Goal: Task Accomplishment & Management: Manage account settings

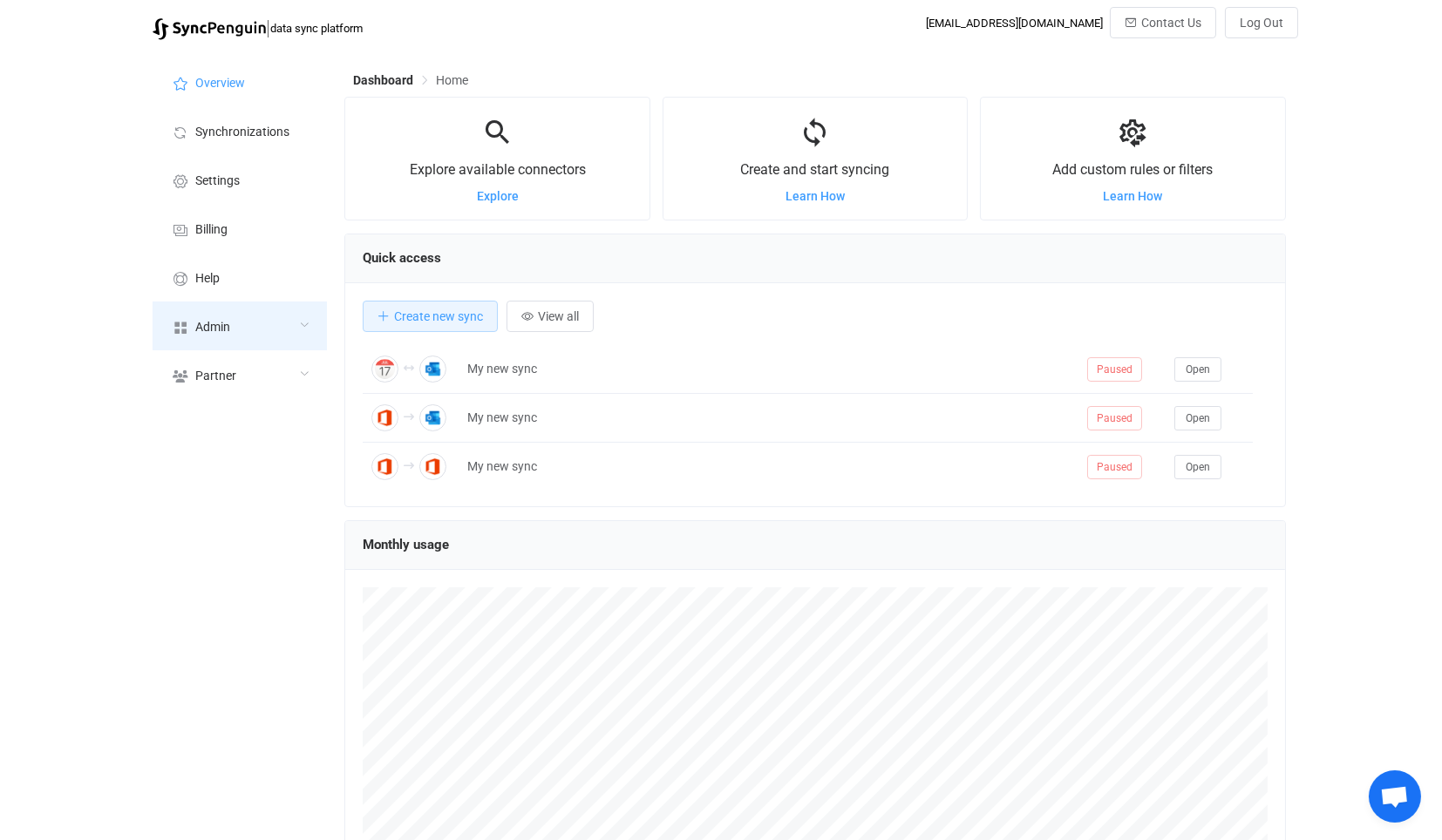
scroll to position [338, 941]
click at [264, 314] on div "Admin" at bounding box center [240, 326] width 175 height 49
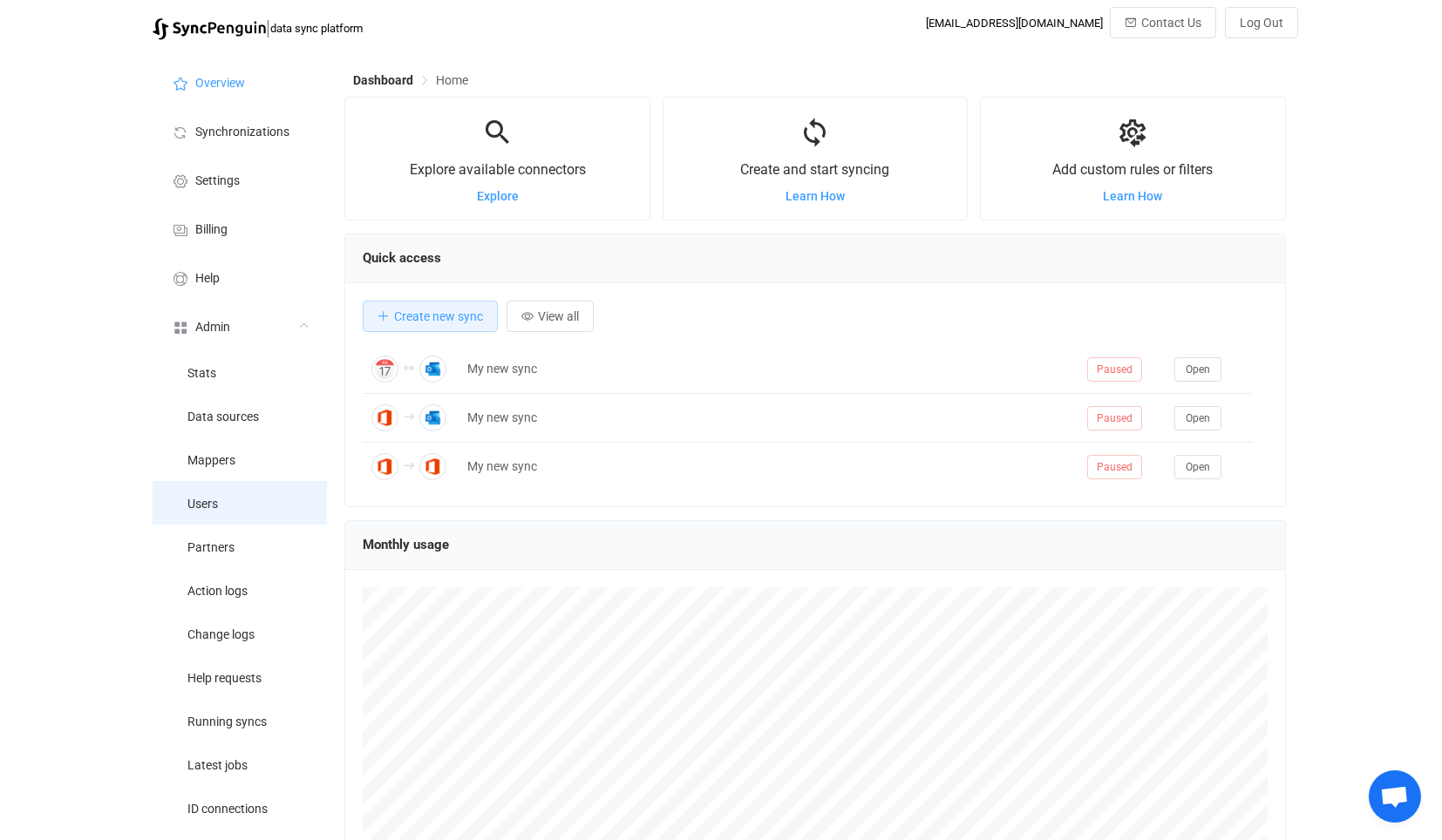
click at [232, 496] on li "Users" at bounding box center [240, 502] width 175 height 44
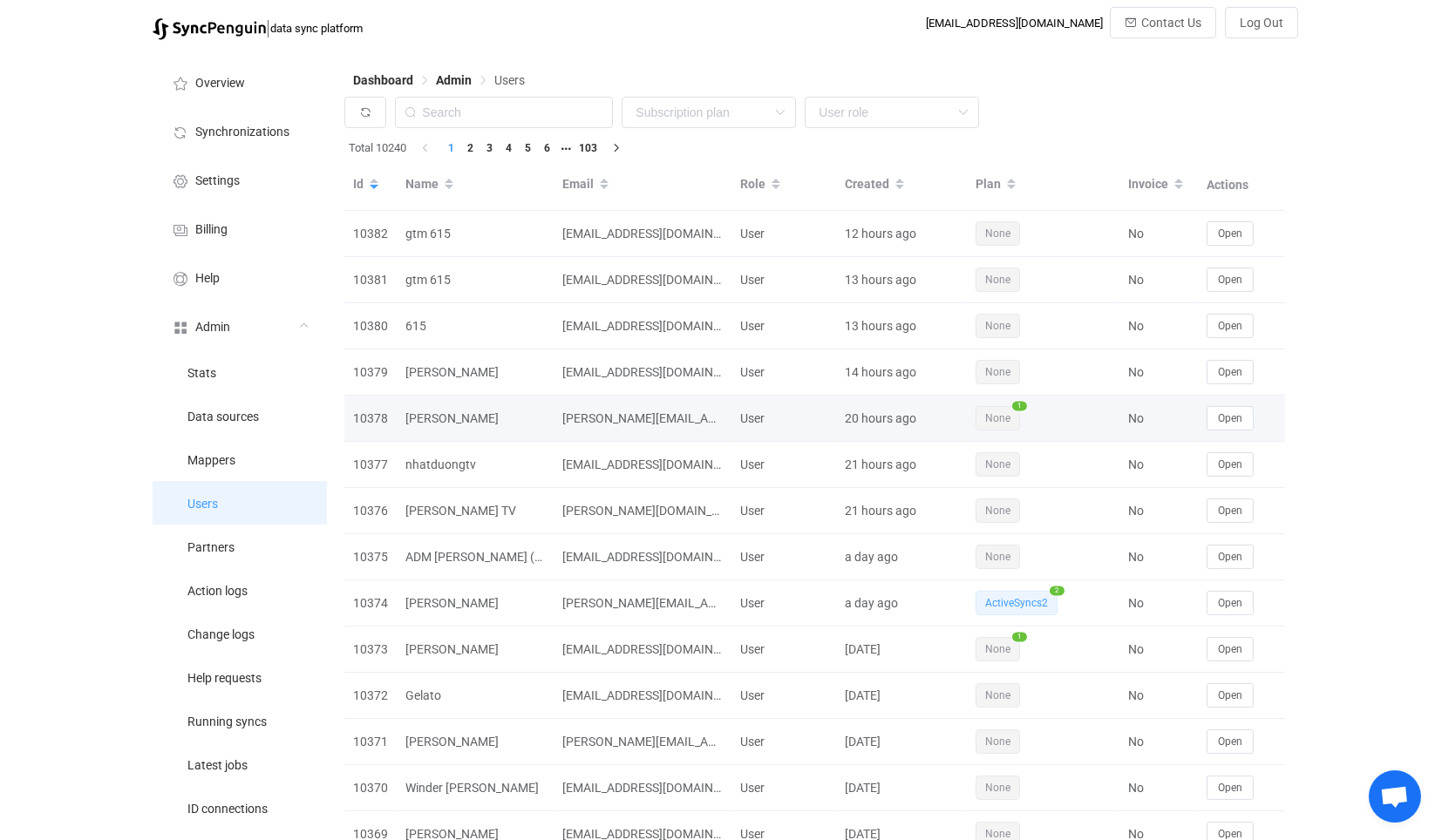
scroll to position [20, 0]
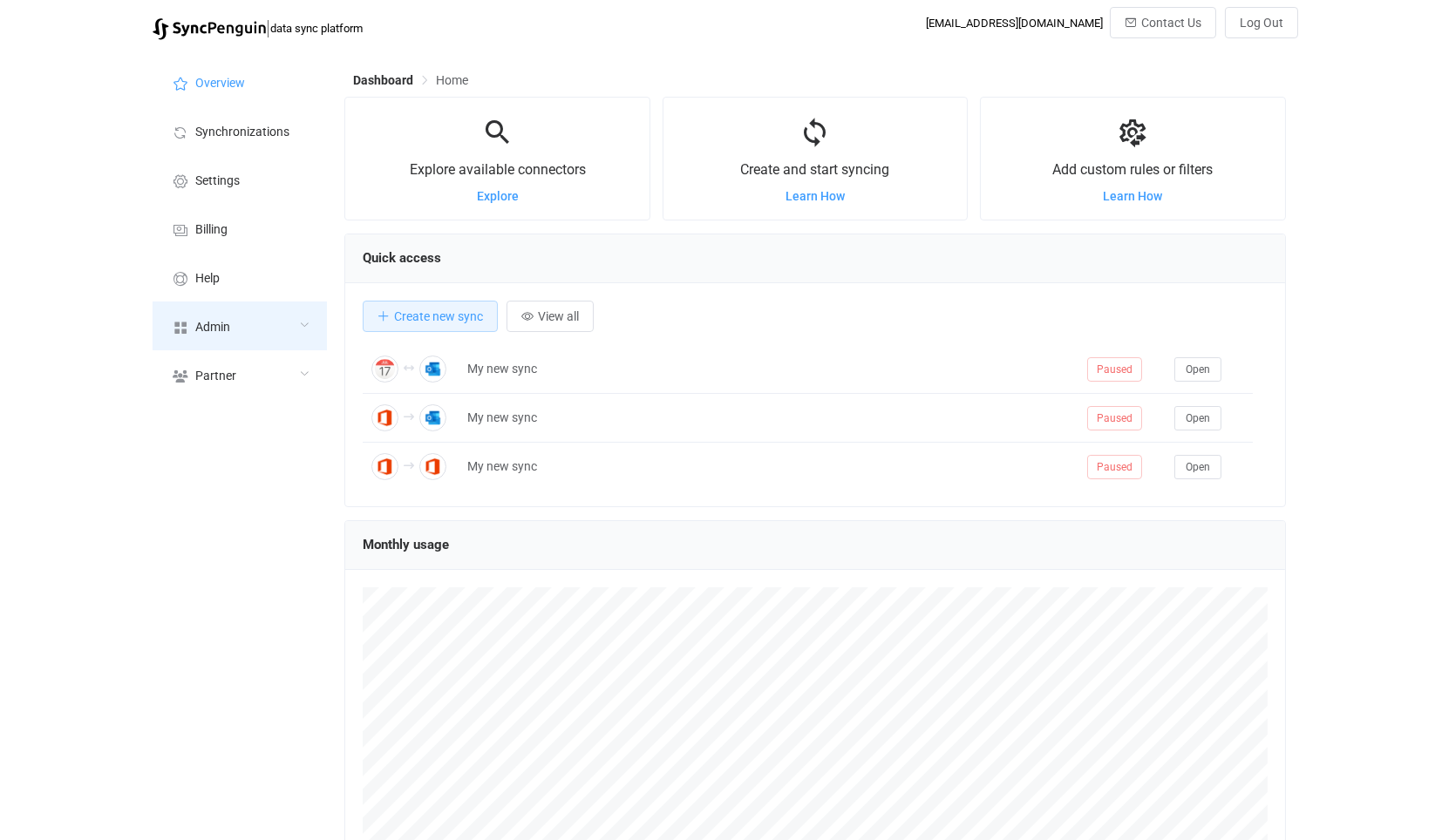
scroll to position [871275, 871111]
click at [273, 335] on div "Admin" at bounding box center [240, 326] width 175 height 49
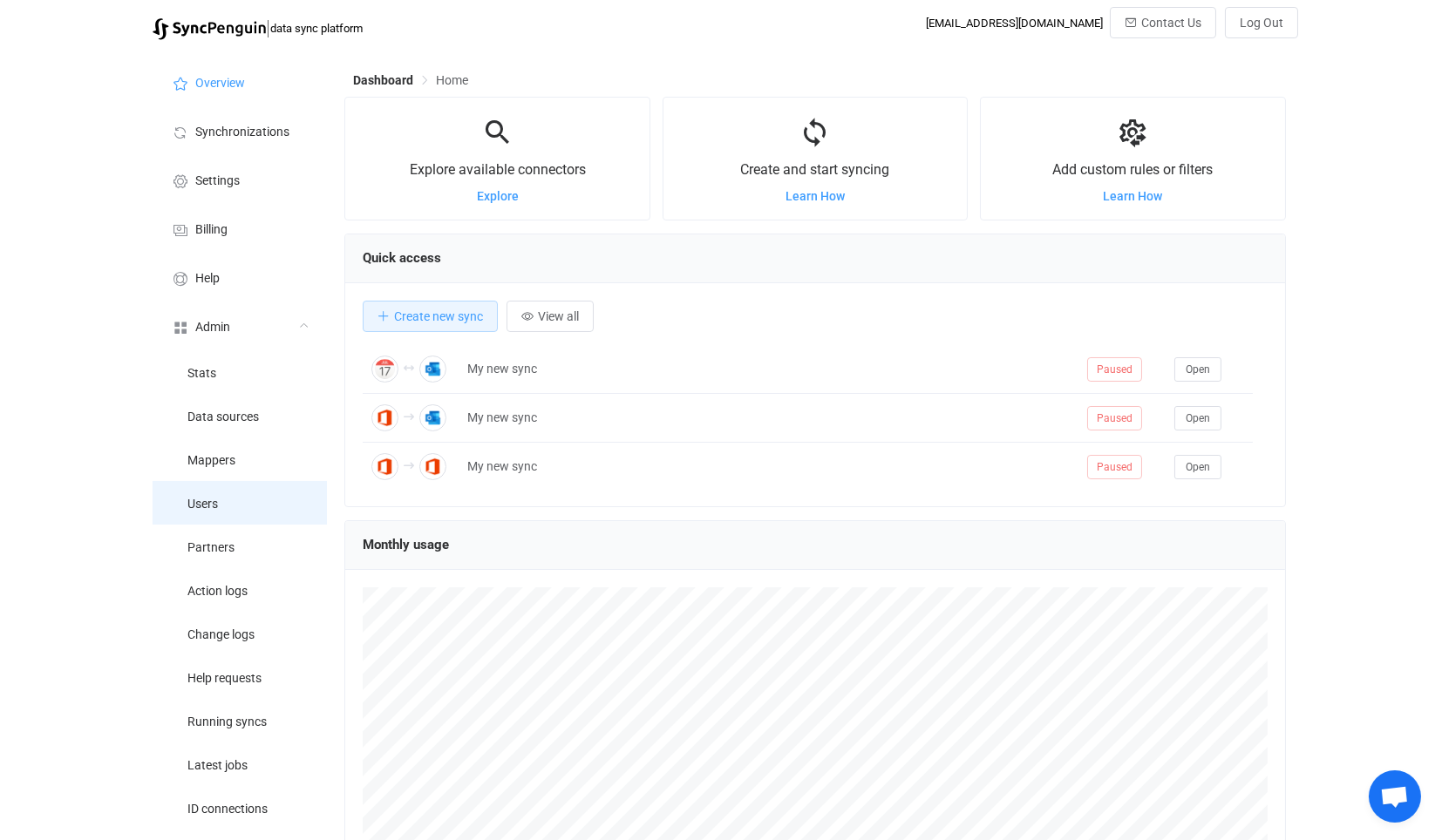
click at [229, 524] on li "Users" at bounding box center [240, 502] width 175 height 44
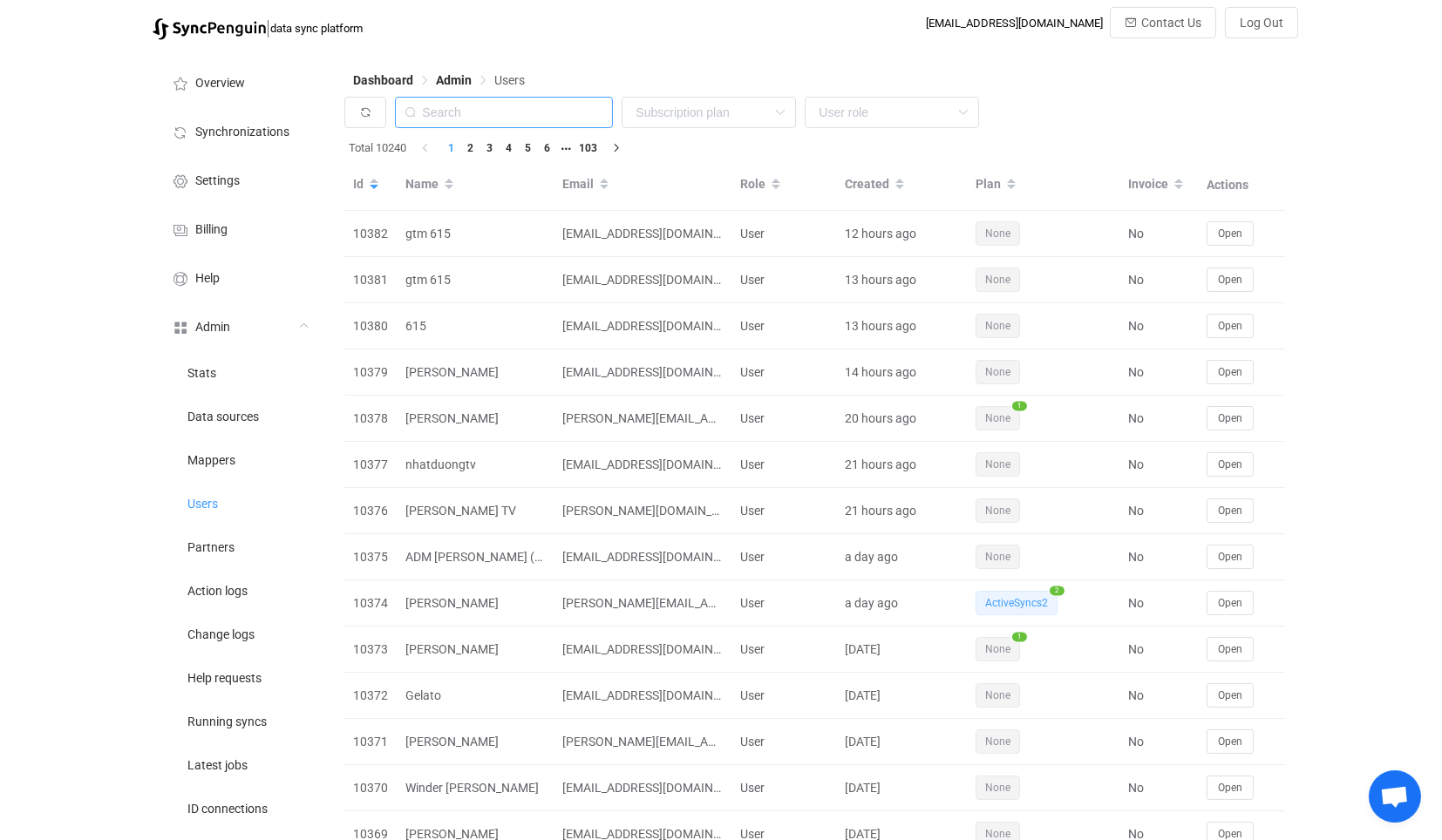
click at [528, 104] on input "text" at bounding box center [504, 112] width 218 height 31
paste input "[EMAIL_ADDRESS][DOMAIN_NAME]"
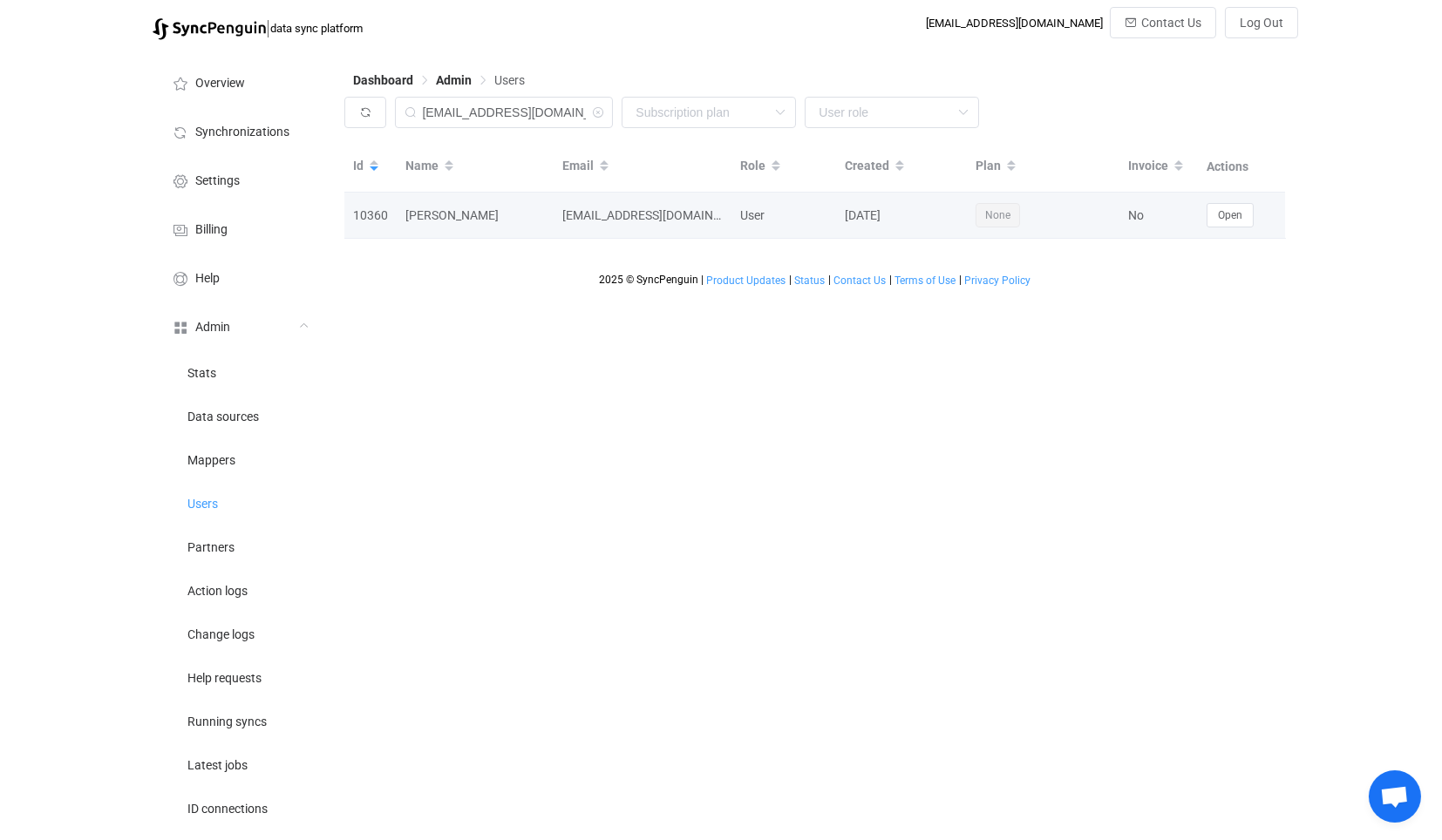
click at [413, 216] on div "[PERSON_NAME]" at bounding box center [475, 216] width 157 height 20
copy div "[PERSON_NAME]"
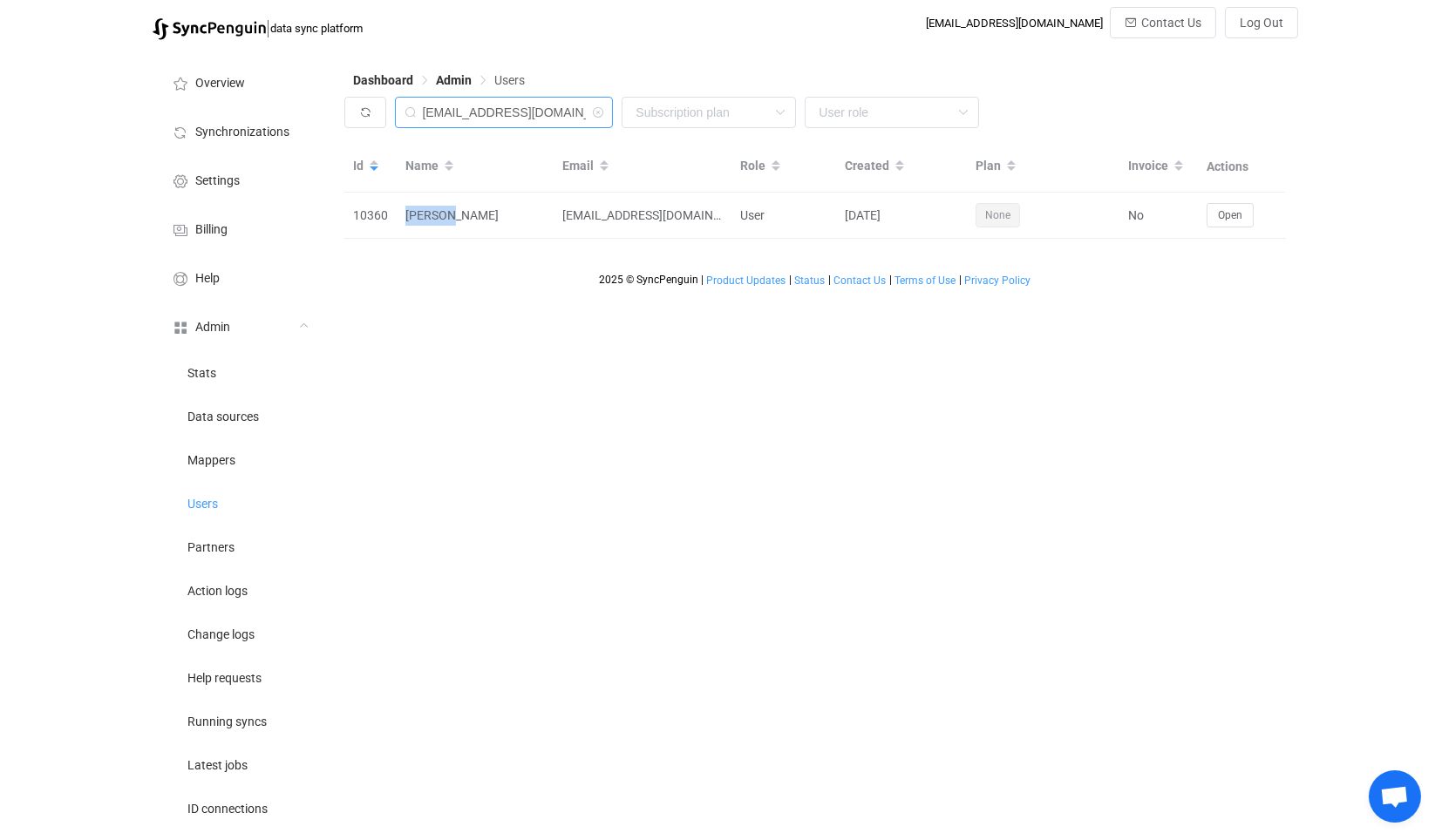
click at [556, 114] on input "[EMAIL_ADDRESS][DOMAIN_NAME]" at bounding box center [504, 112] width 218 height 31
paste input "[PERSON_NAME]"
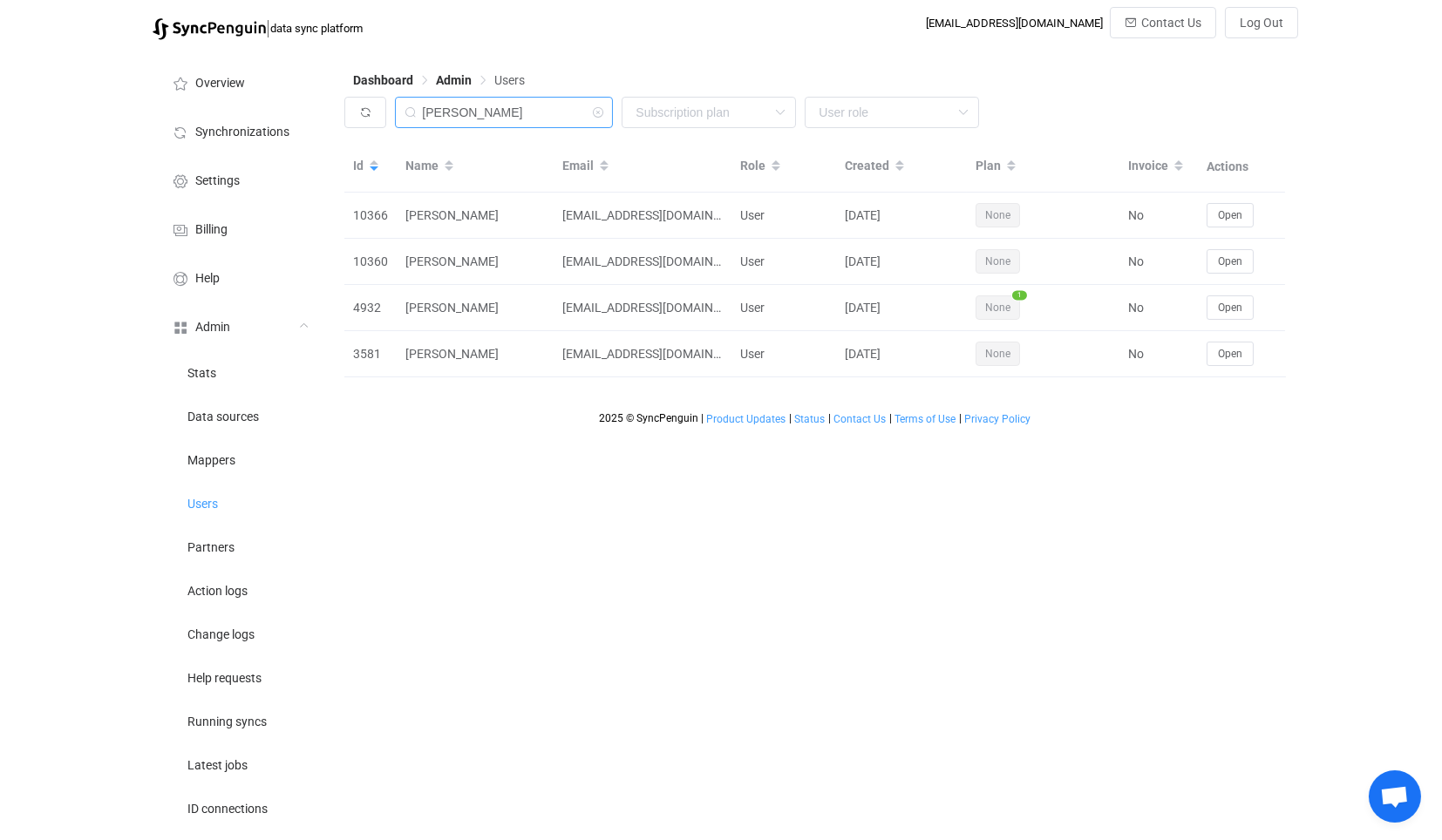
type input "[PERSON_NAME]"
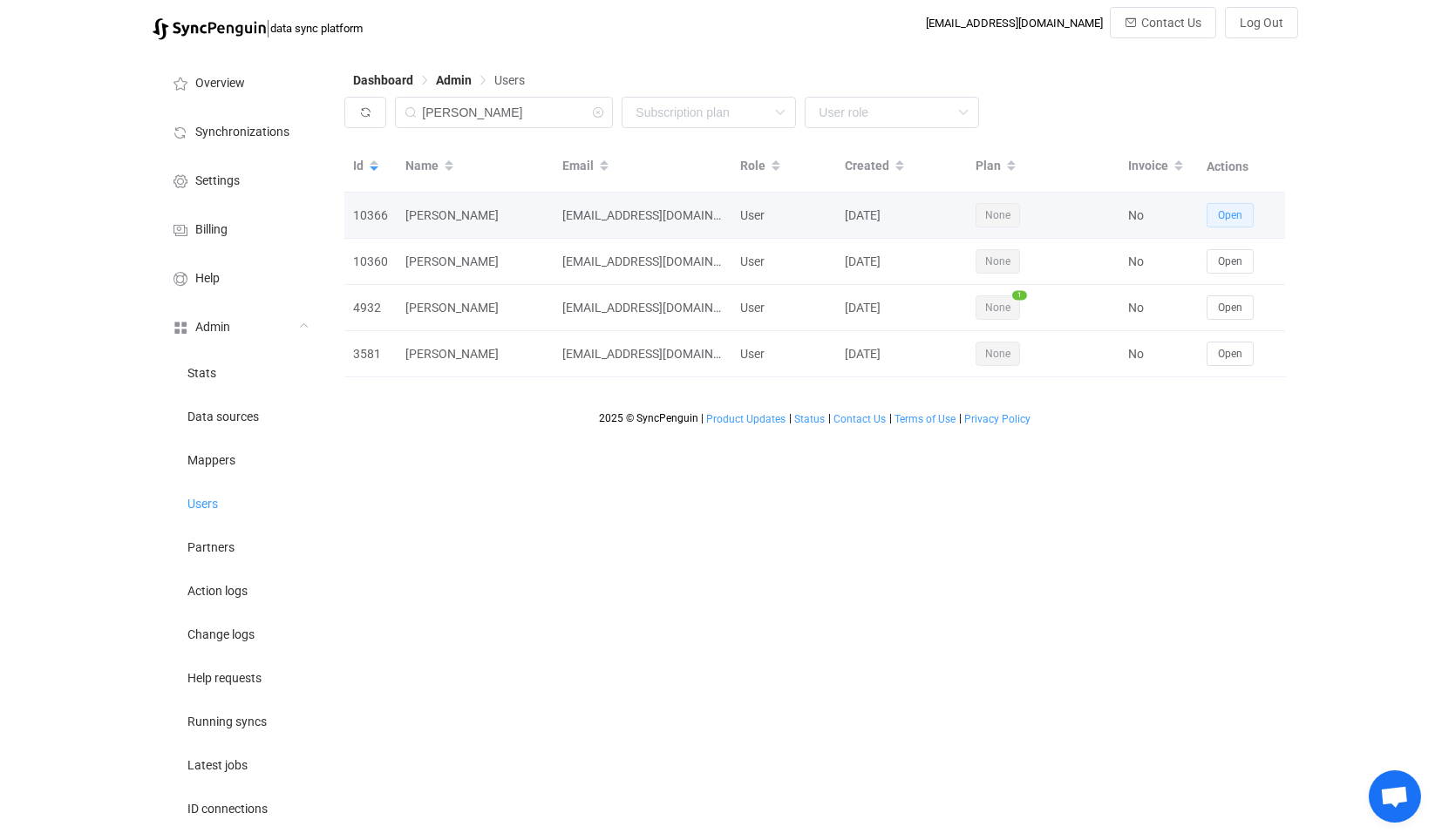
click at [1233, 216] on span "Open" at bounding box center [1230, 216] width 24 height 12
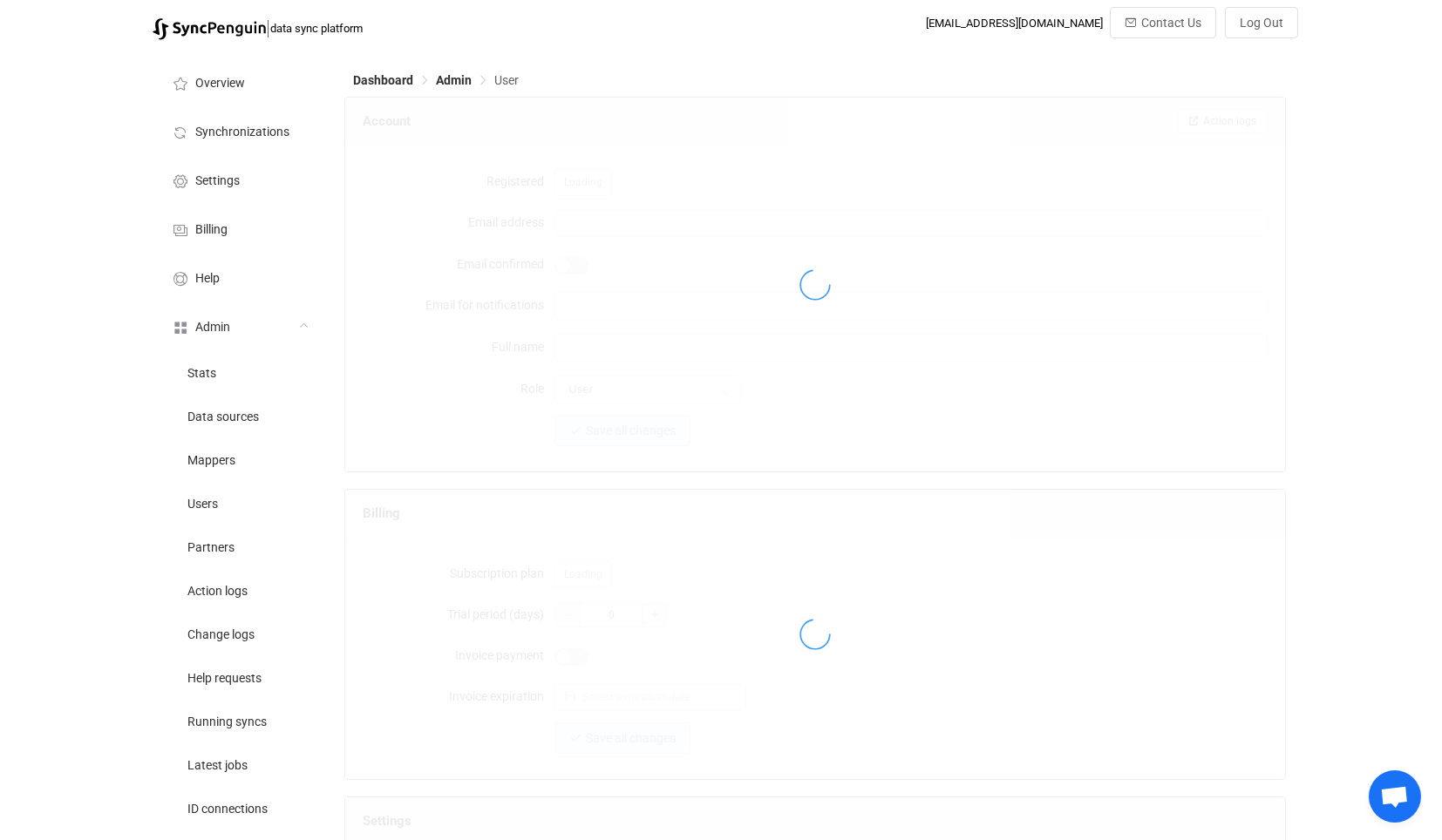
type input "[EMAIL_ADDRESS][DOMAIN_NAME]"
type input "[PERSON_NAME]"
type input "14"
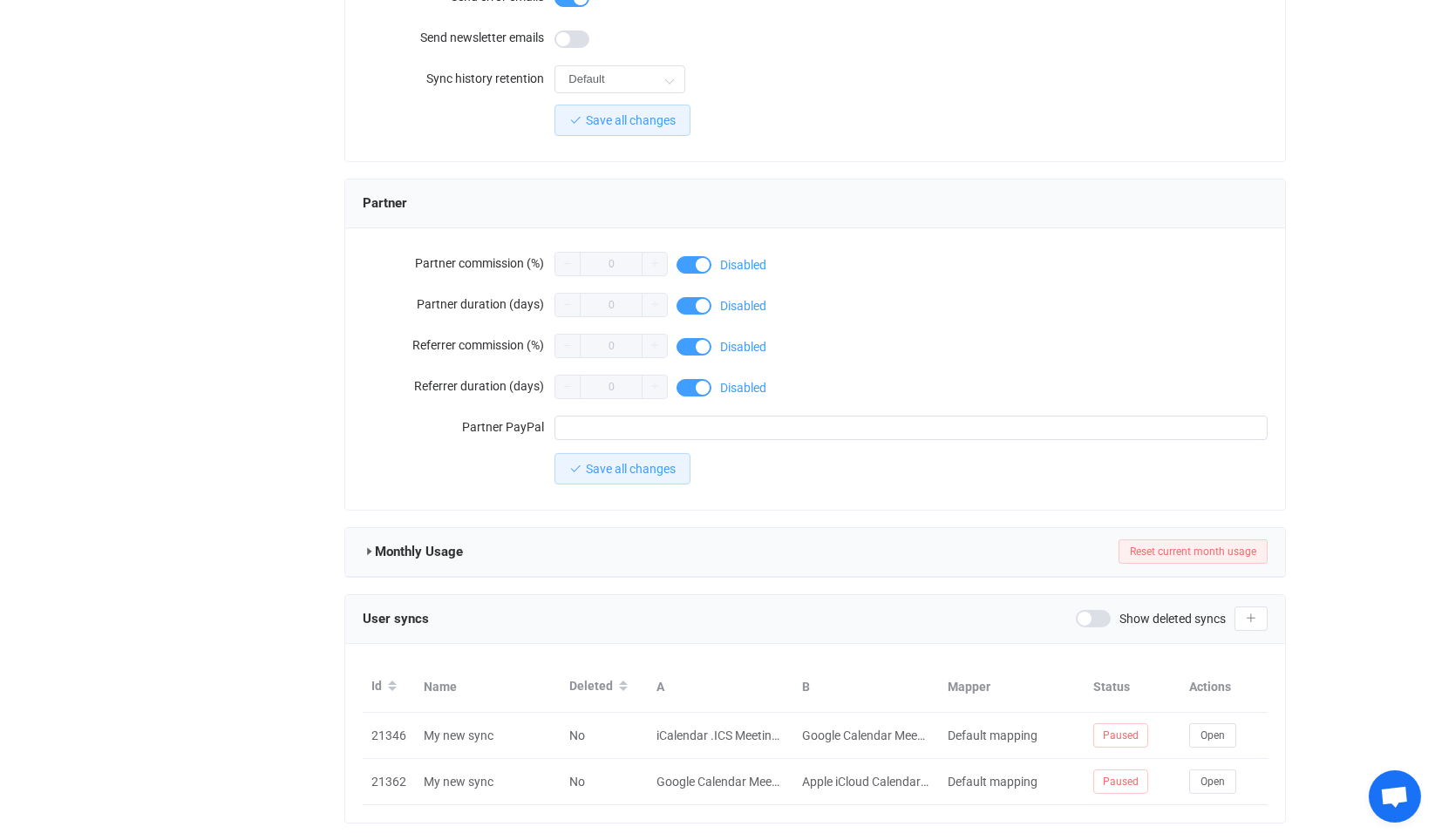
scroll to position [1408, 0]
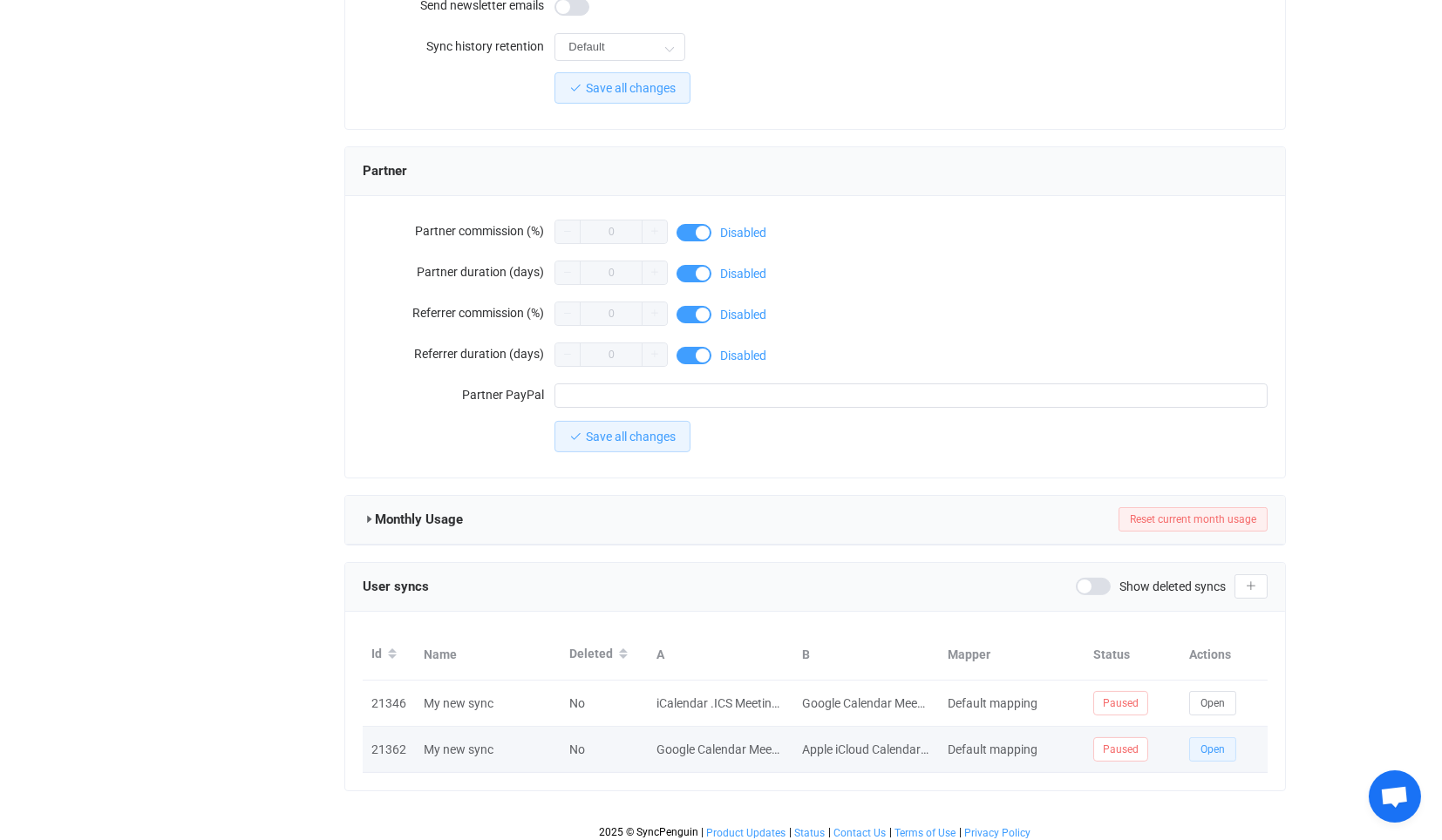
click at [1229, 741] on button "Open" at bounding box center [1213, 749] width 47 height 24
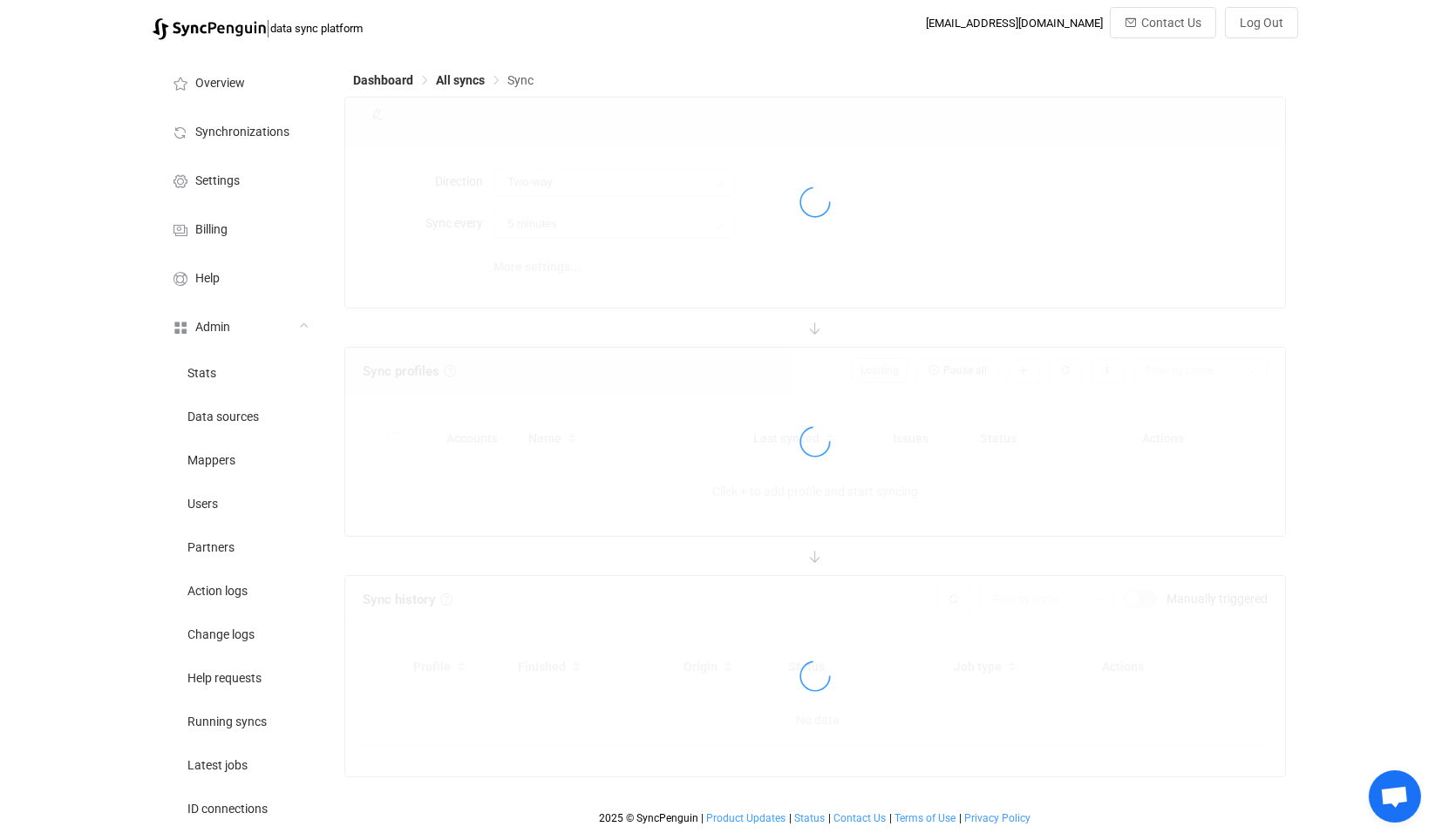
type input "iCloud → Google (many to one)"
type input "10 minutes"
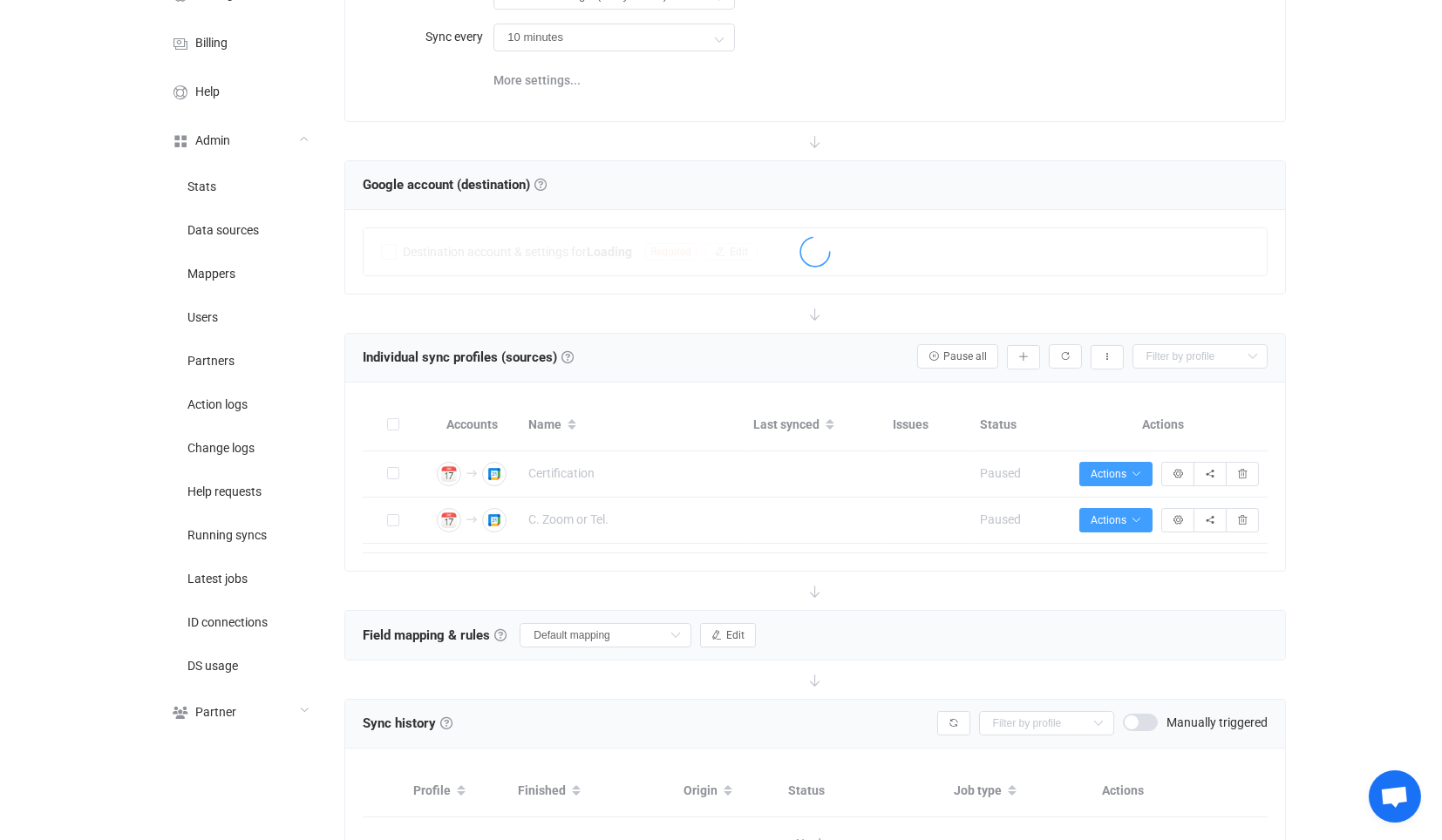
scroll to position [249, 0]
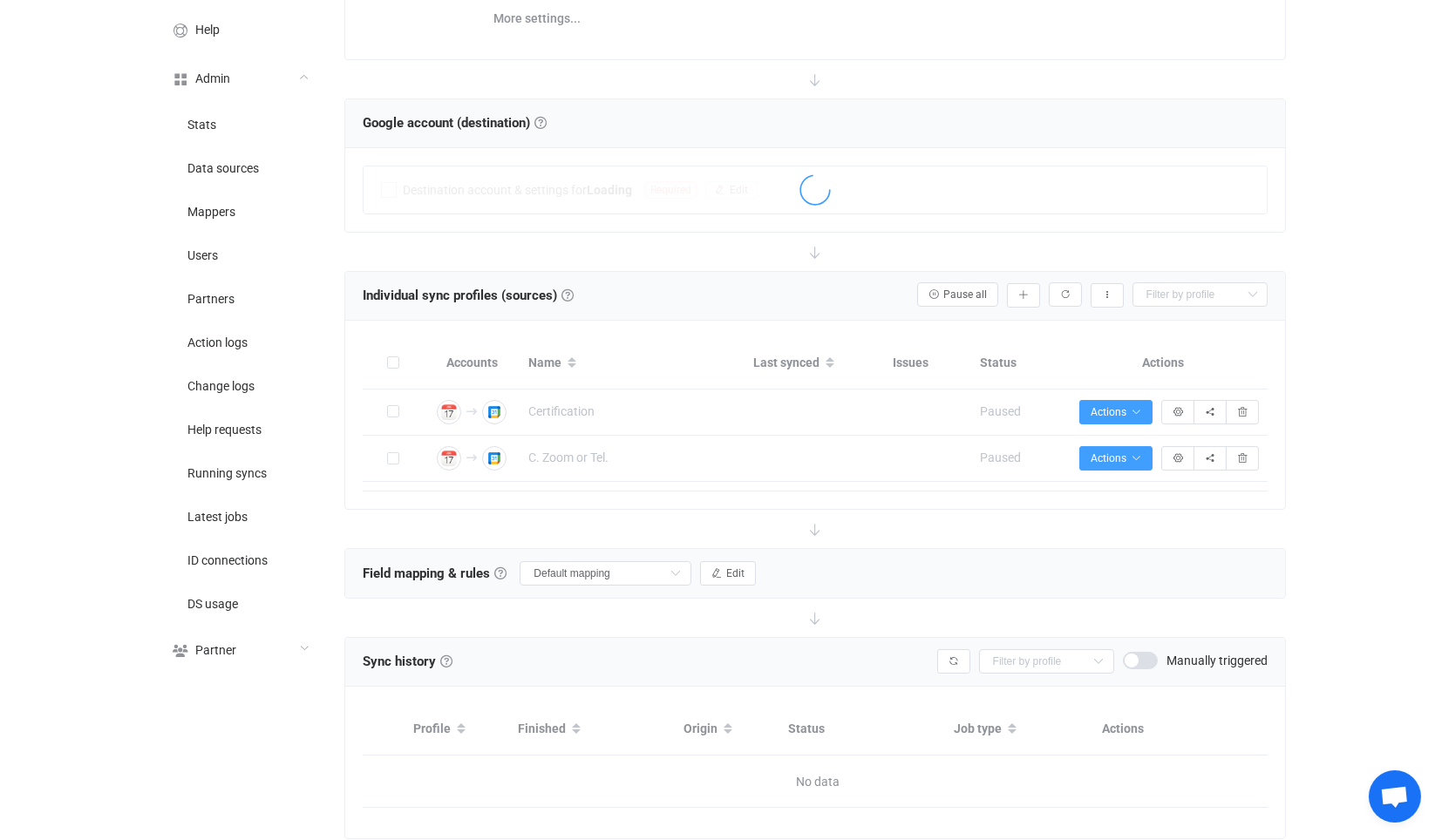
drag, startPoint x: 1013, startPoint y: 599, endPoint x: 671, endPoint y: 51, distance: 646.0
click at [699, 298] on div "Individual sync profiles (sources) Sync profiles Individual sync profiles A syn…" at bounding box center [815, 295] width 905 height 26
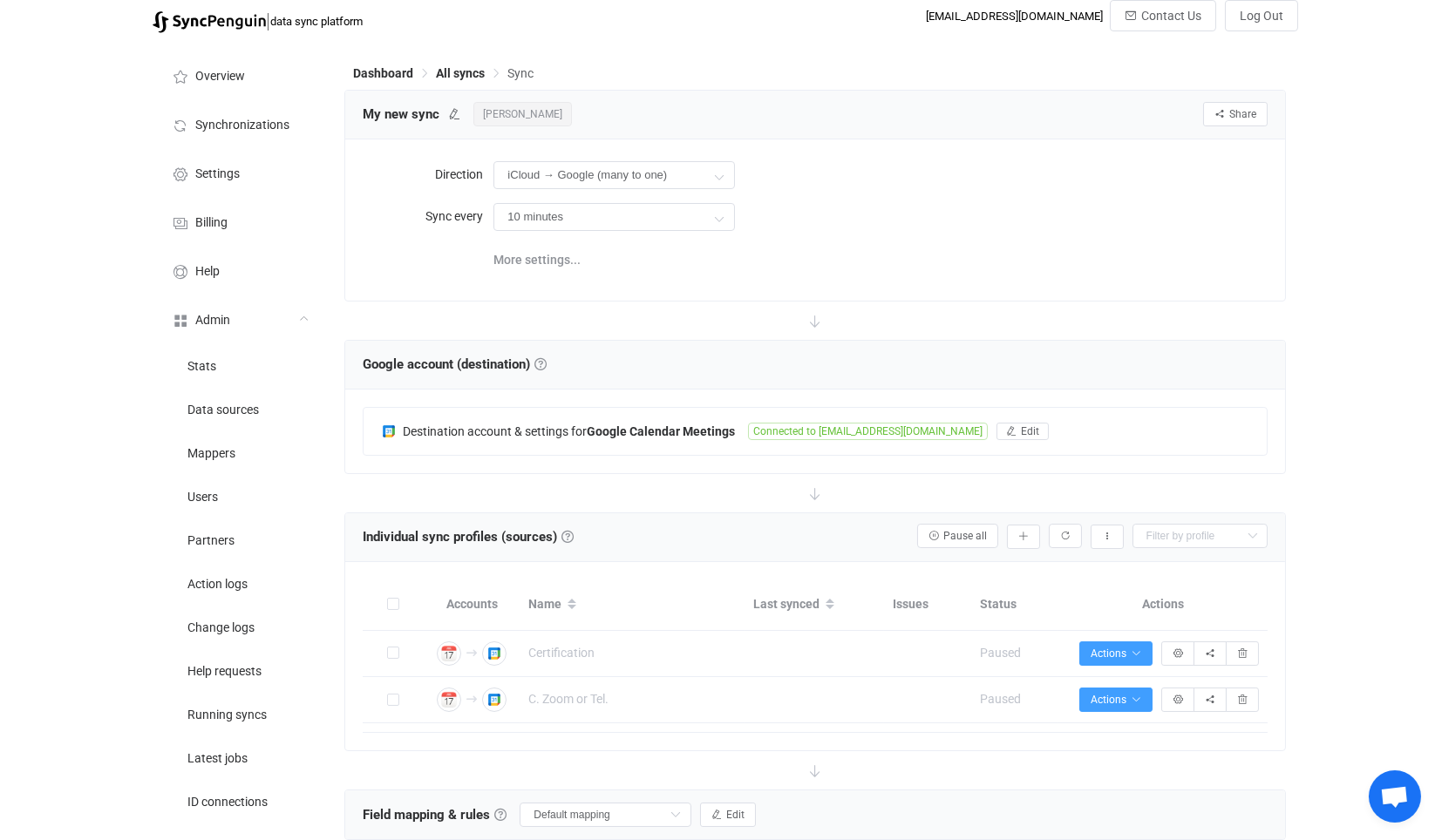
scroll to position [0, 0]
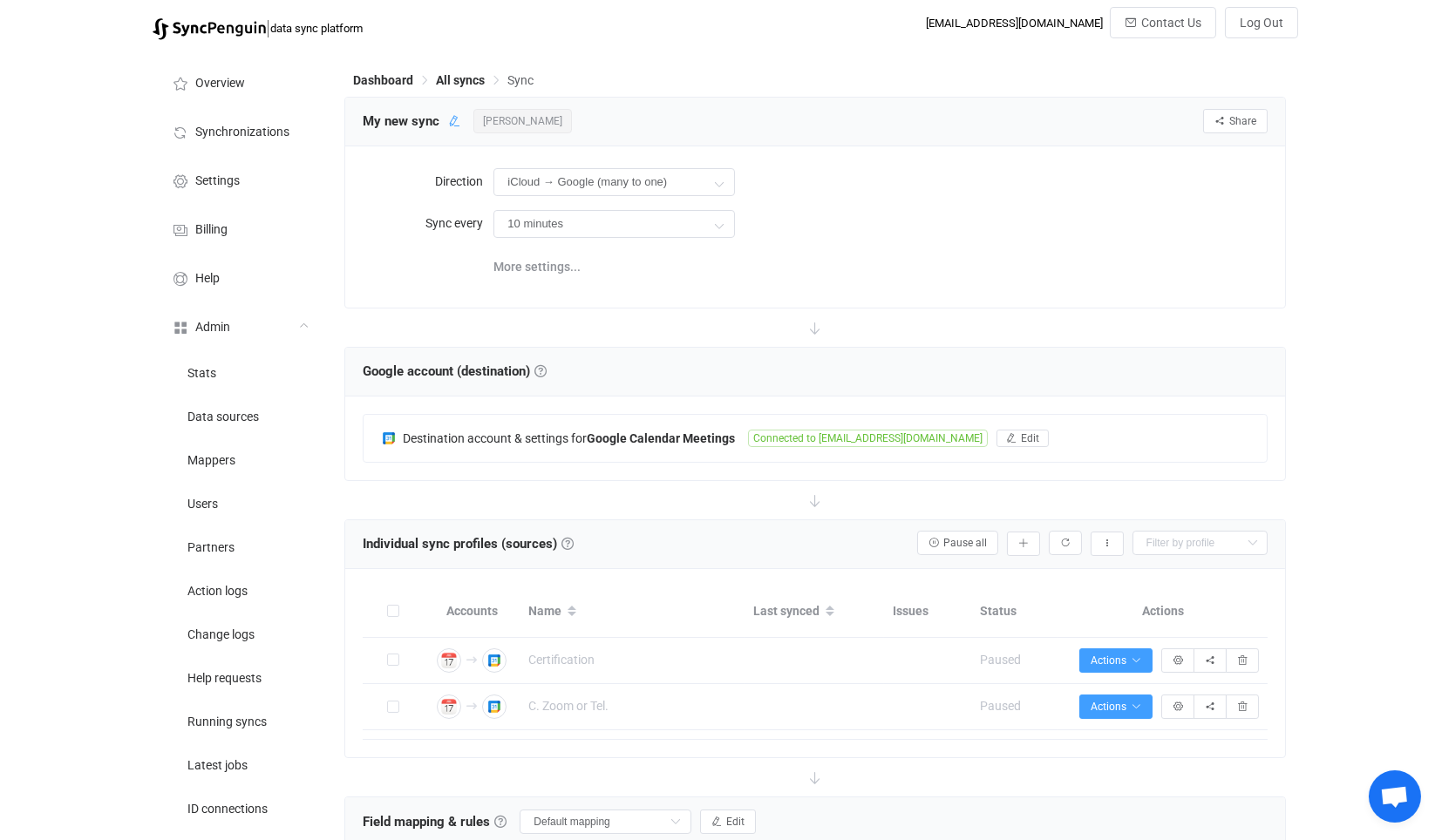
click at [452, 120] on icon at bounding box center [455, 121] width 12 height 12
click at [457, 125] on input "My new sync" at bounding box center [437, 120] width 166 height 26
type input "O"
type input "Sync multiple iCloud to Google"
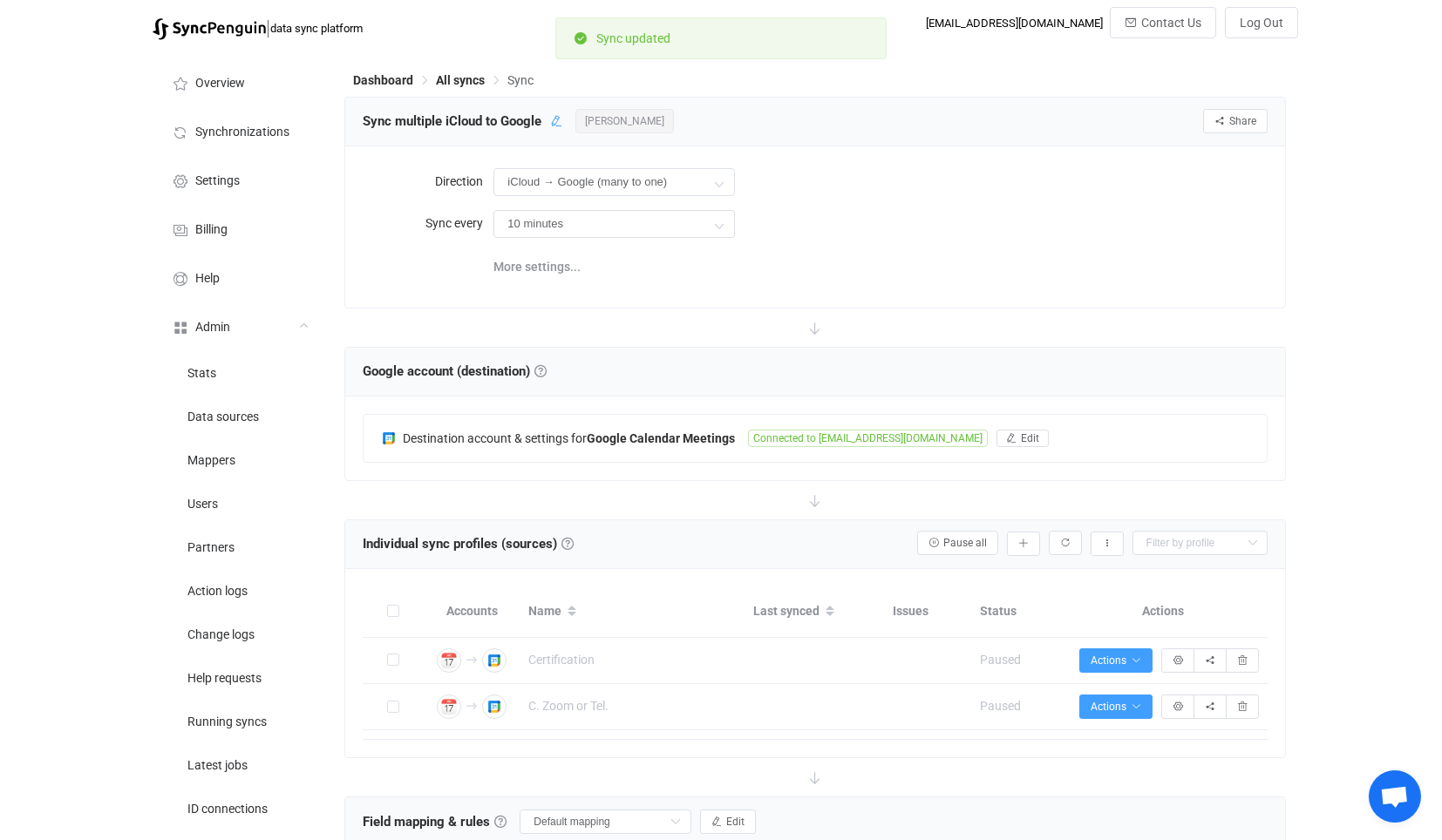
click at [559, 130] on link at bounding box center [556, 120] width 12 height 26
click at [486, 123] on input "Sync multiple iCloud to Google" at bounding box center [437, 120] width 166 height 26
type input "Sync multiple iCloud to one Google"
click at [376, 126] on span "Sync multiple iCloud to one Google" at bounding box center [464, 120] width 203 height 26
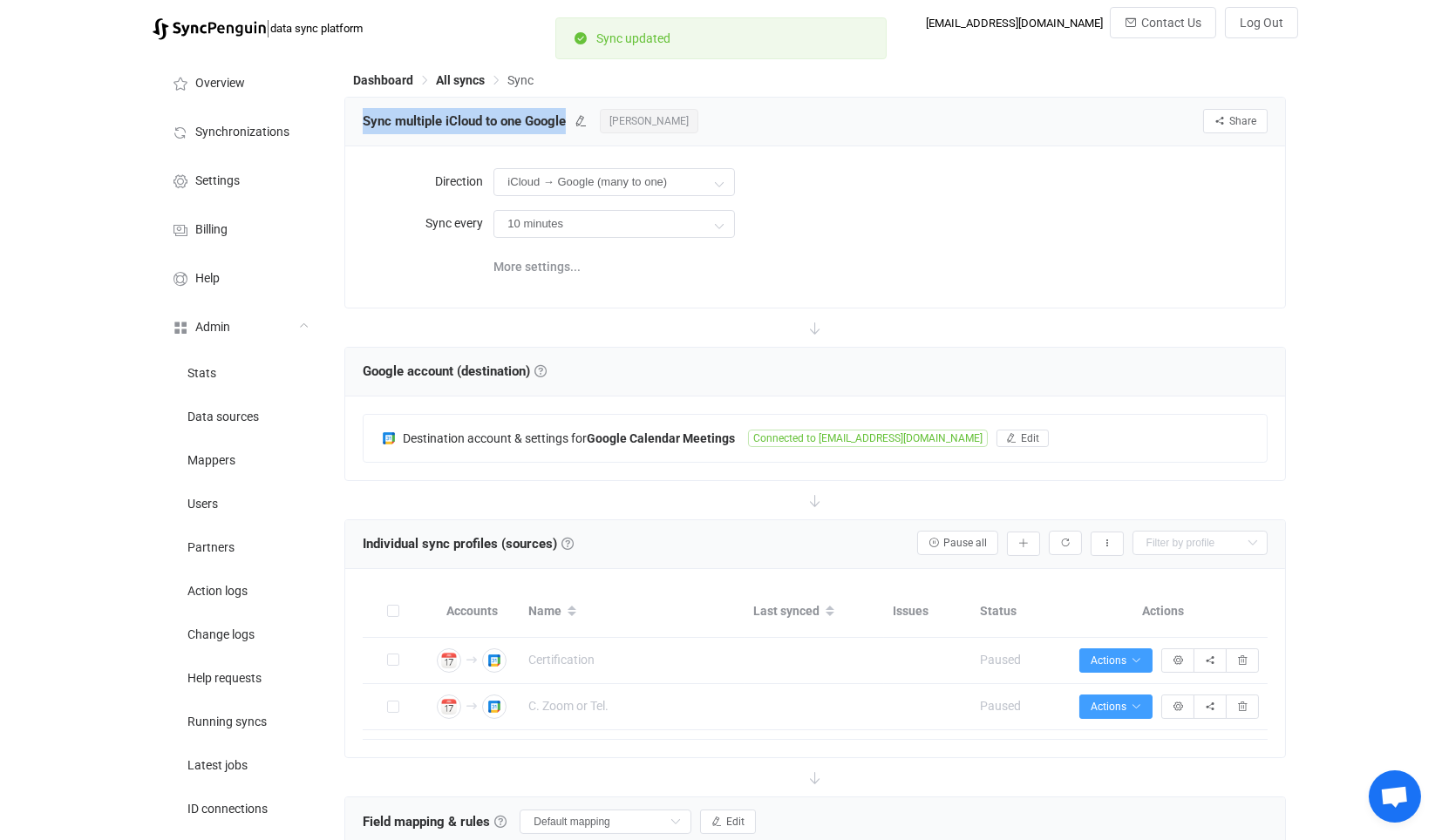
drag, startPoint x: 376, startPoint y: 126, endPoint x: 551, endPoint y: 118, distance: 175.2
click at [551, 118] on span "Sync multiple iCloud to one Google" at bounding box center [464, 120] width 203 height 26
copy span "Sync multiple iCloud to one Google"
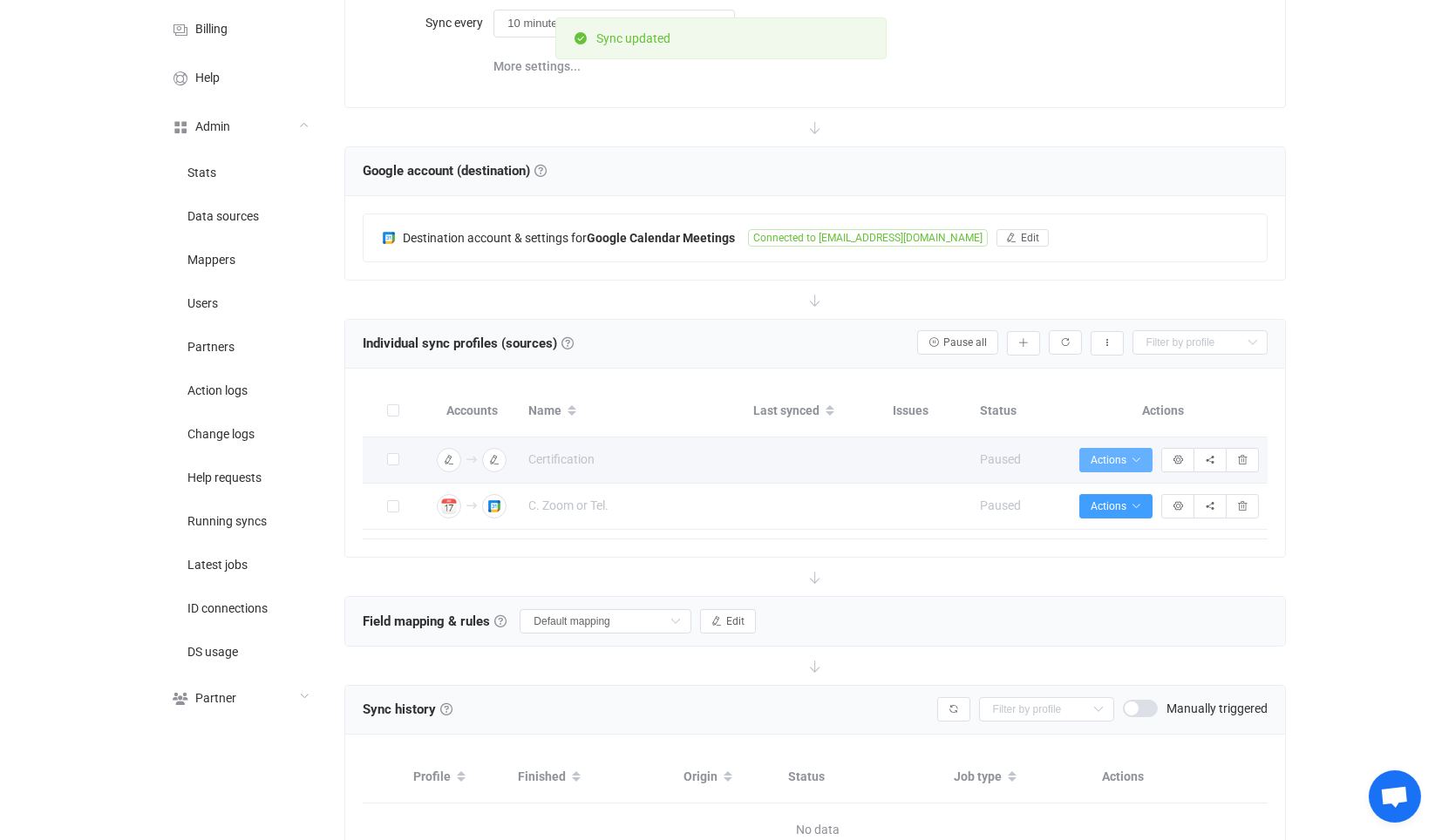
click at [1118, 454] on span "Actions" at bounding box center [1116, 461] width 51 height 12
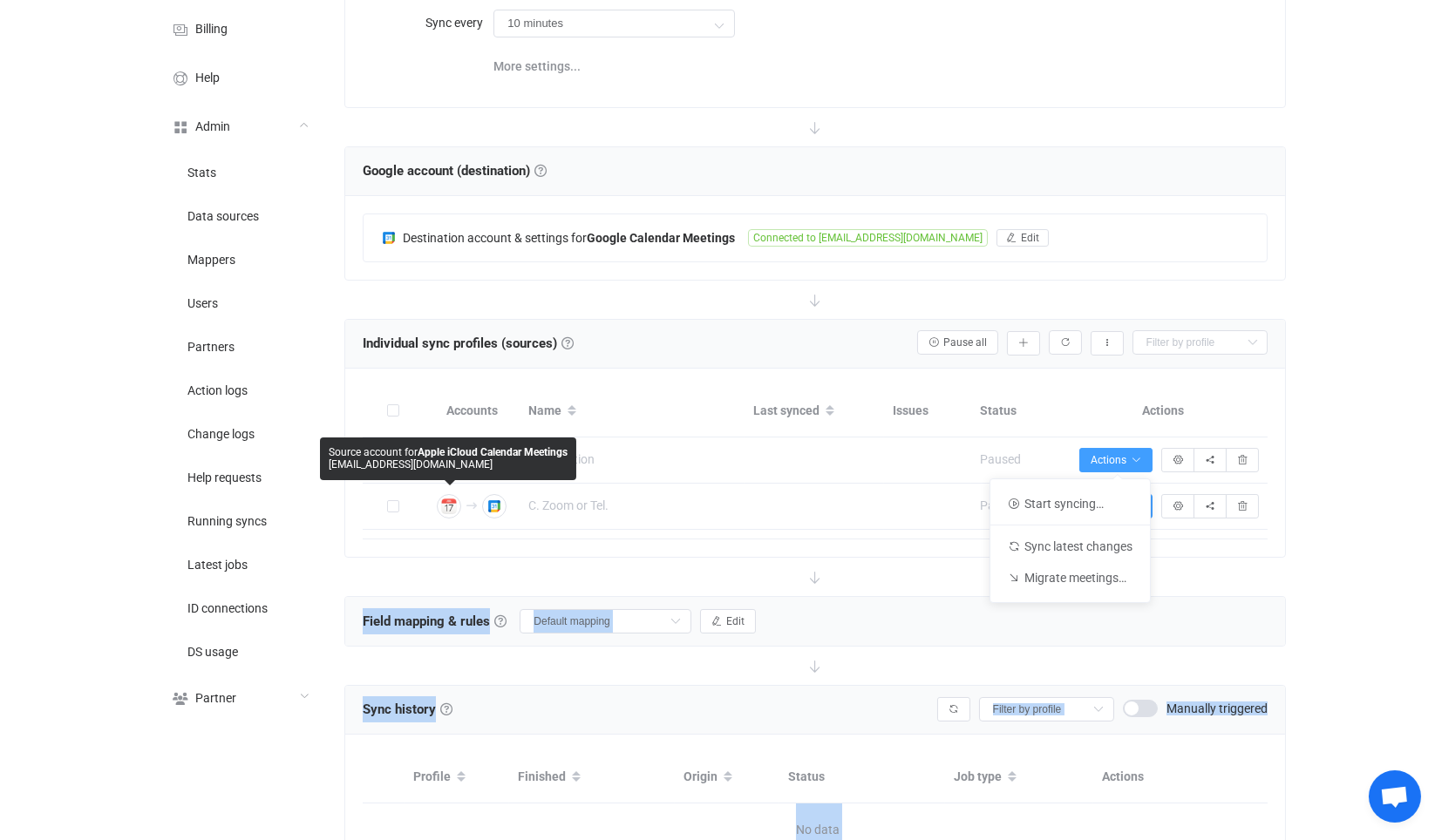
drag, startPoint x: 468, startPoint y: 559, endPoint x: 447, endPoint y: 466, distance: 95.3
click at [447, 466] on body "| data sync platform vitaliyherasymiv+74@gmail.com Contact Us Log Out Overview …" at bounding box center [721, 375] width 1442 height 1137
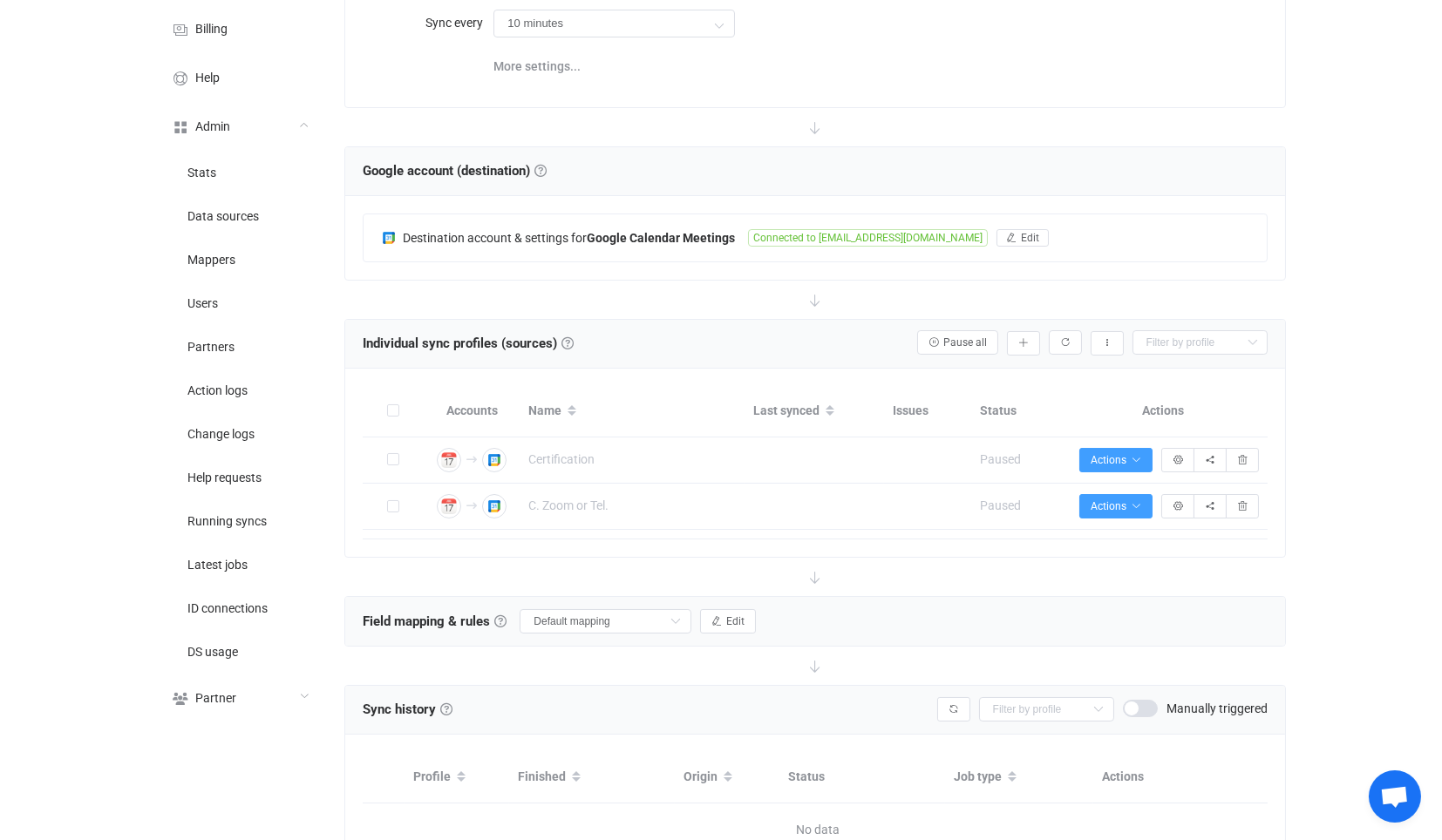
click at [540, 338] on span "Individual sync profiles (sources)" at bounding box center [460, 344] width 194 height 16
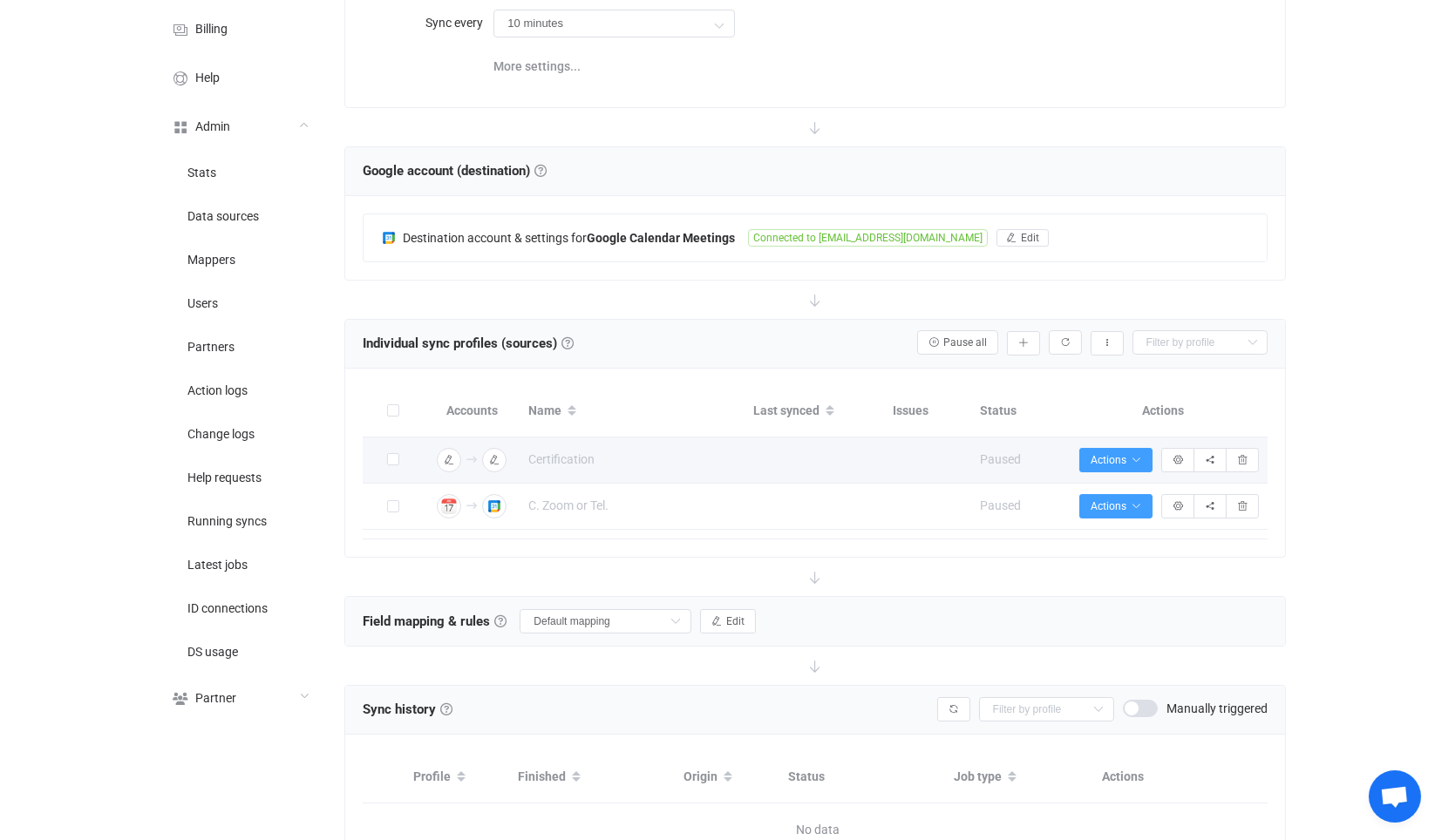
click at [435, 448] on div "Connection results" at bounding box center [448, 460] width 31 height 24
click at [441, 453] on img "button" at bounding box center [449, 461] width 16 height 16
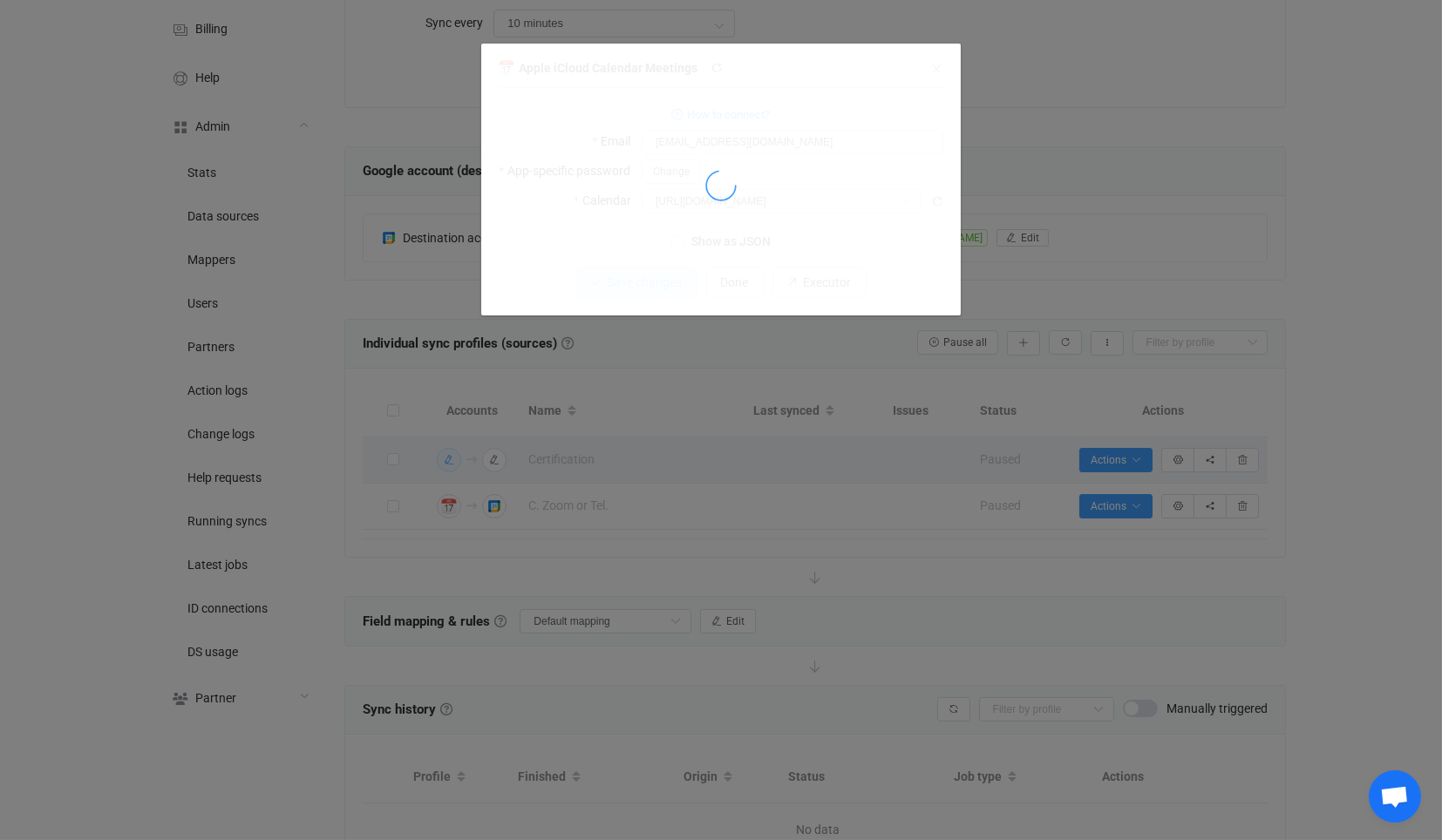
type input "Certification"
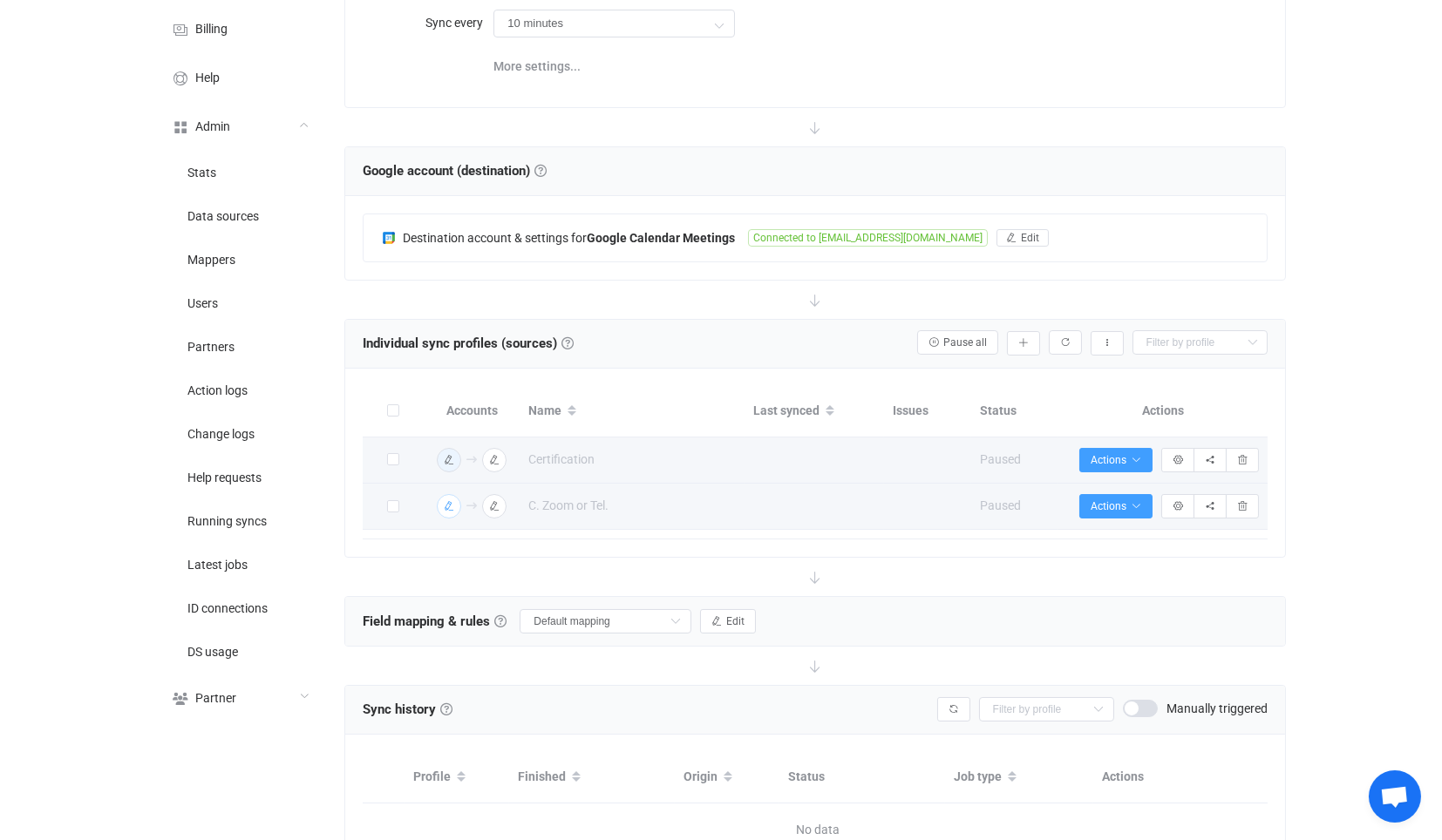
click at [446, 499] on img "button" at bounding box center [449, 507] width 16 height 16
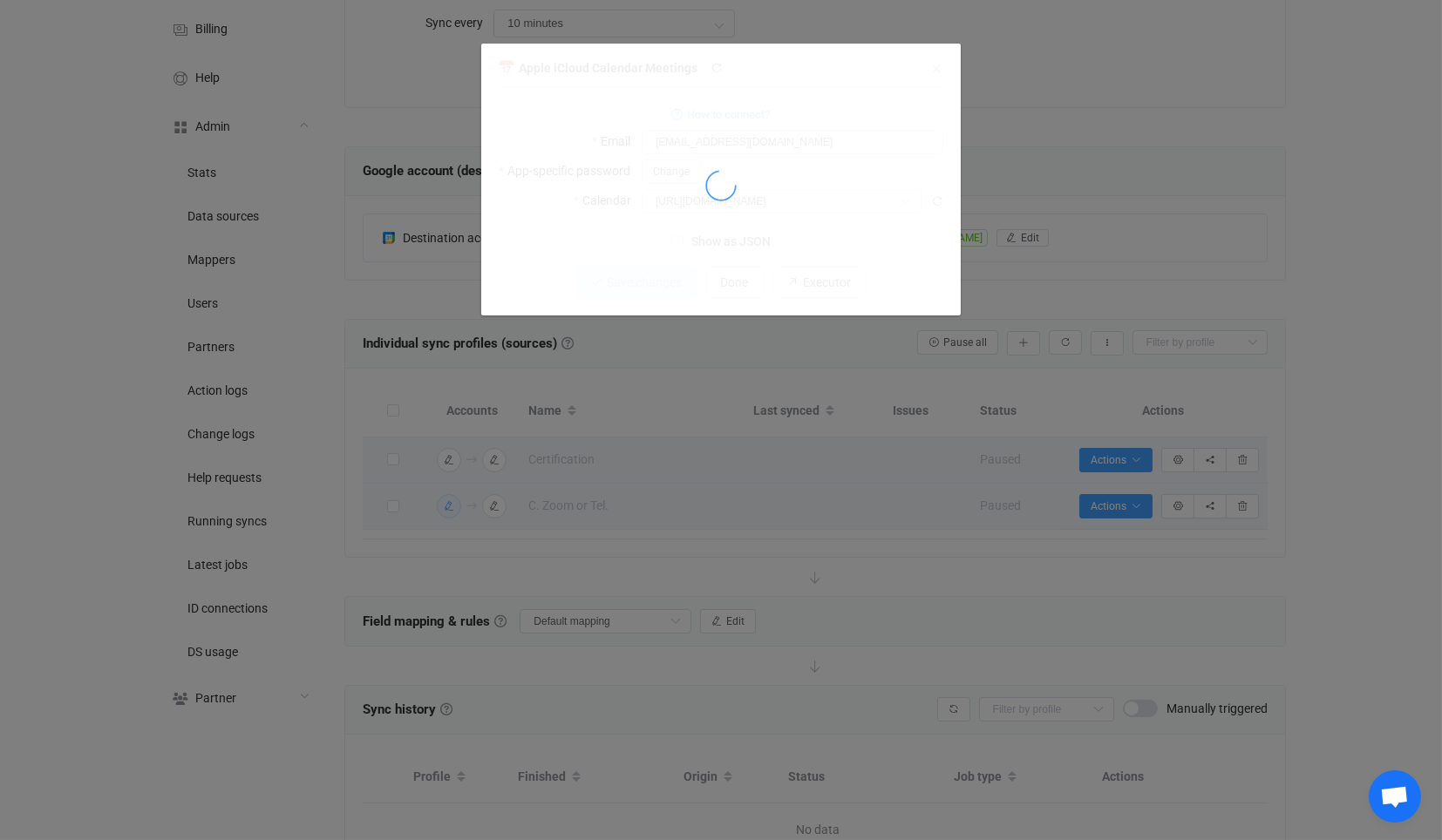
type input "C. (Zoom or Tel.)"
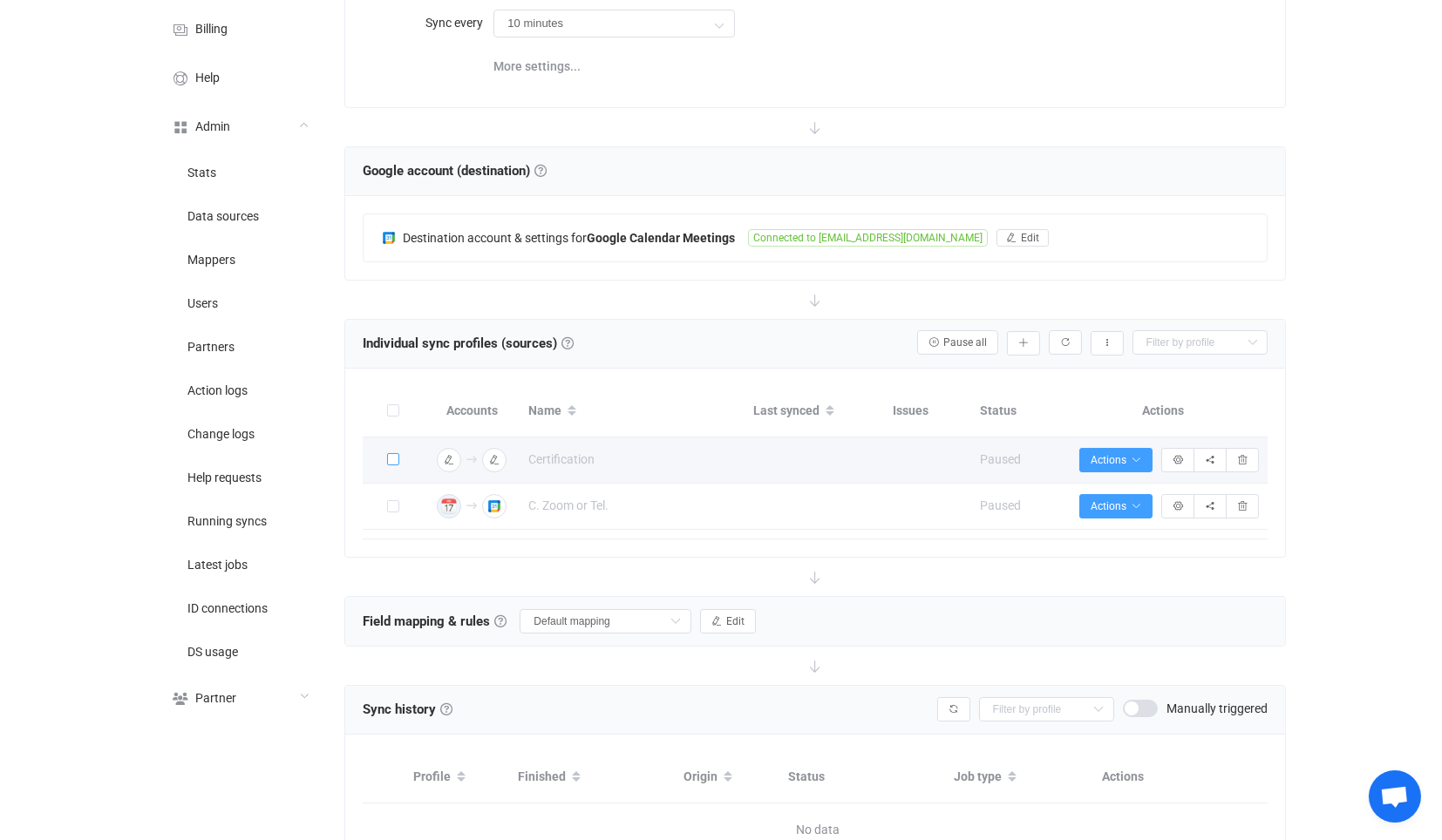
click at [392, 453] on span at bounding box center [393, 460] width 12 height 12
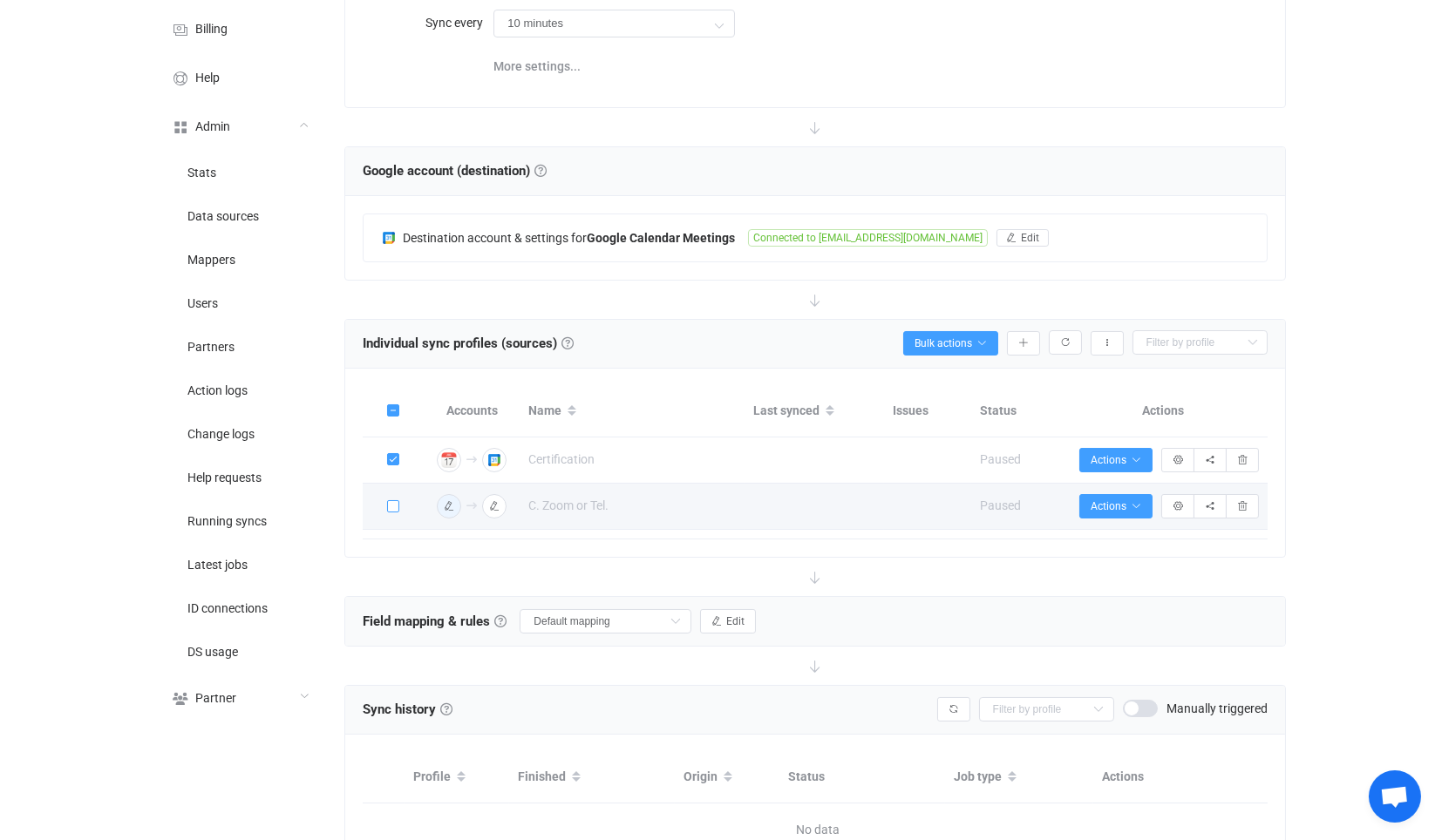
click at [391, 501] on span at bounding box center [393, 507] width 12 height 12
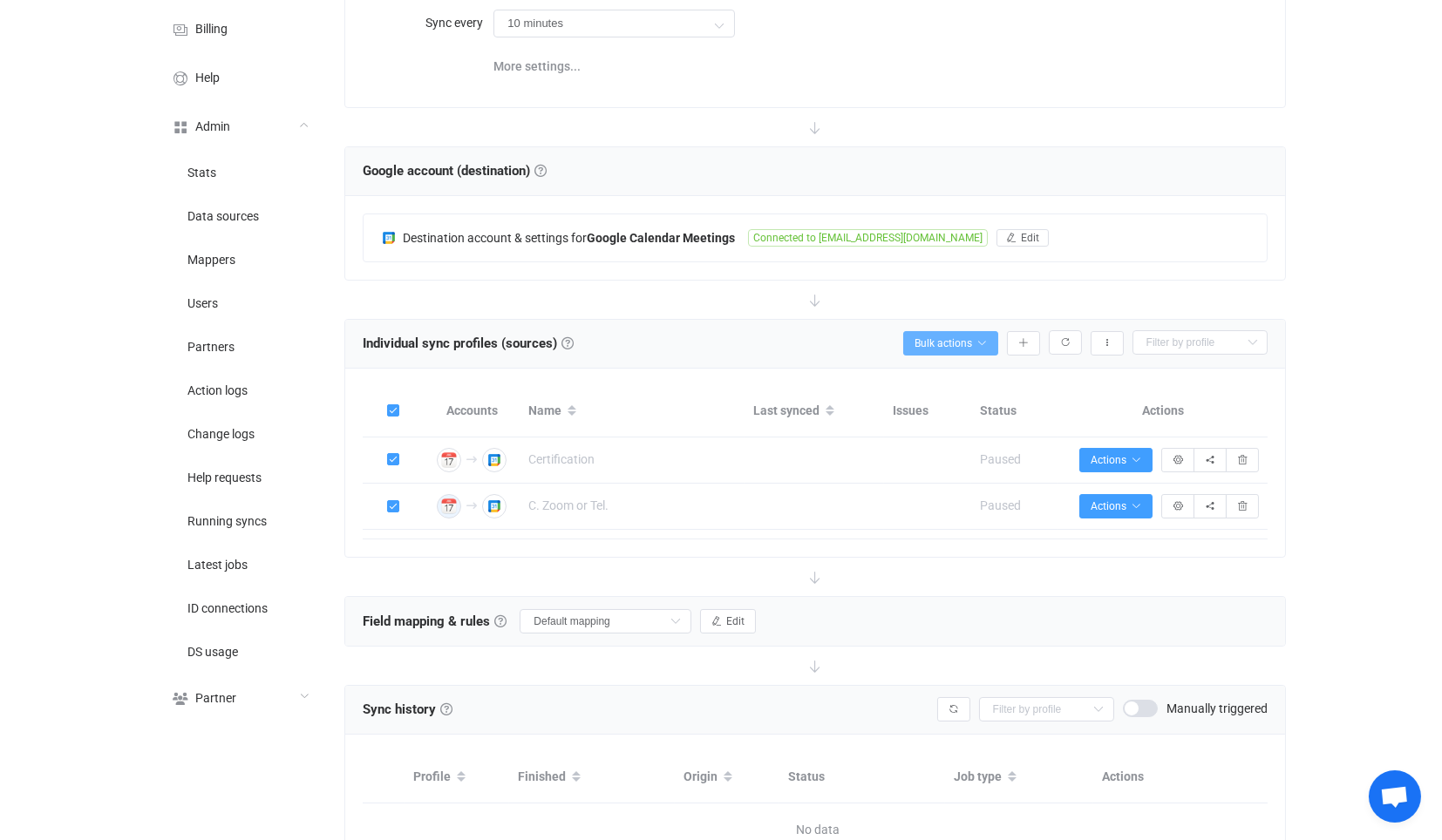
click at [959, 341] on span "Bulk actions" at bounding box center [950, 344] width 72 height 12
click at [916, 389] on li "Start syncing (2)…" at bounding box center [922, 387] width 149 height 31
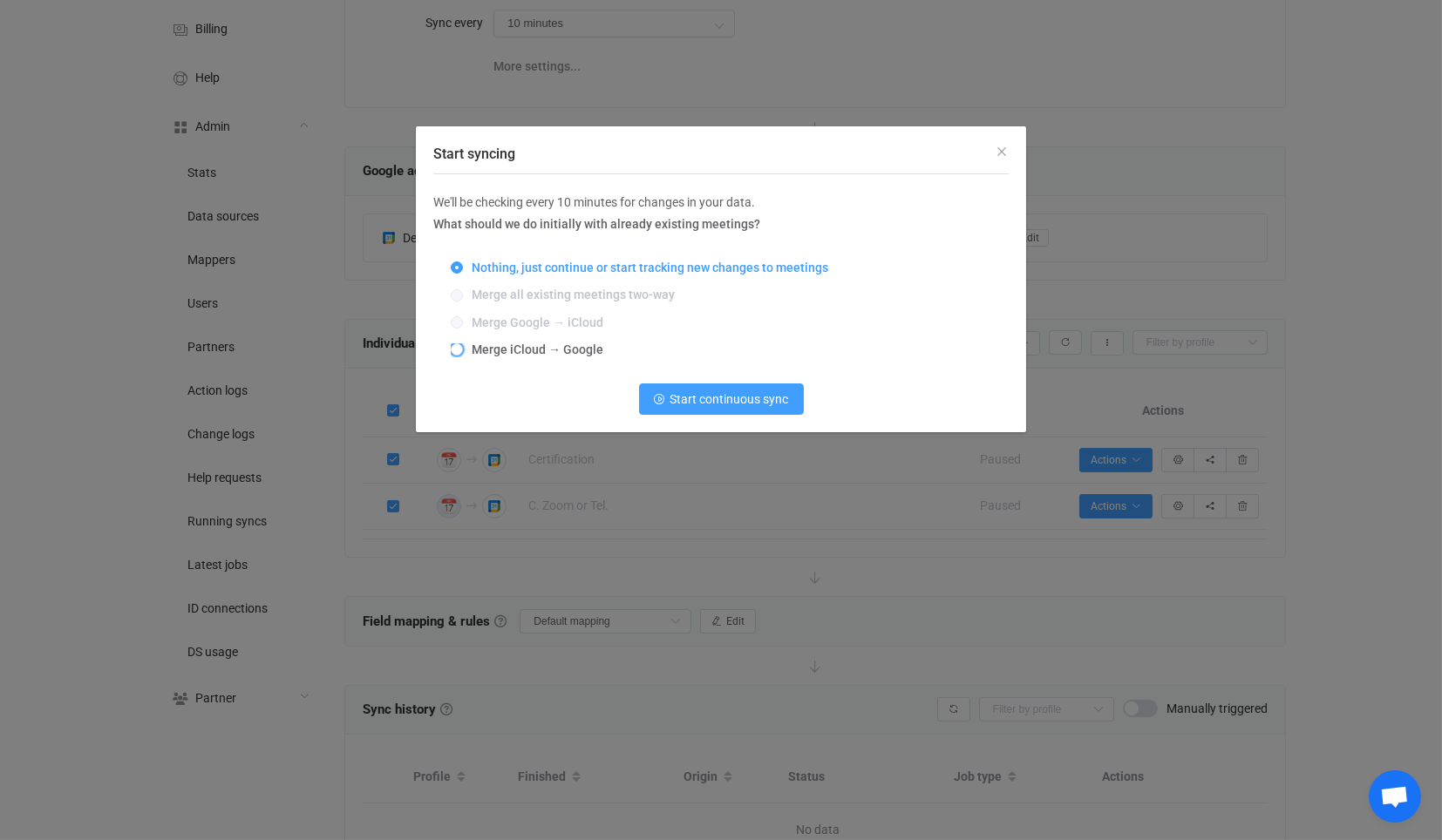
click at [505, 354] on span "Merge iCloud → Google" at bounding box center [534, 350] width 141 height 14
click at [463, 354] on input "Merge iCloud → Google" at bounding box center [457, 351] width 12 height 14
radio input "true"
radio input "false"
radio input "true"
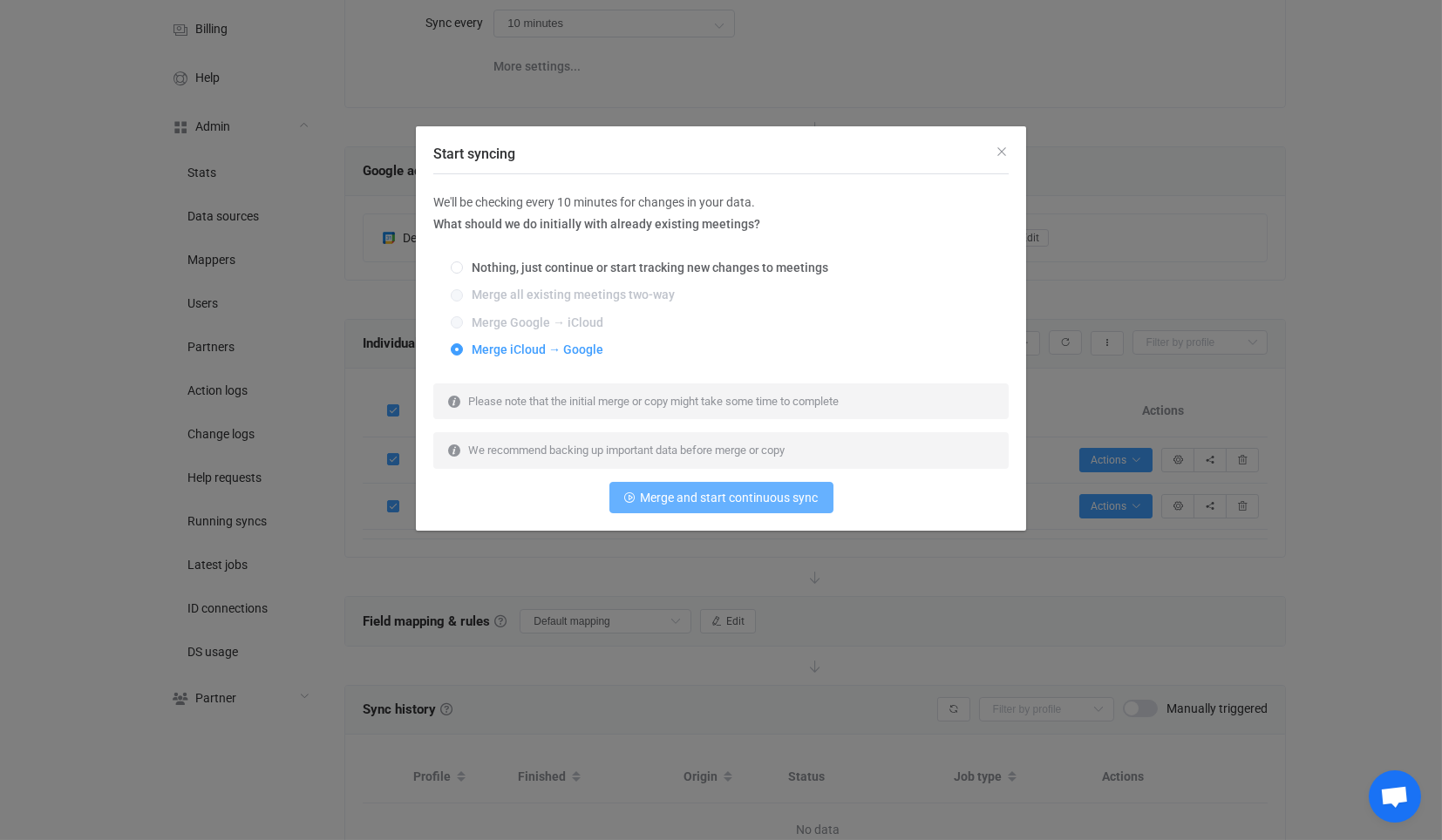
click at [643, 497] on span "Merge and start continuous sync" at bounding box center [730, 498] width 178 height 14
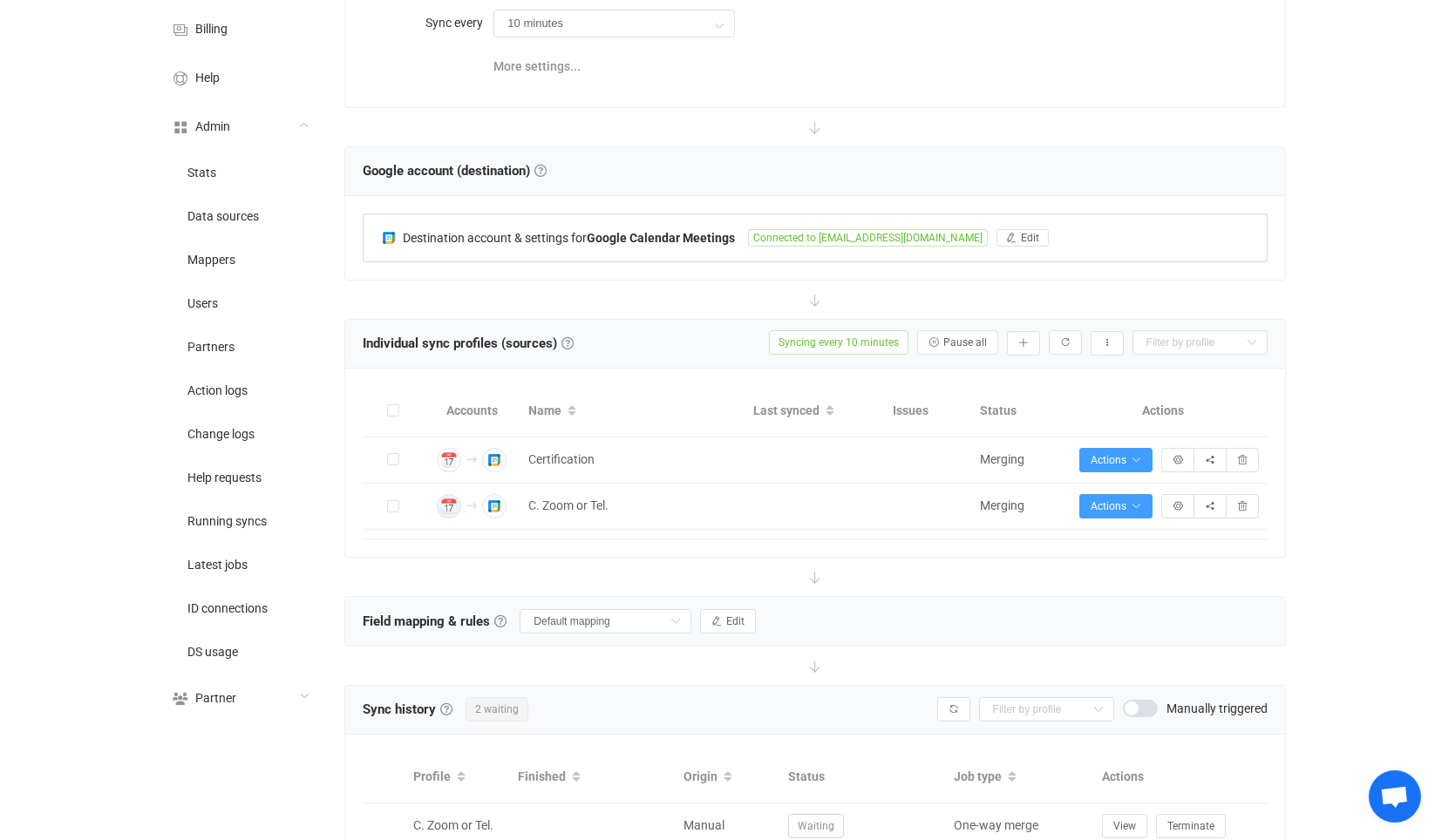
scroll to position [299, 0]
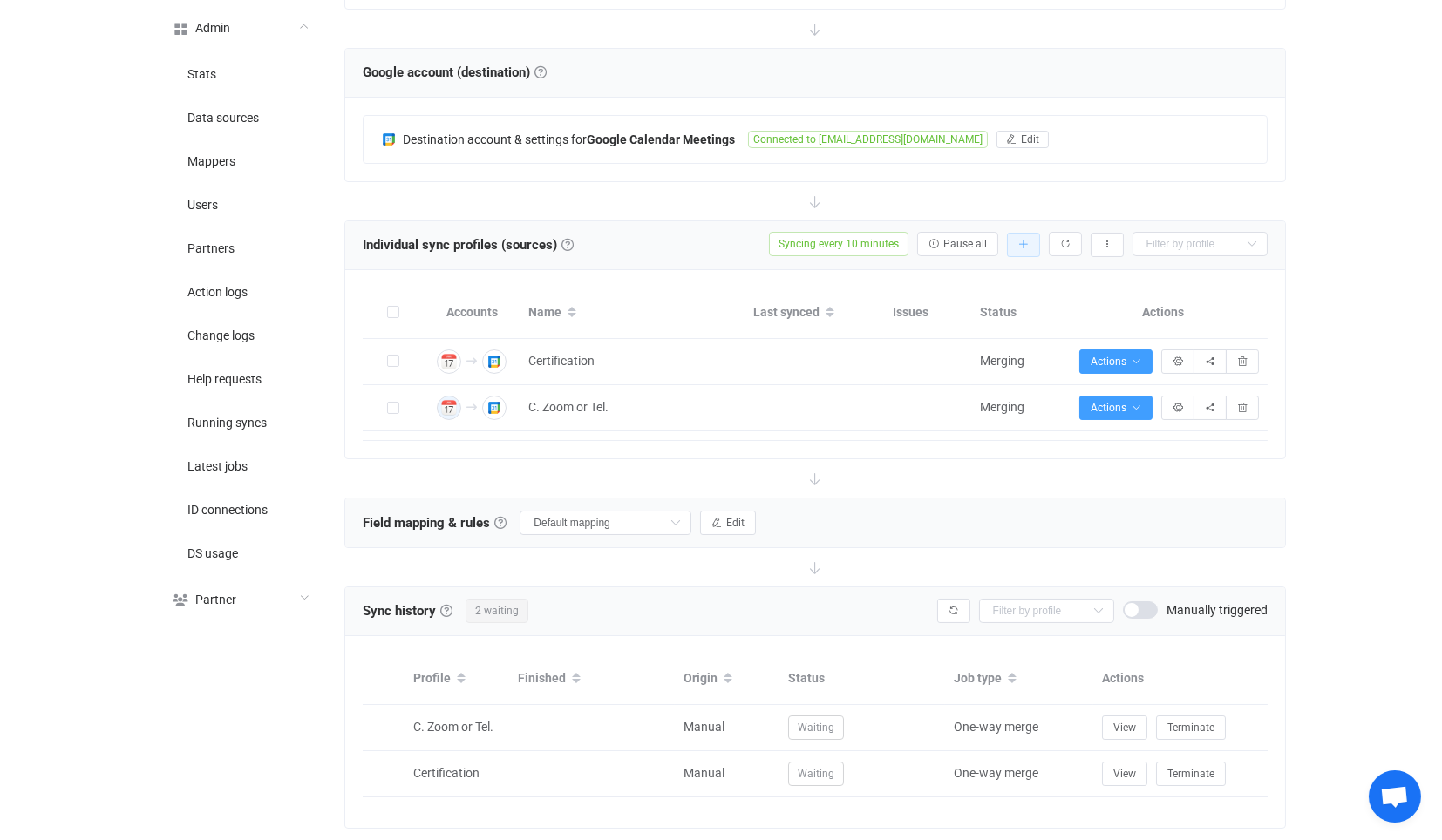
click at [1019, 240] on icon "button" at bounding box center [1024, 245] width 11 height 11
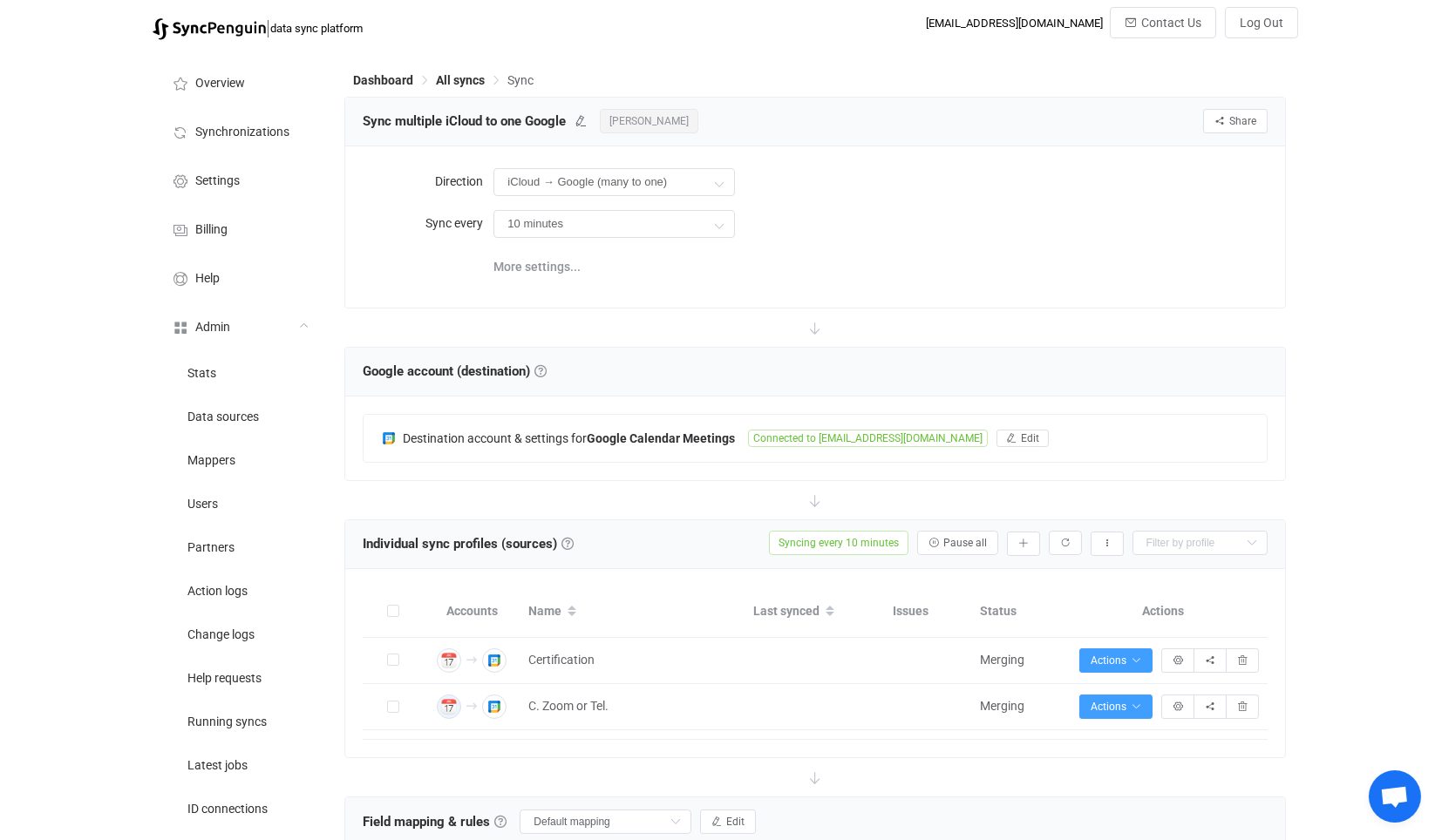
click at [377, 110] on span "Sync multiple iCloud to one Google" at bounding box center [464, 120] width 203 height 26
drag, startPoint x: 377, startPoint y: 110, endPoint x: 542, endPoint y: 119, distance: 165.2
click at [542, 119] on span "Sync multiple iCloud to one Google" at bounding box center [464, 120] width 203 height 26
copy span "Sync multiple iCloud to one Google"
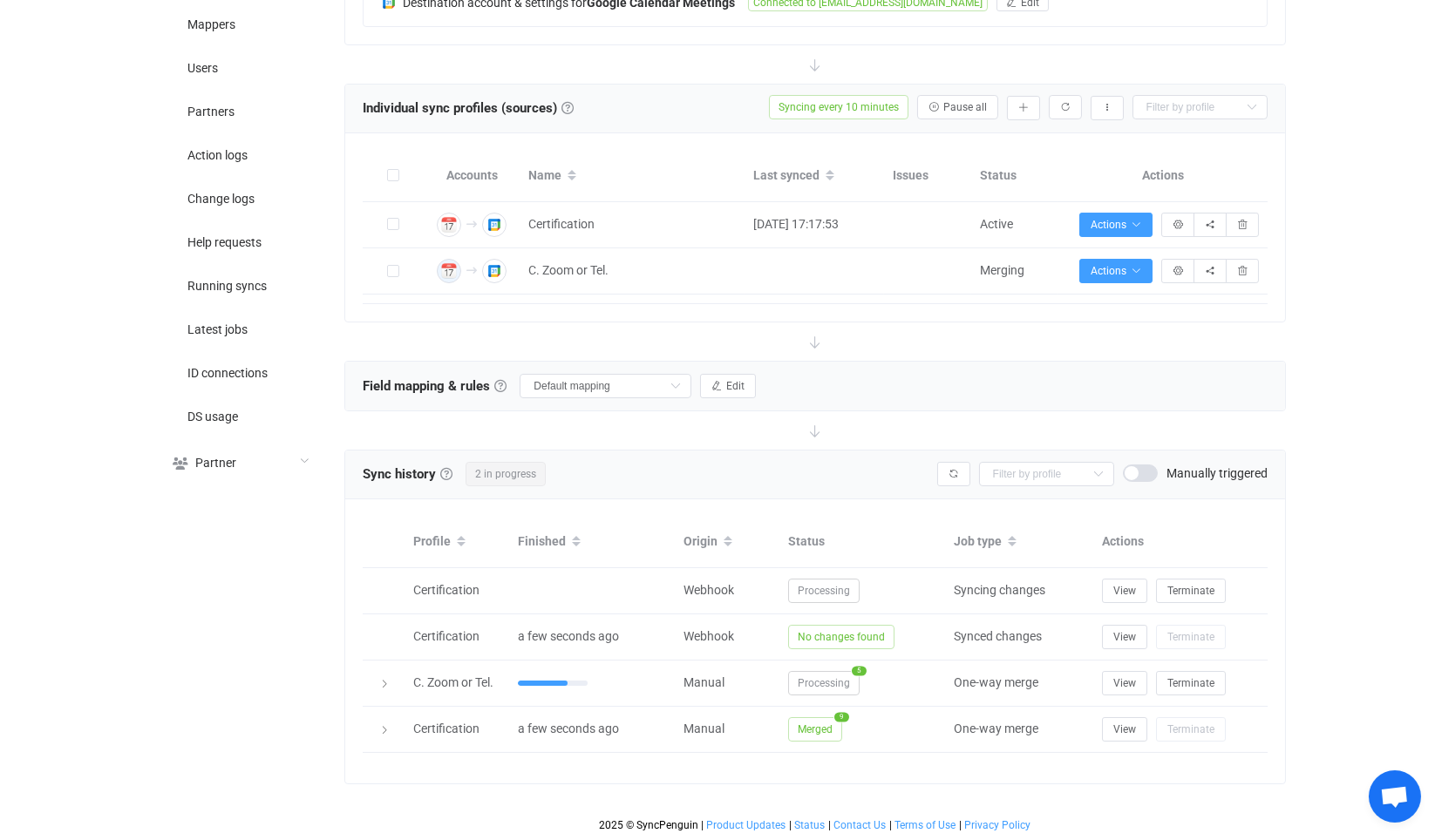
scroll to position [444, 0]
click at [959, 467] on button "button" at bounding box center [954, 474] width 33 height 24
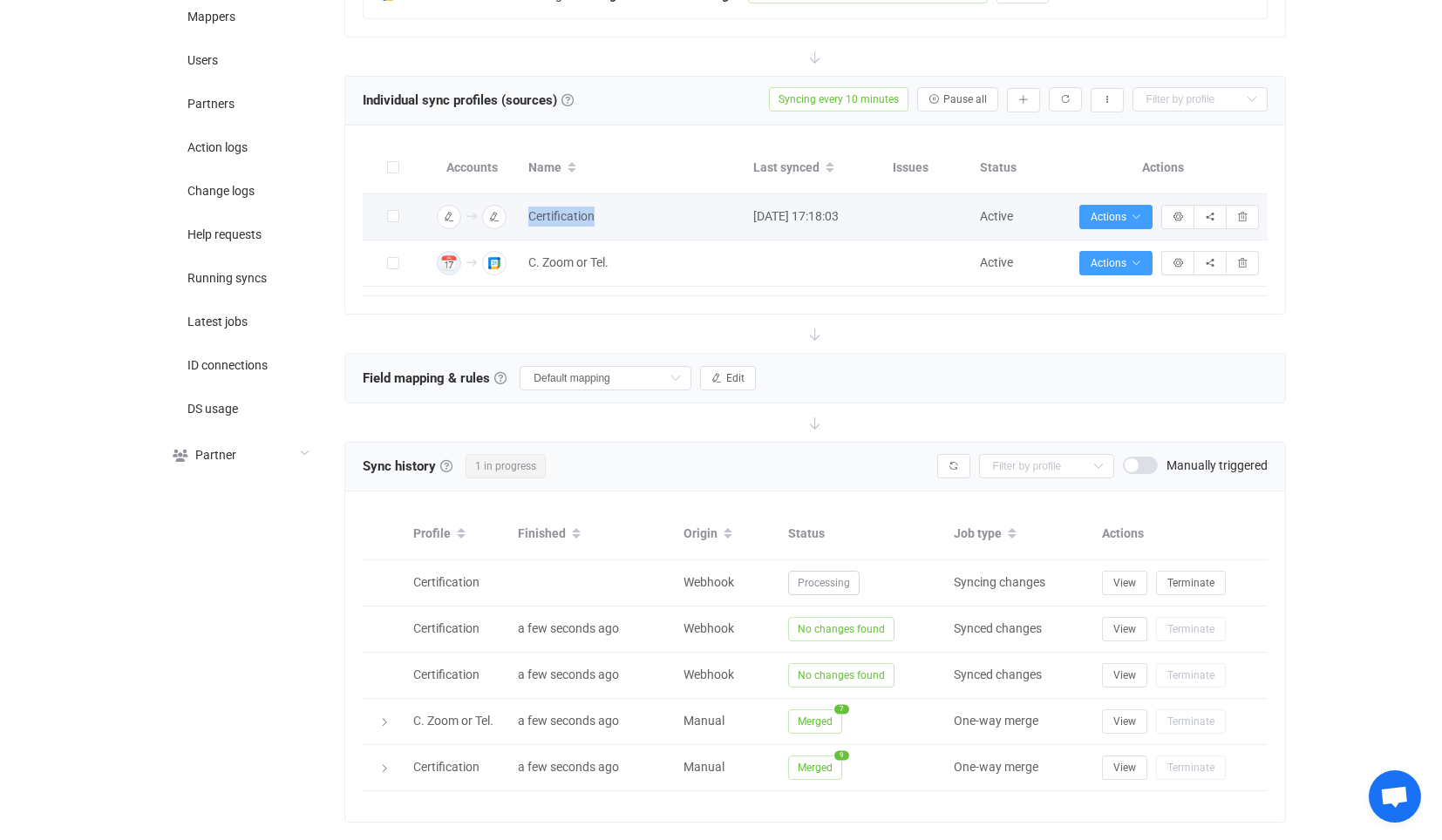
drag, startPoint x: 606, startPoint y: 216, endPoint x: 525, endPoint y: 210, distance: 81.2
click at [525, 210] on div "Certification" at bounding box center [632, 216] width 225 height 20
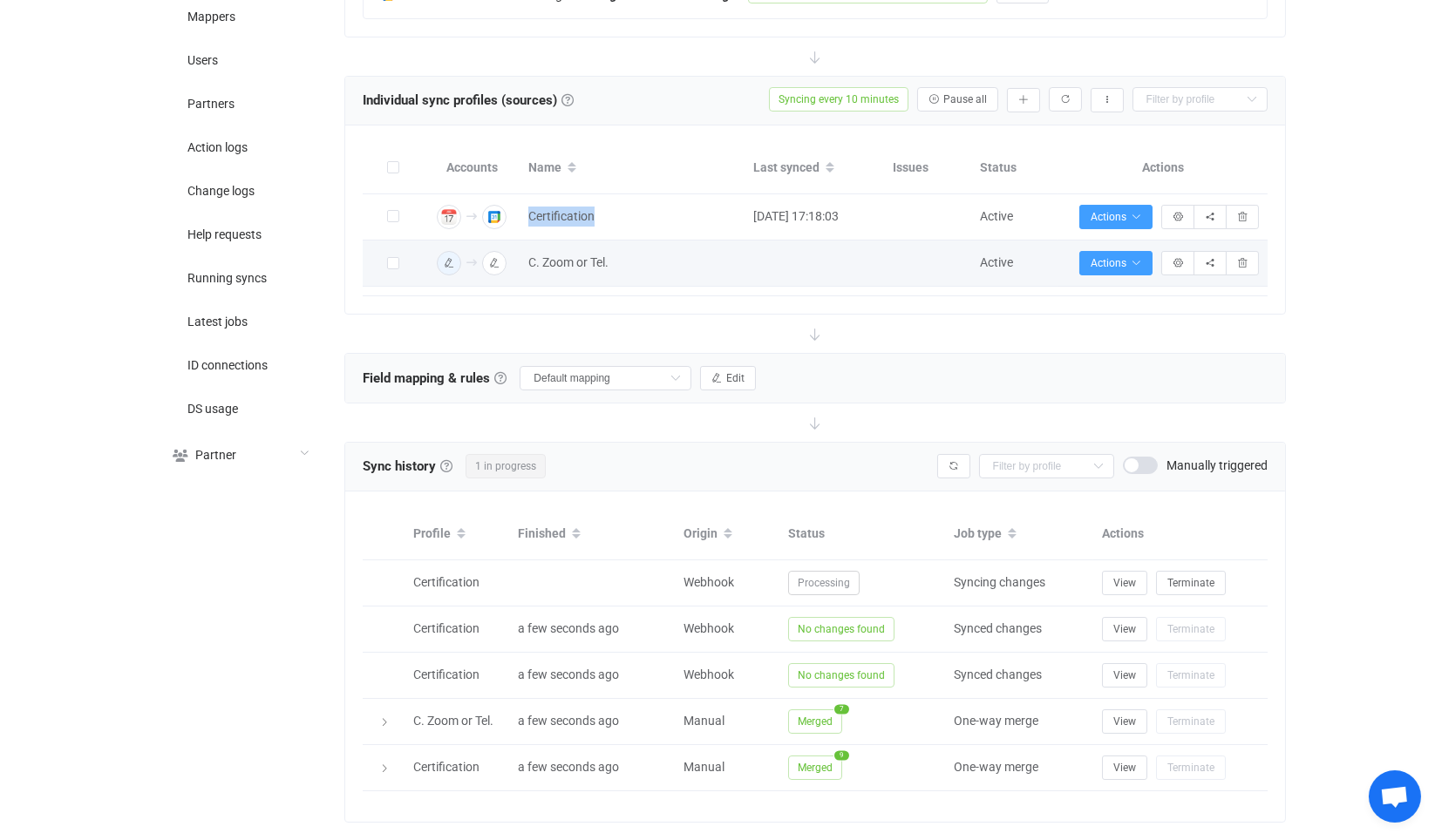
copy span "Certification"
drag, startPoint x: 635, startPoint y: 260, endPoint x: 529, endPoint y: 262, distance: 106.0
click at [529, 262] on span "C. Zoom or Tel." at bounding box center [632, 263] width 208 height 20
copy span "C. Zoom or Tel."
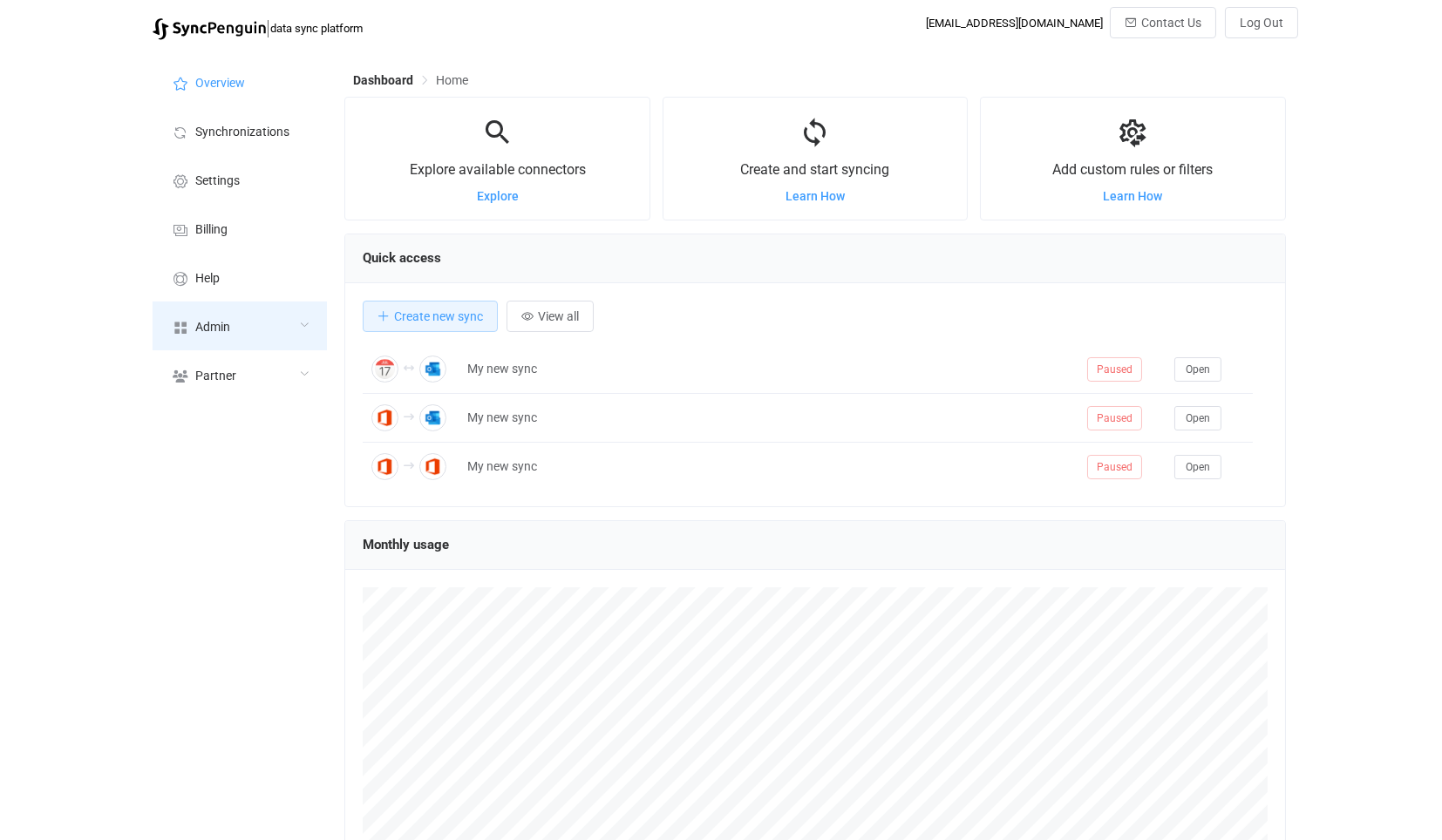
click at [258, 330] on div "Admin" at bounding box center [240, 326] width 175 height 49
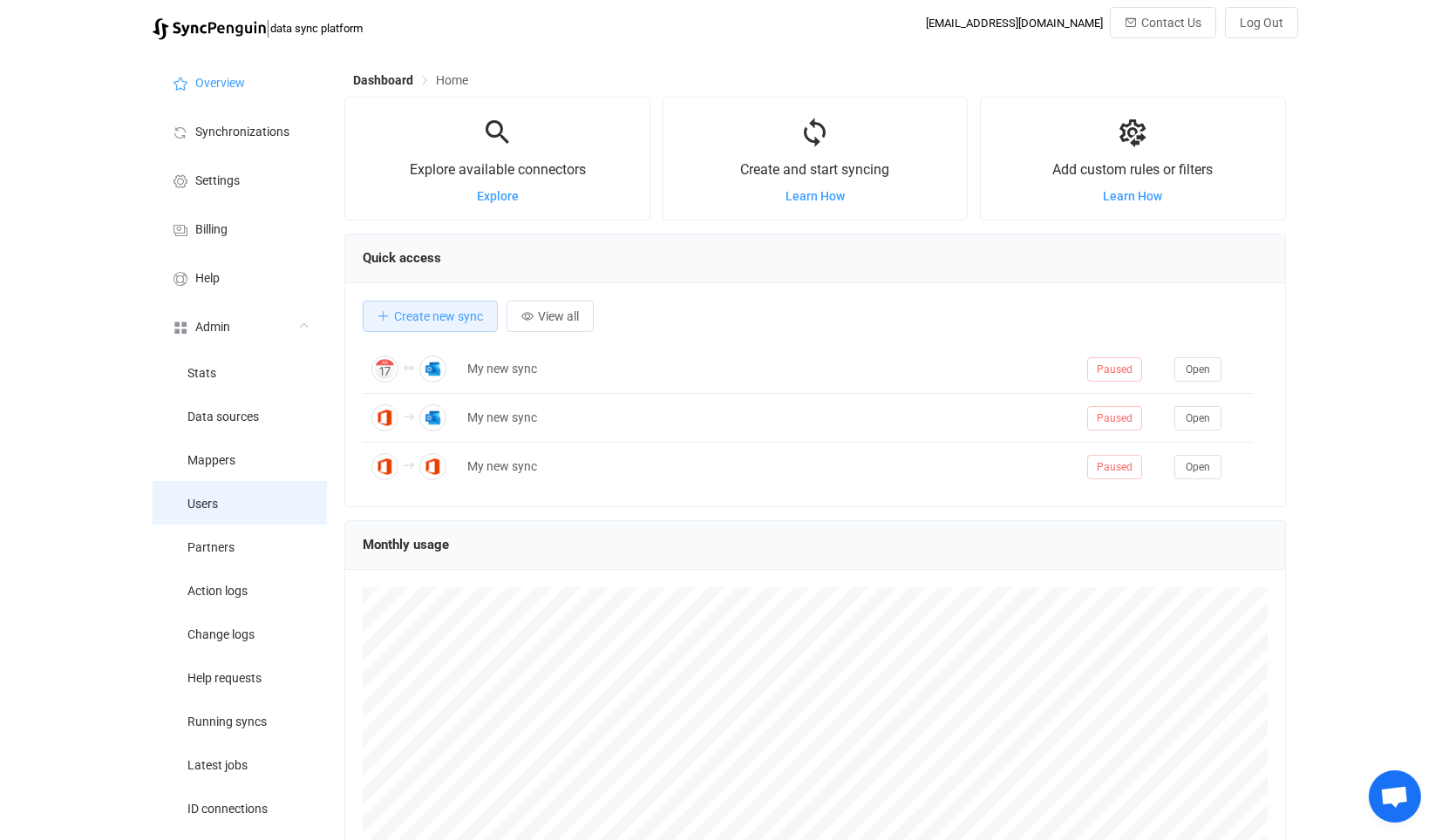
click at [247, 491] on li "Users" at bounding box center [240, 502] width 175 height 44
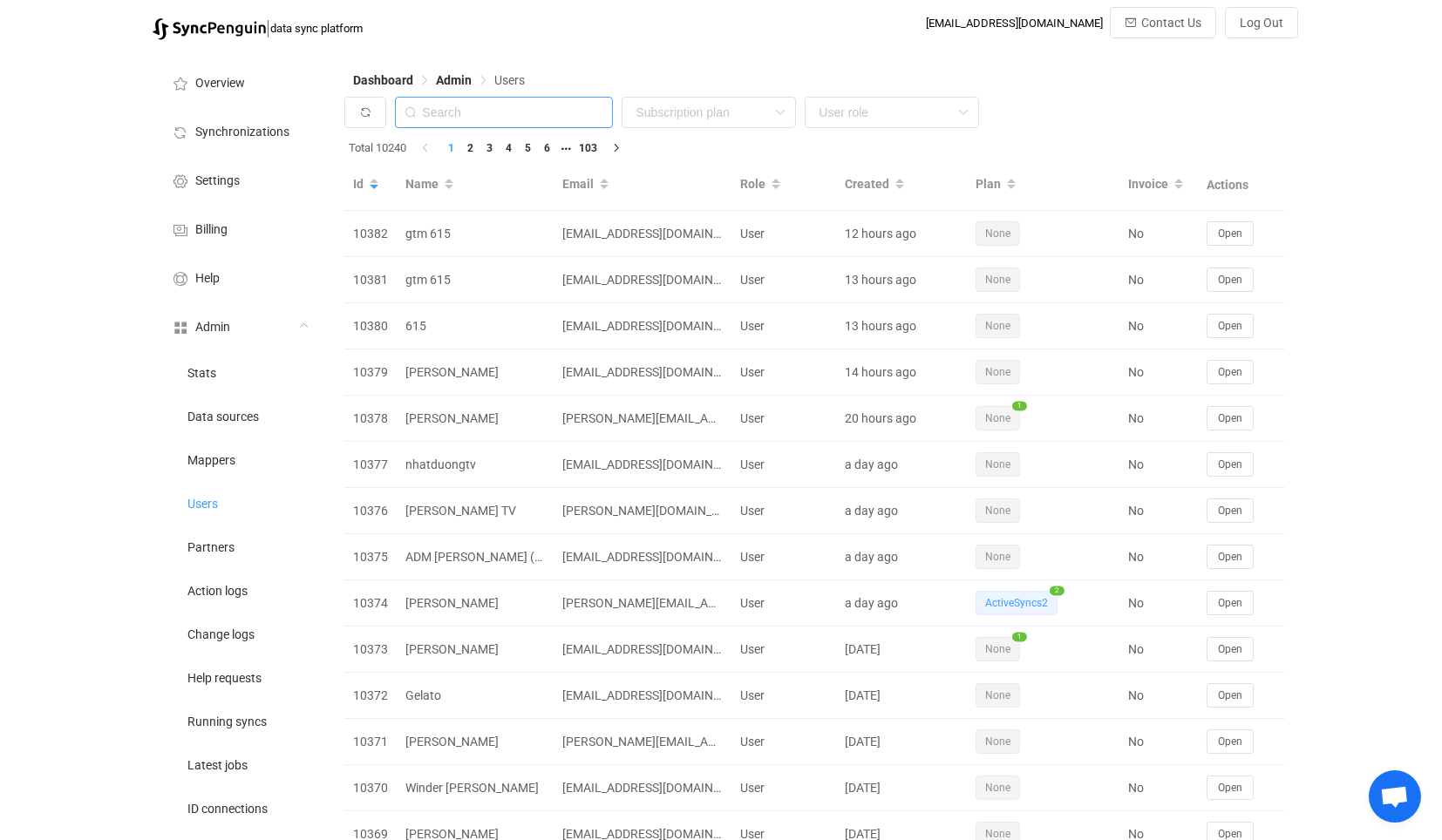
click at [525, 107] on input "text" at bounding box center [504, 112] width 218 height 31
paste input "peter.hill@spotlesslyclean.com"
type input "peter.hill@spotlesslyclean.com"
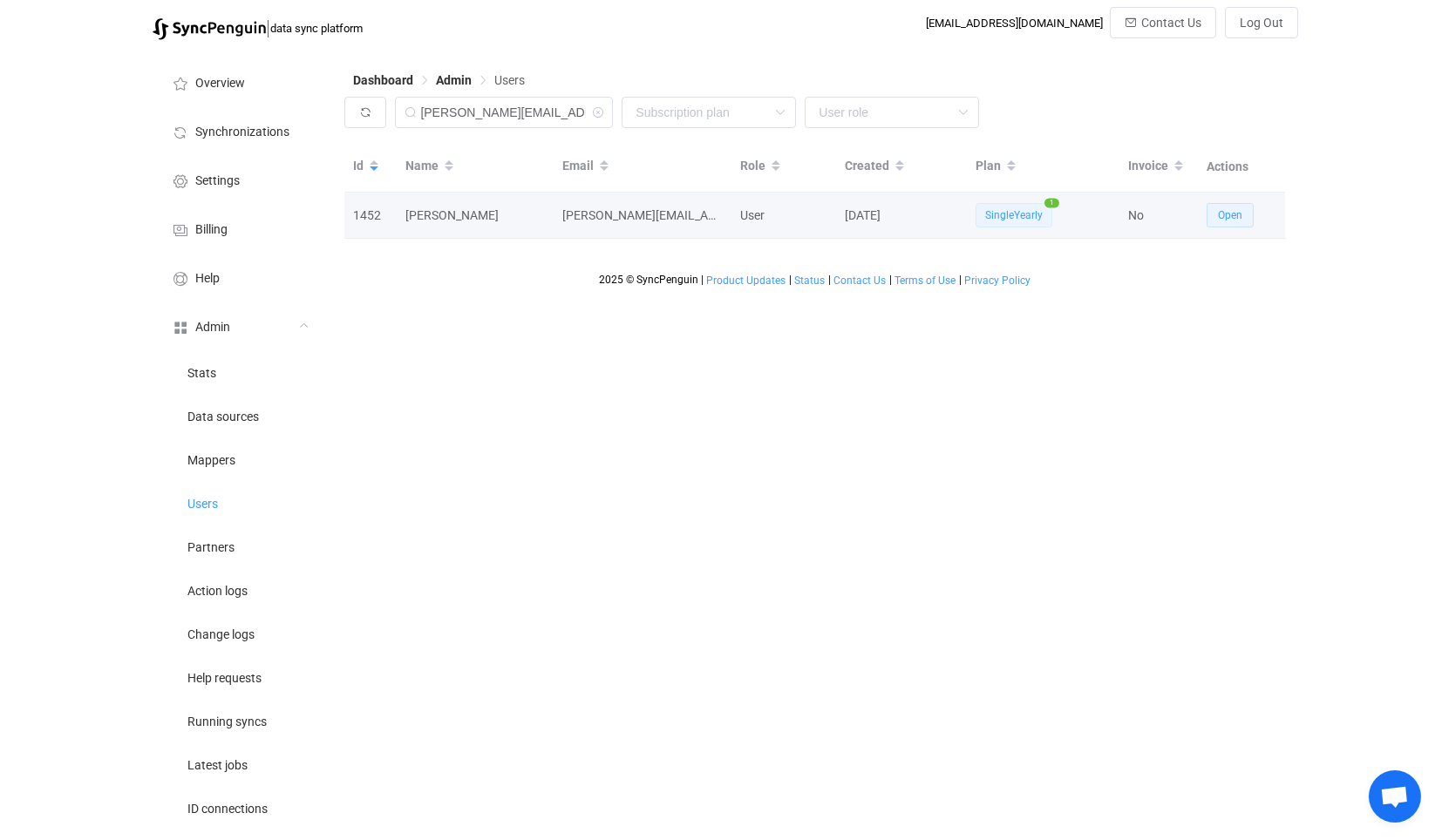
click at [1228, 215] on span "Open" at bounding box center [1230, 216] width 24 height 12
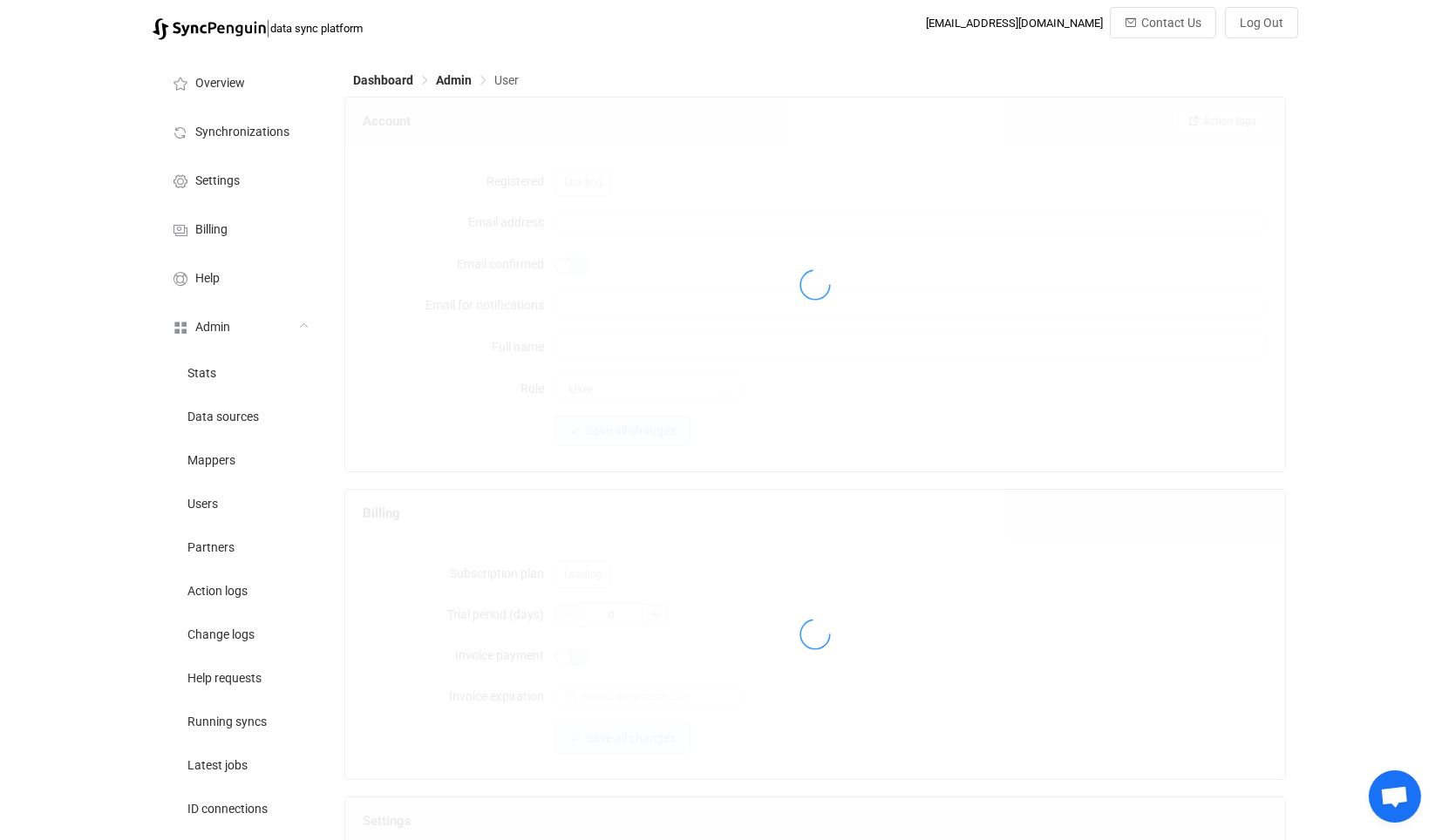
type input "peter.hill@spotlesslyclean.com"
type input "Peter Hill"
type input "14"
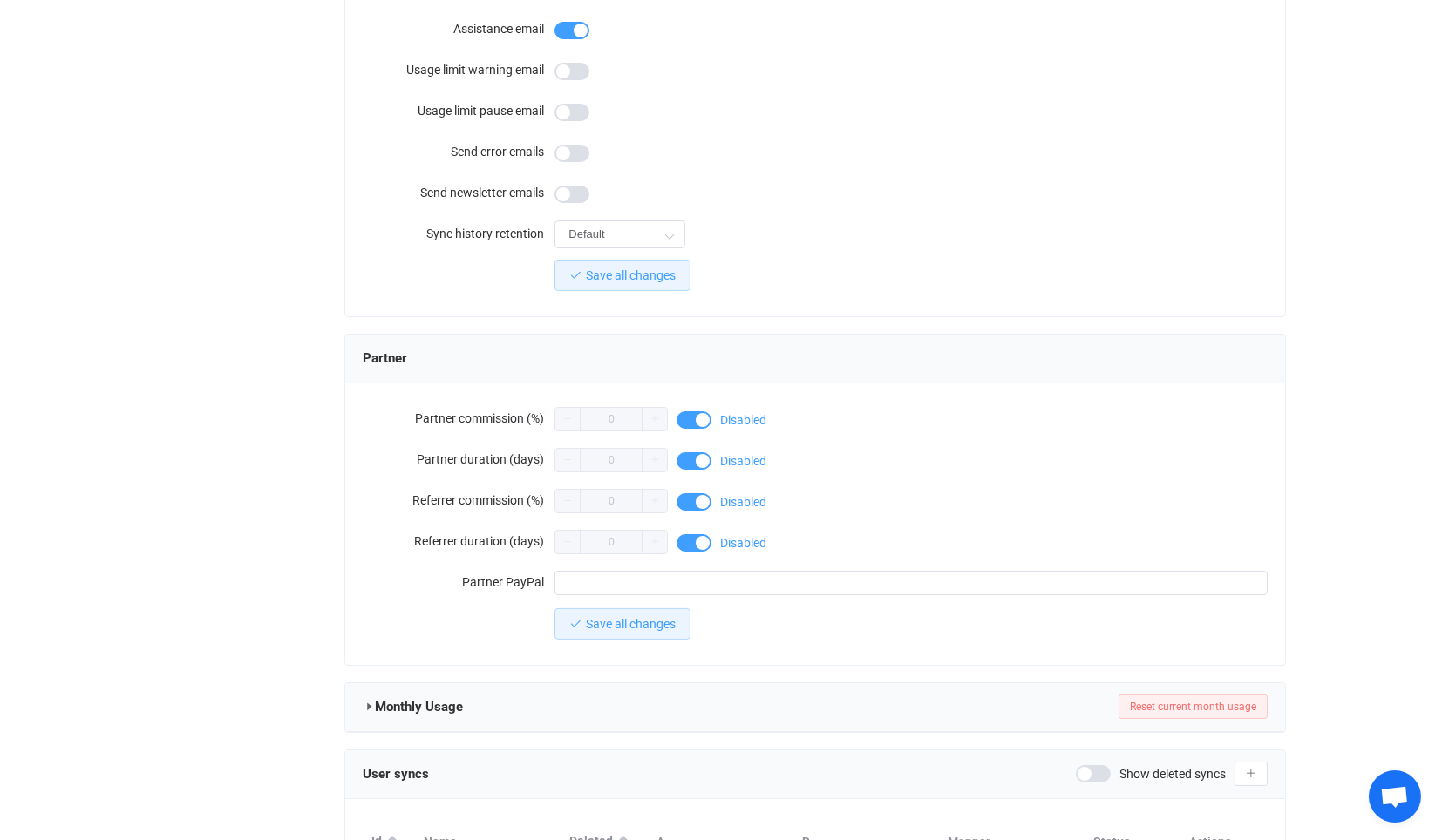
scroll to position [1362, 0]
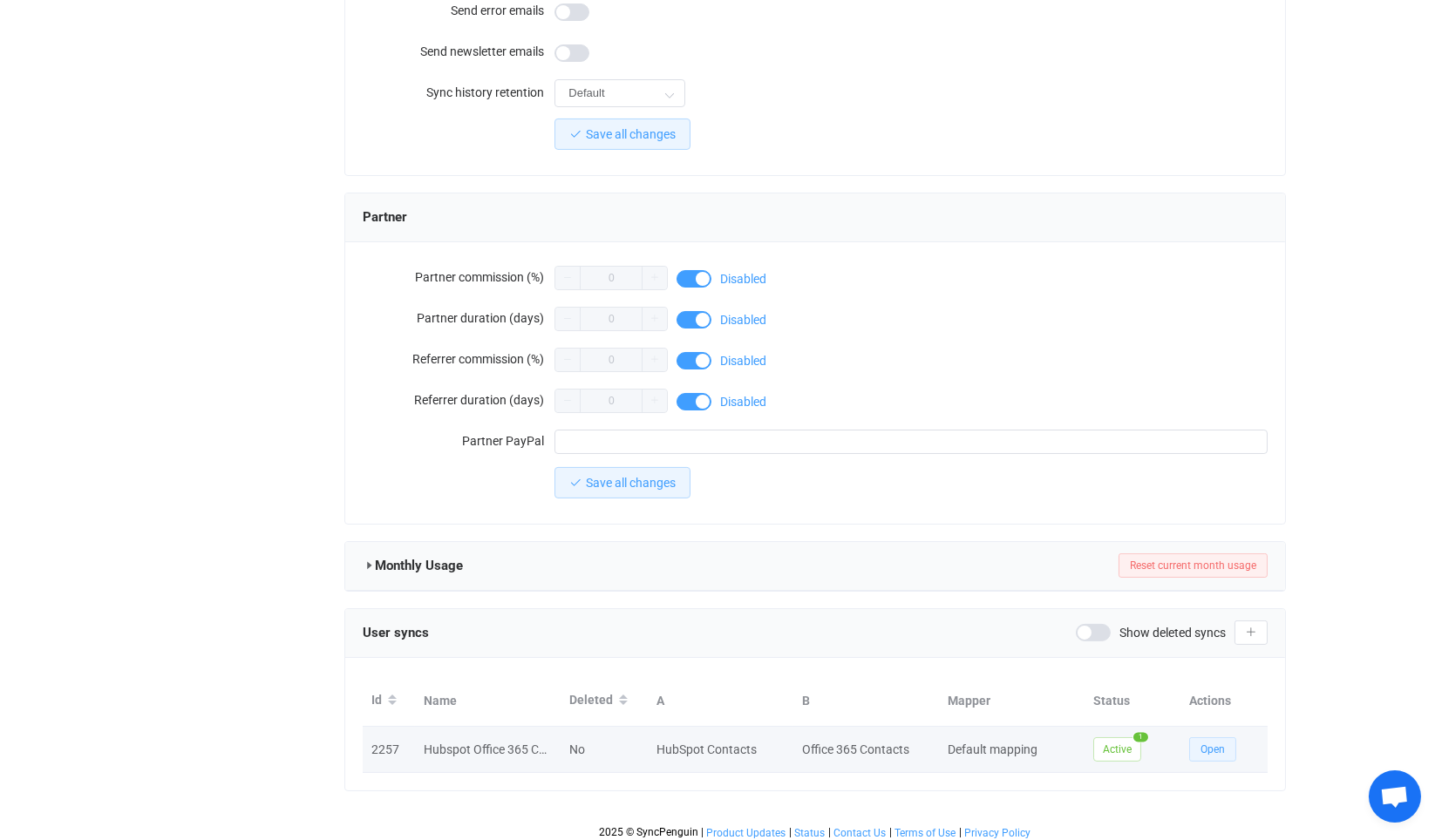
click at [1200, 744] on span "Open" at bounding box center [1212, 750] width 24 height 12
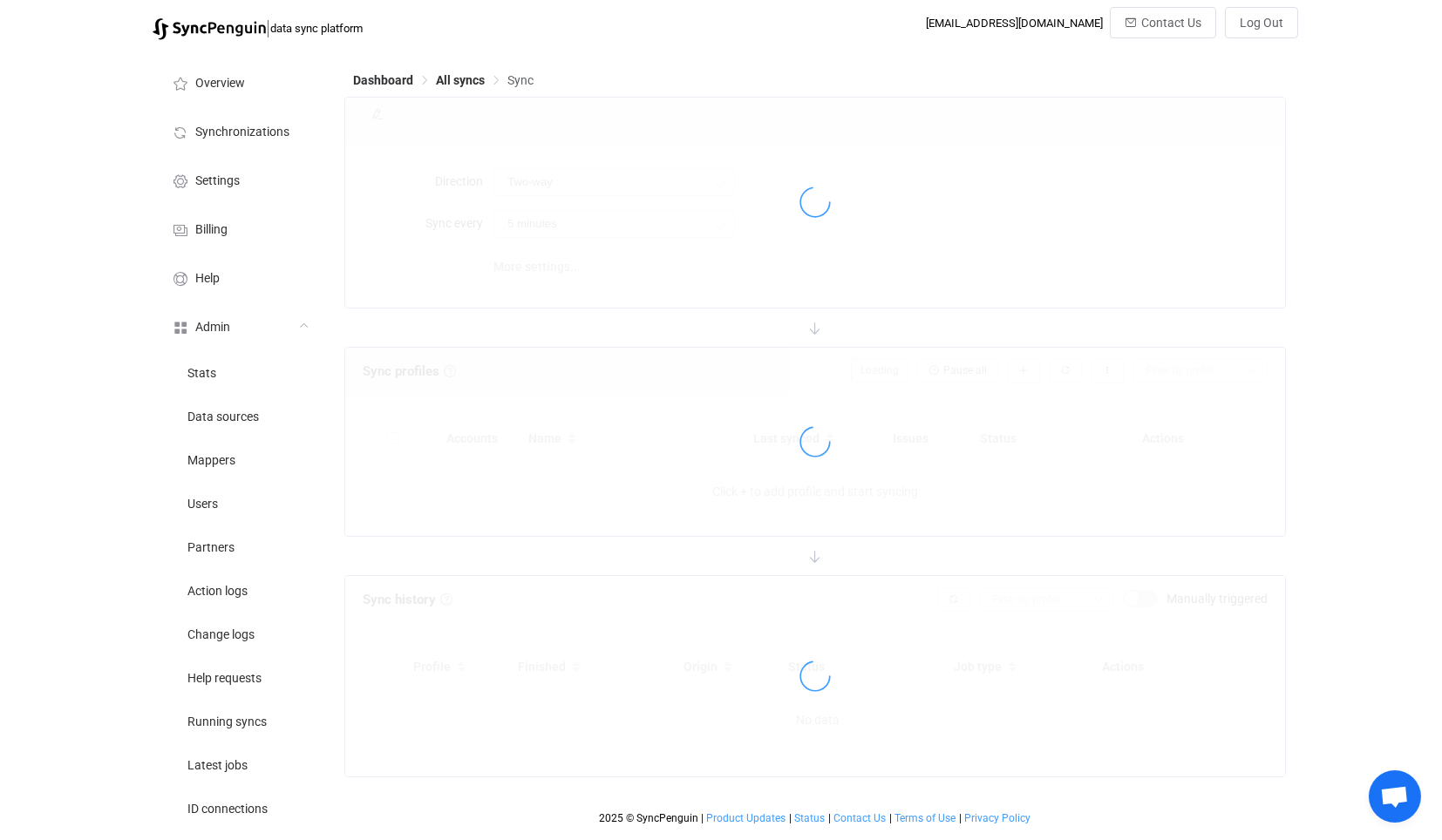
type input "10 minutes"
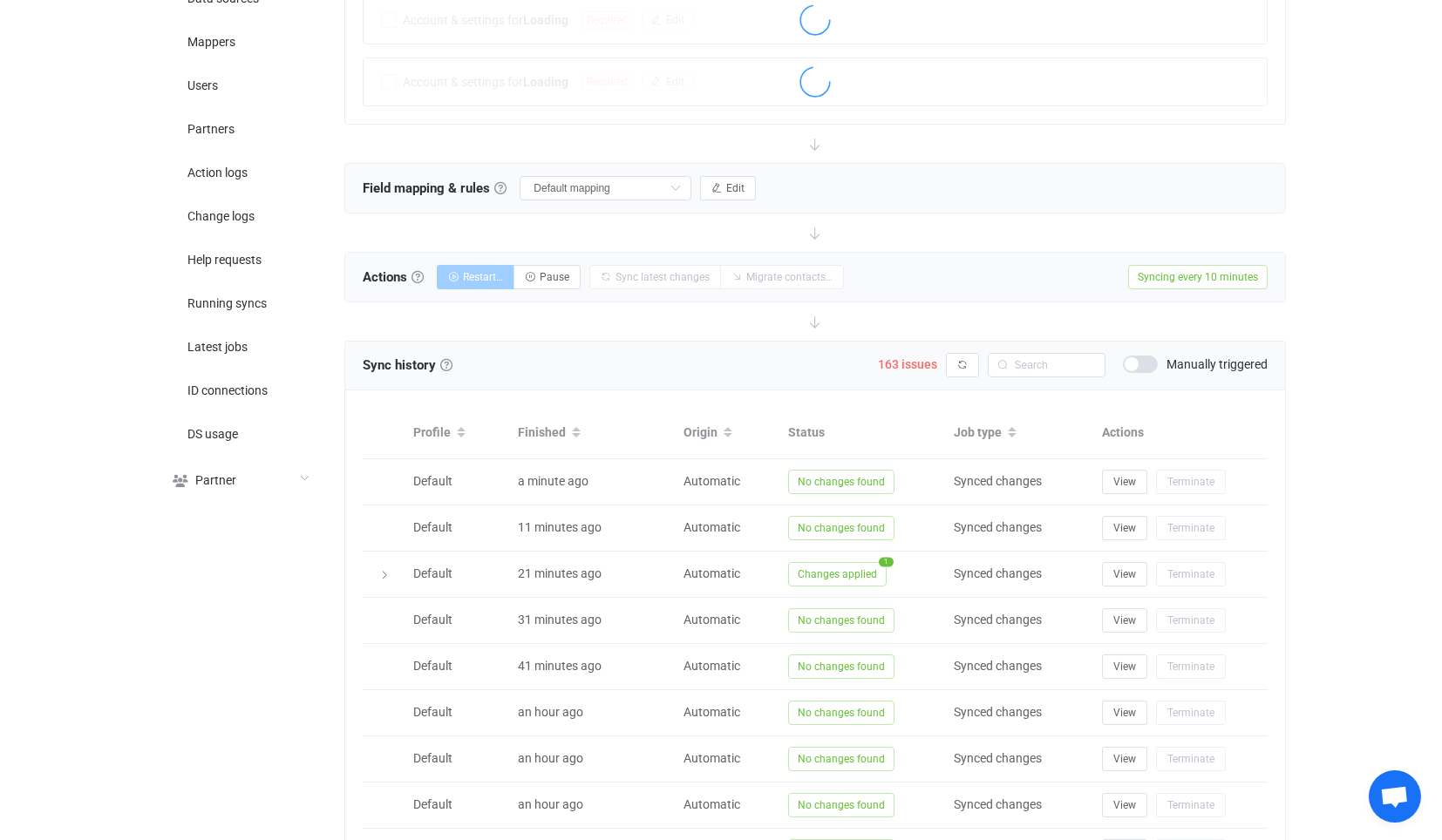
scroll to position [283, 0]
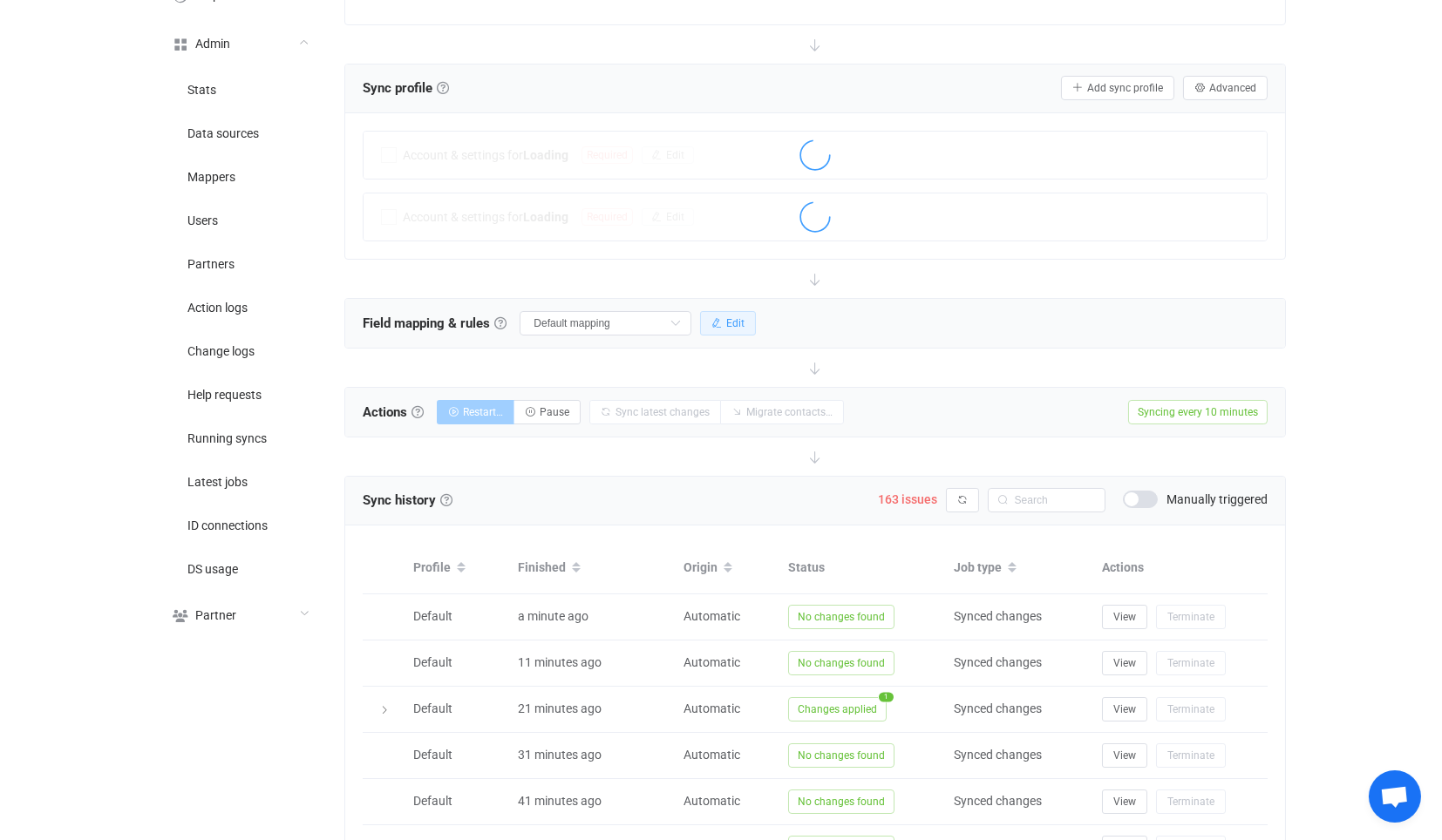
click at [741, 311] on button "Edit" at bounding box center [728, 322] width 56 height 24
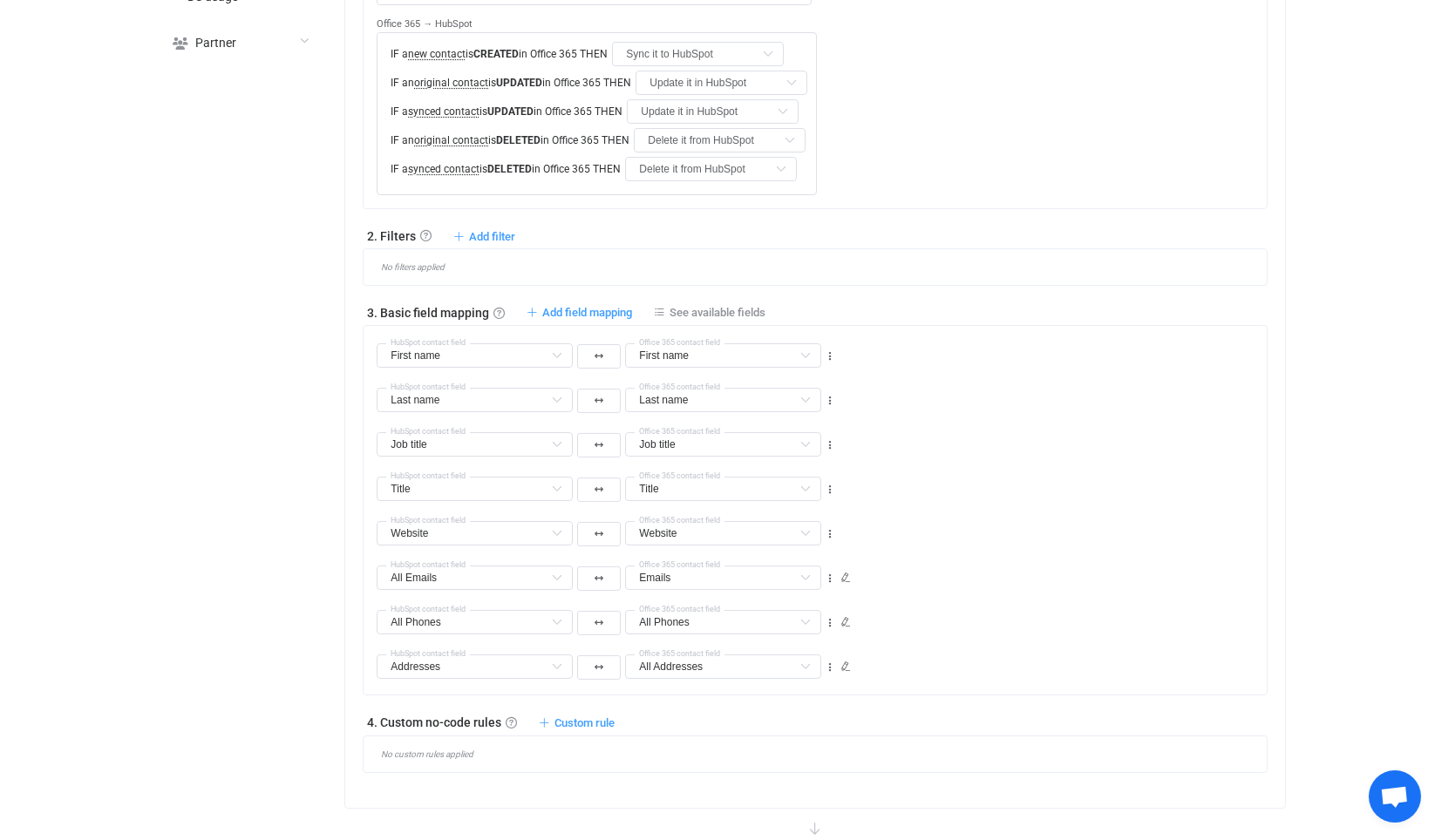
scroll to position [978, 0]
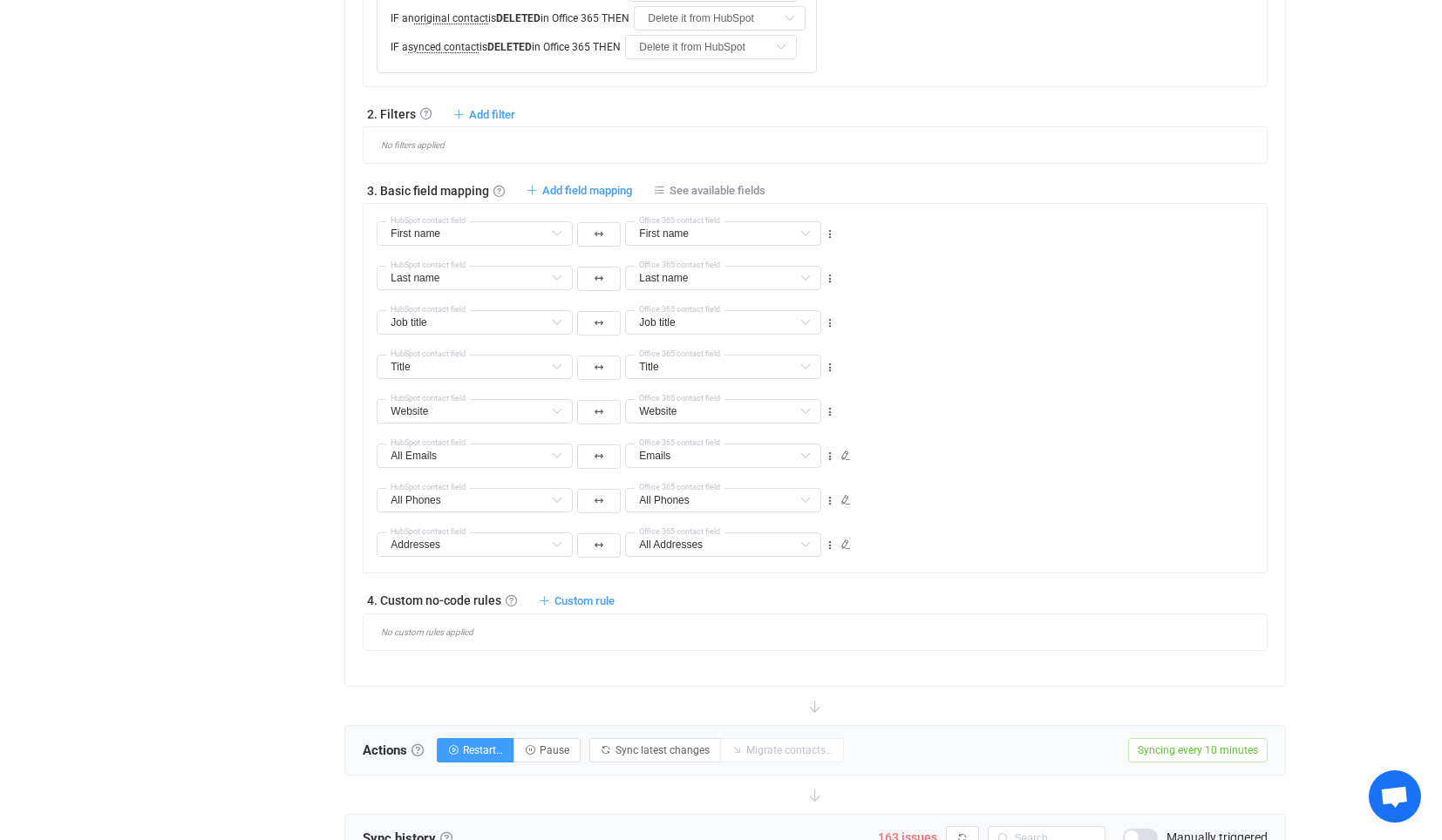
click at [709, 182] on span "See available fields Available fields" at bounding box center [709, 190] width 111 height 17
click at [687, 188] on span "See available fields" at bounding box center [717, 190] width 96 height 13
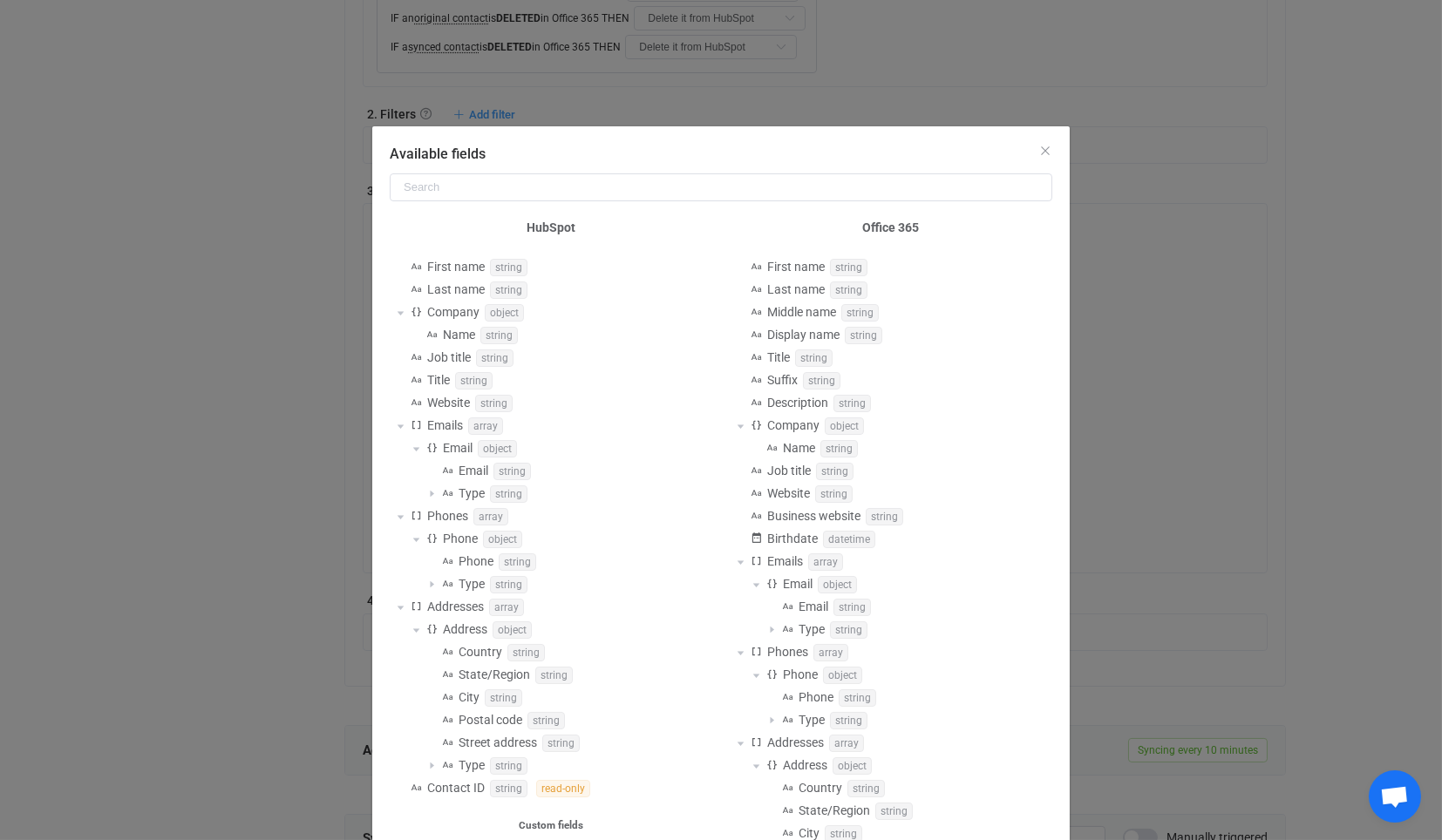
click at [1096, 66] on div "Available fields HubSpot First name string Last name string Company object Name…" at bounding box center [721, 420] width 1442 height 840
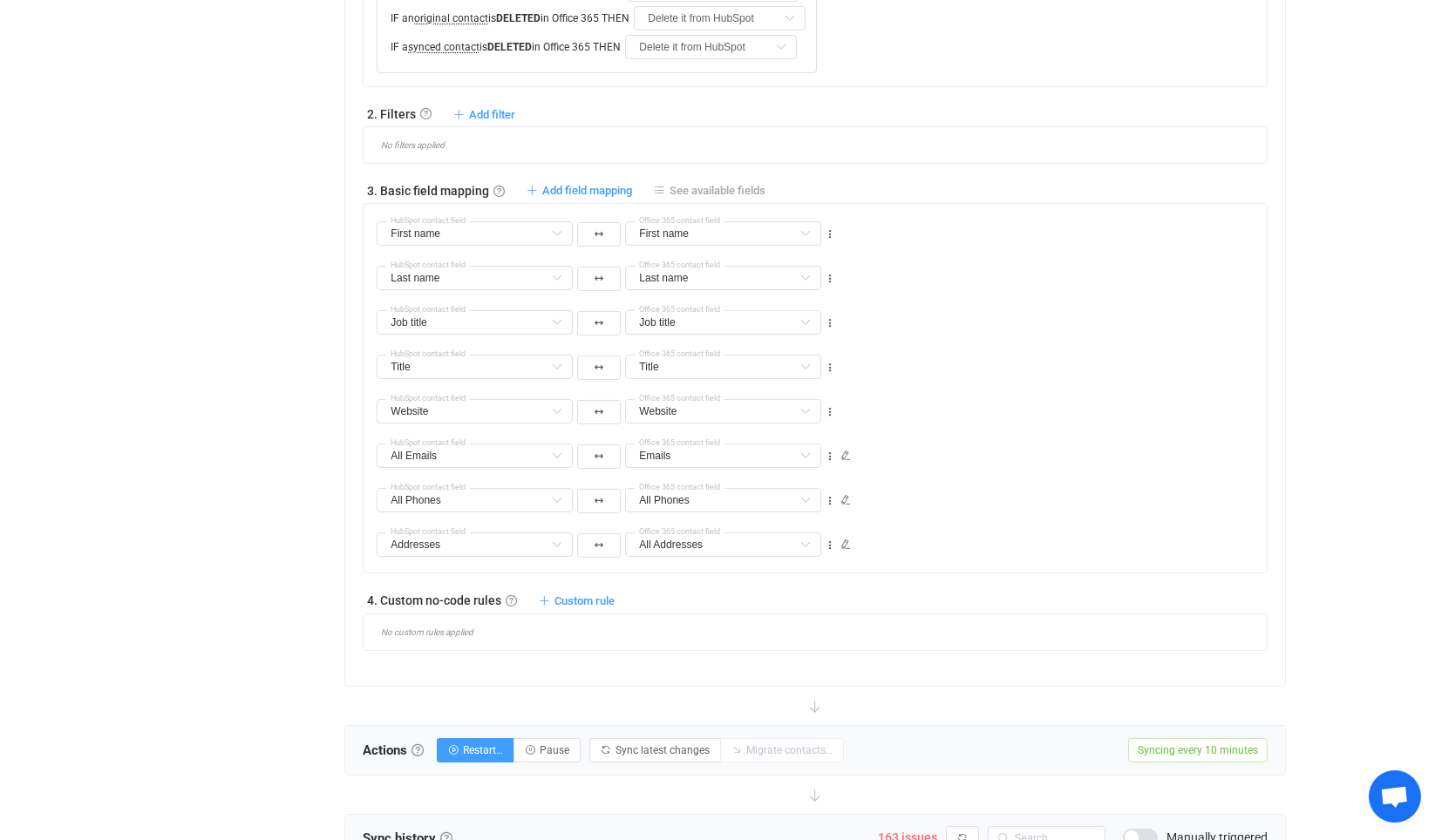
click at [739, 184] on span "See available fields" at bounding box center [717, 190] width 96 height 13
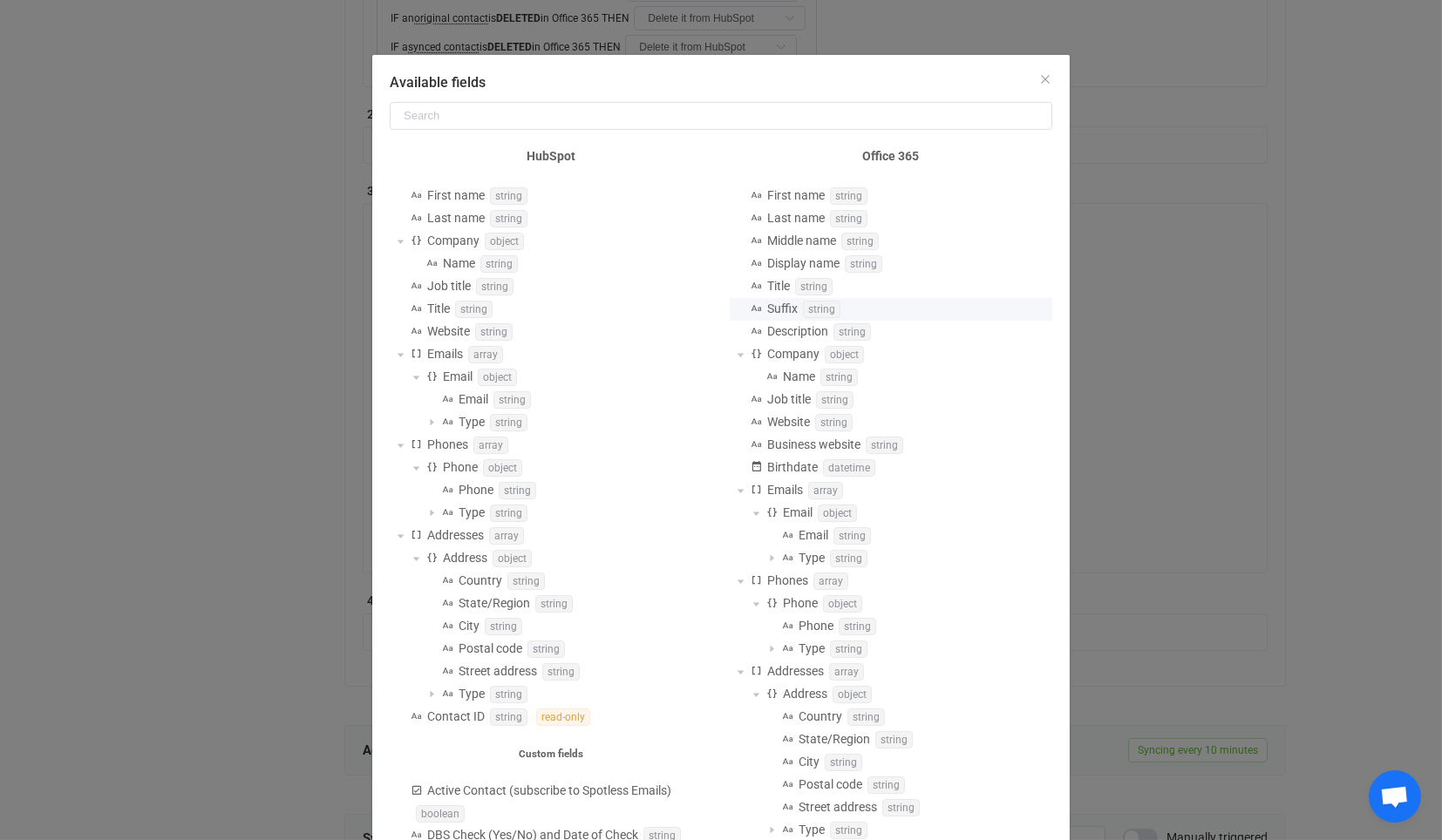
scroll to position [70, 0]
click at [1186, 371] on div "Available fields HubSpot First name string Last name string Company object Name…" at bounding box center [721, 420] width 1442 height 840
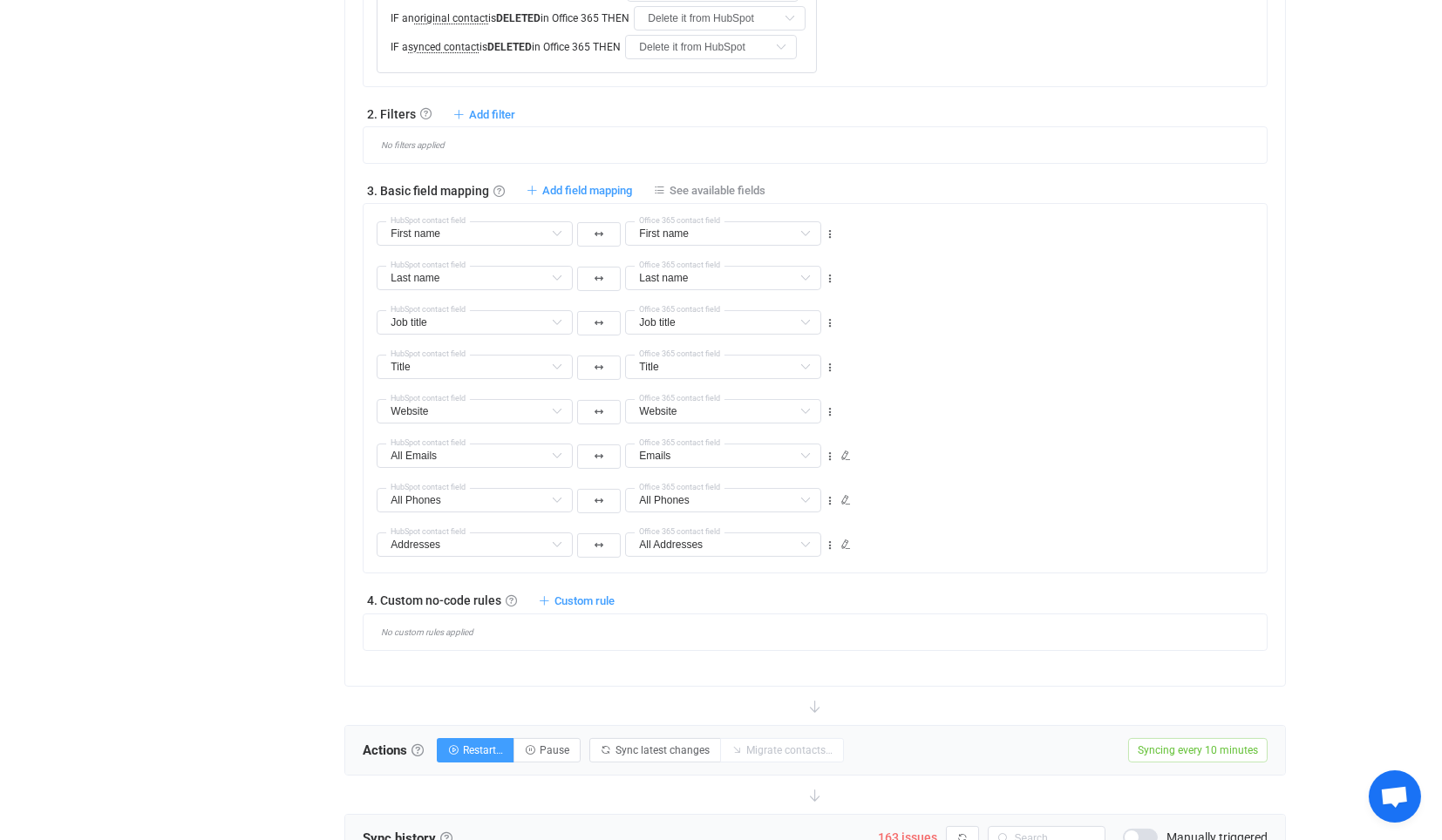
click at [600, 182] on div "3. Basic field mapping Basic field mapping Define how fields are mapped between…" at bounding box center [815, 191] width 905 height 18
click at [588, 184] on span "Add field mapping" at bounding box center [587, 190] width 90 height 13
type input "First name"
type input "Last name"
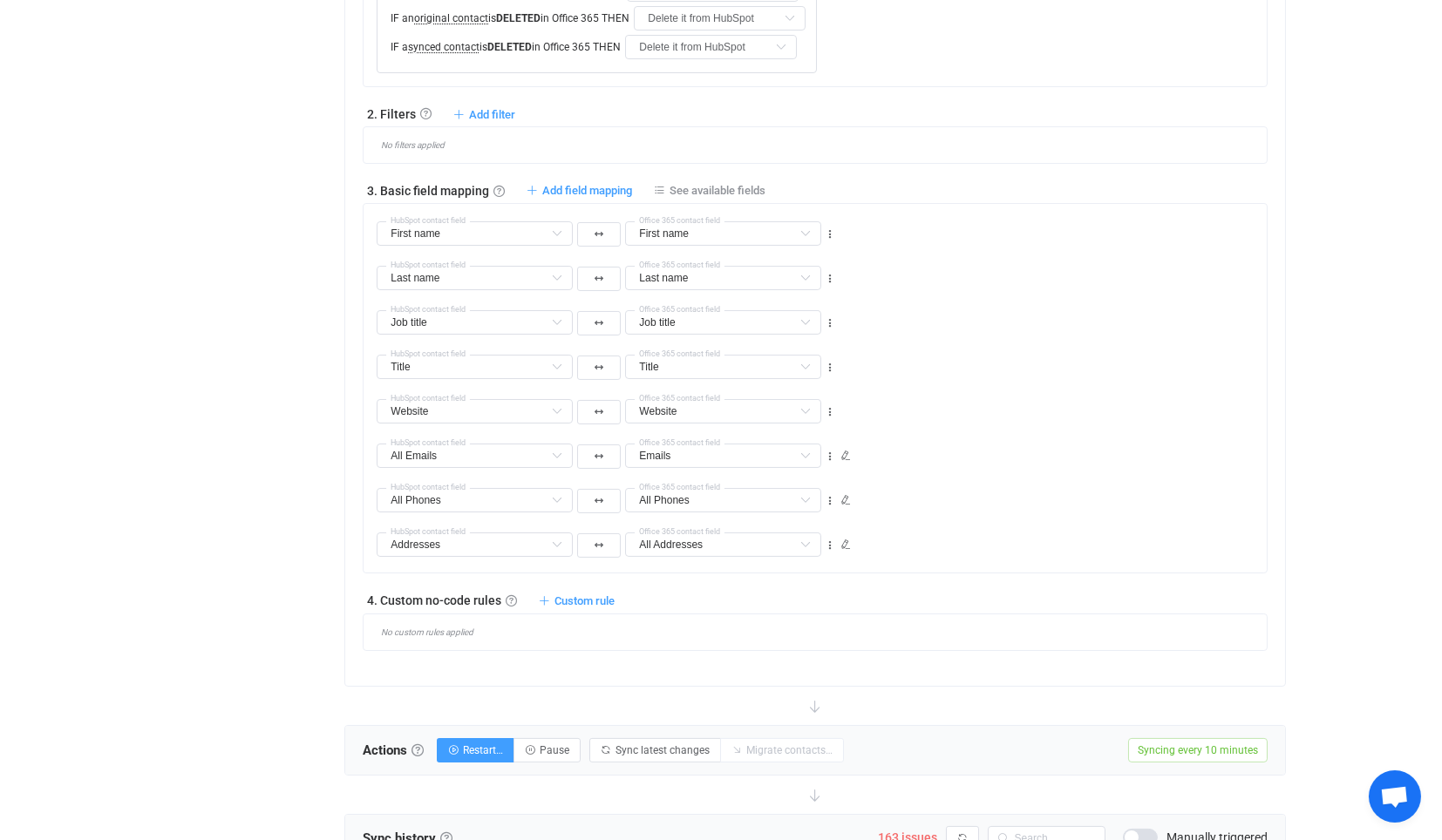
type input "Last name"
type input "Job title"
type input "Title"
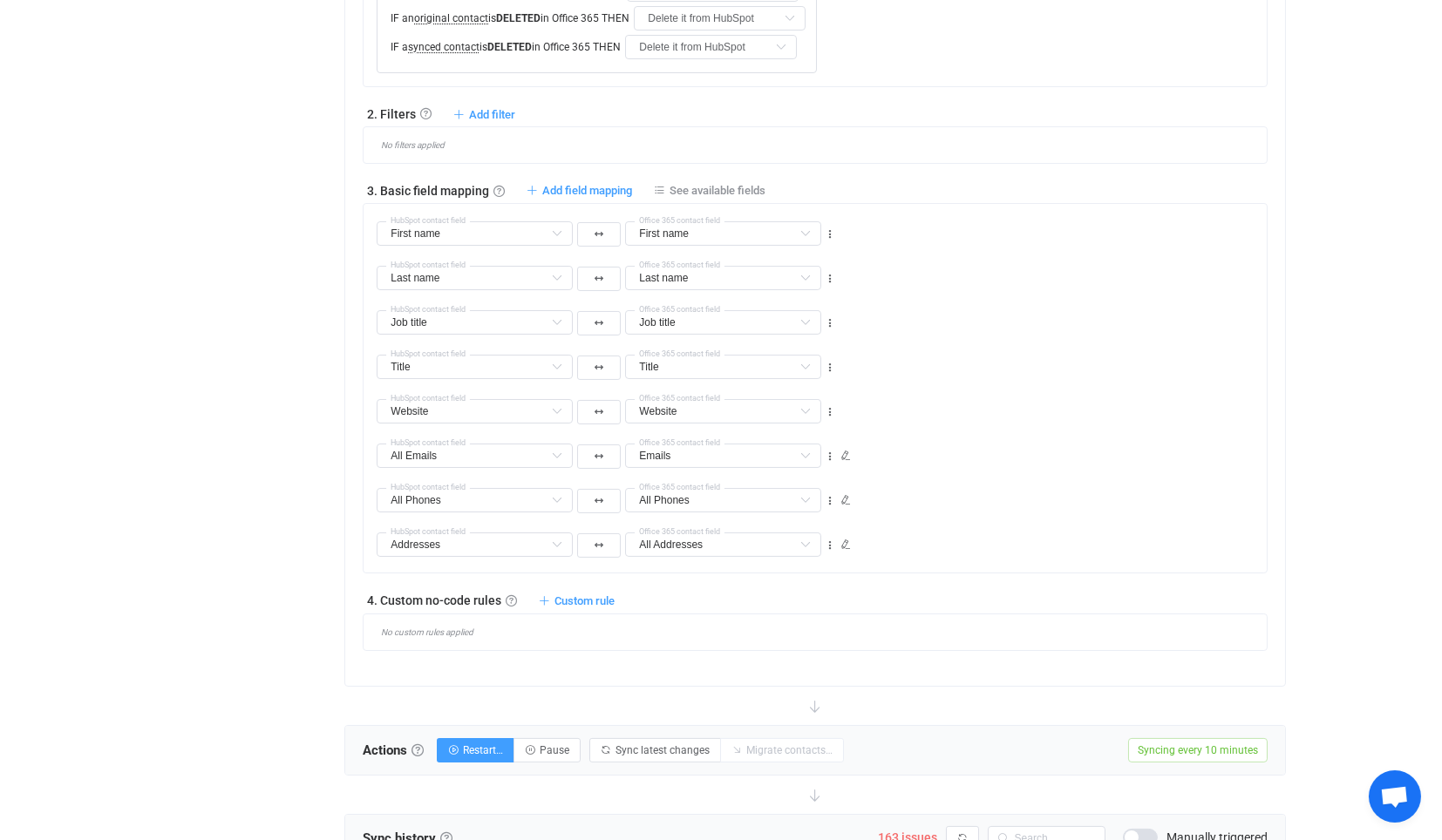
type input "Website"
type input "All Emails"
type input "Emails"
type input "All Phones"
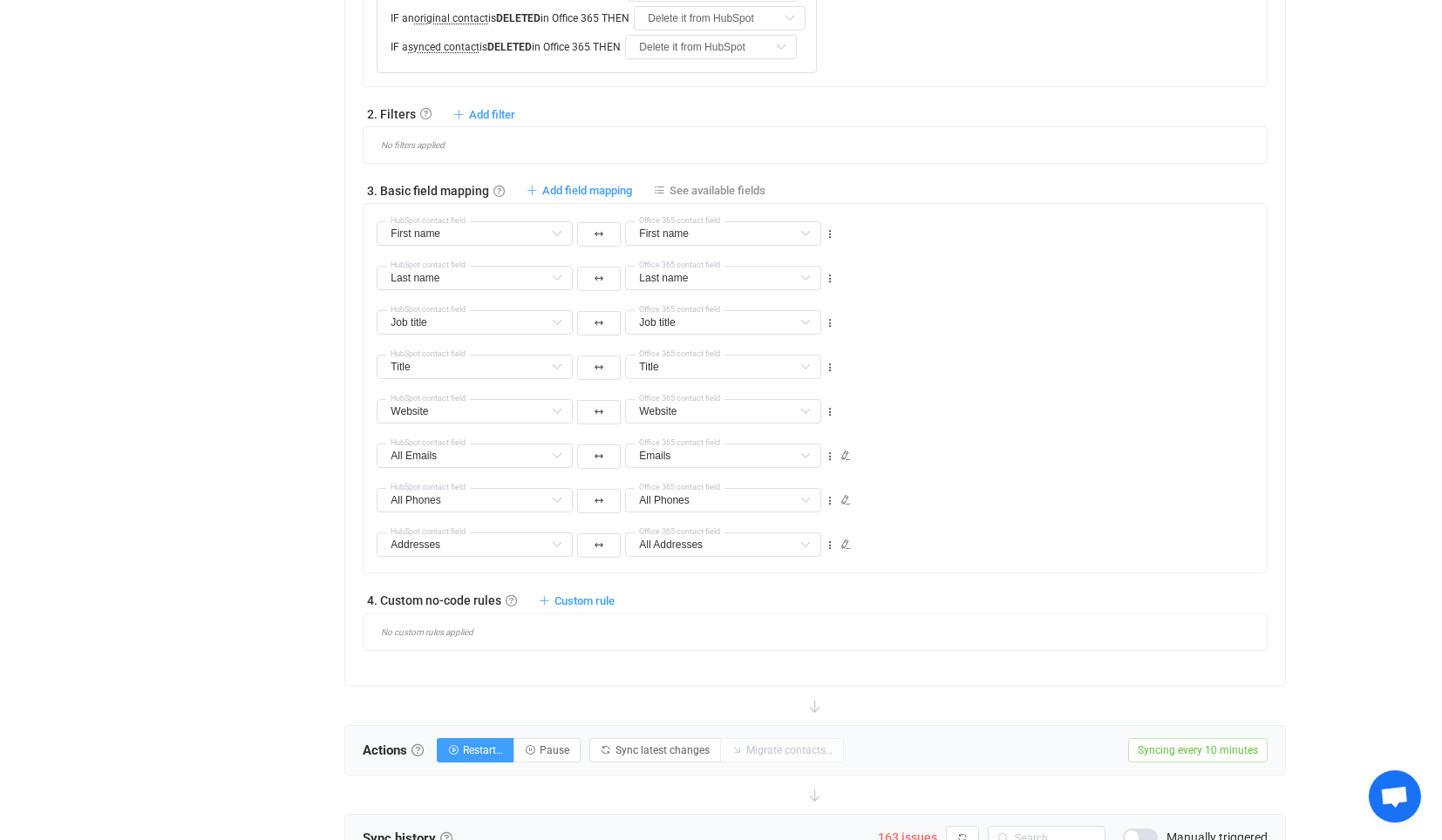
type input "All Phones"
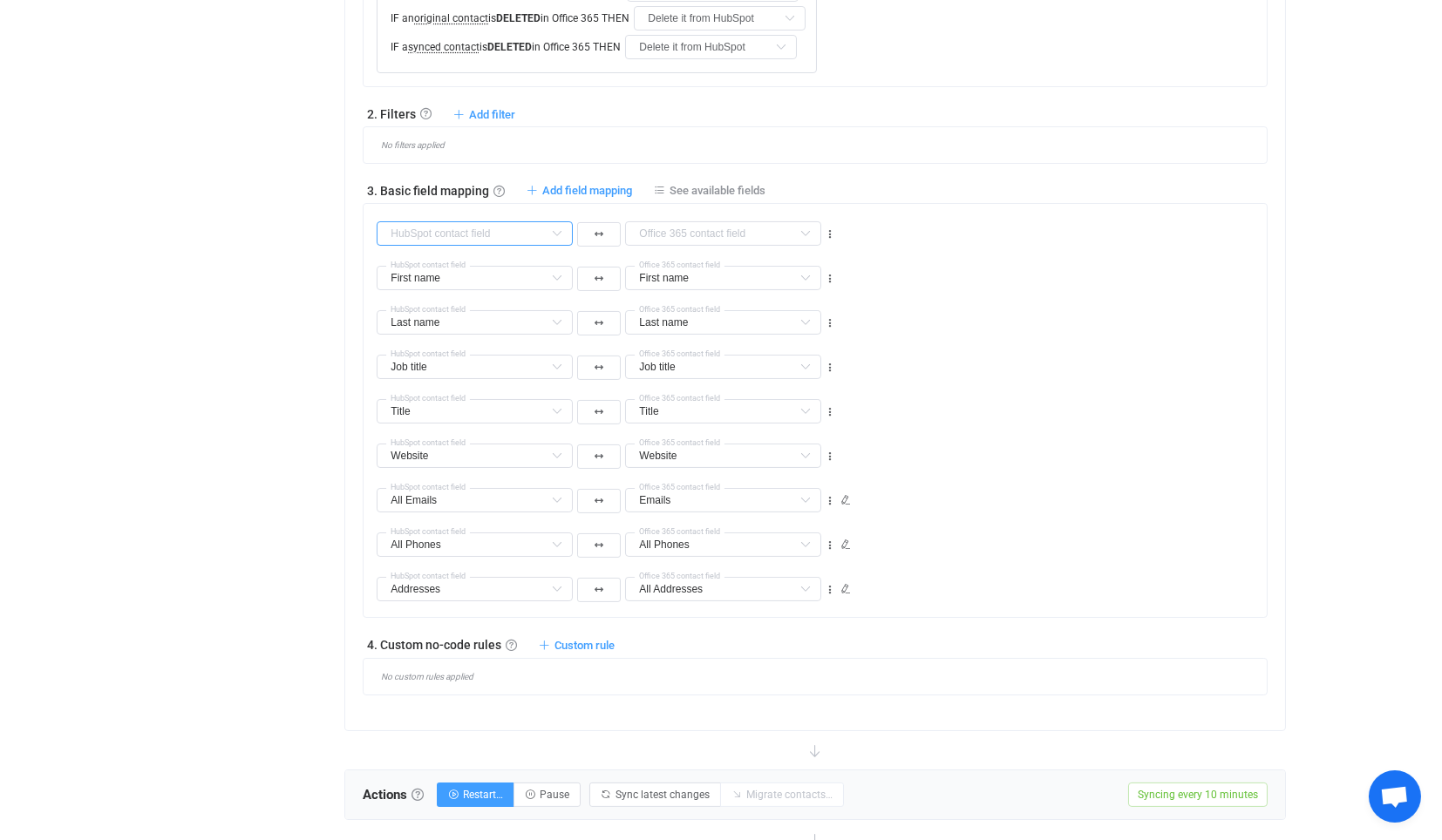
click at [506, 231] on input "text" at bounding box center [475, 233] width 196 height 24
click at [529, 259] on li "Emergency Contact (Name, Phone No, Relationship) Custom fields" at bounding box center [591, 273] width 426 height 29
type input "Emergency Contact (Name, Phone No, Relationship)"
click at [726, 227] on input "text" at bounding box center [724, 233] width 196 height 24
click at [727, 266] on li "Description Default field" at bounding box center [731, 273] width 209 height 29
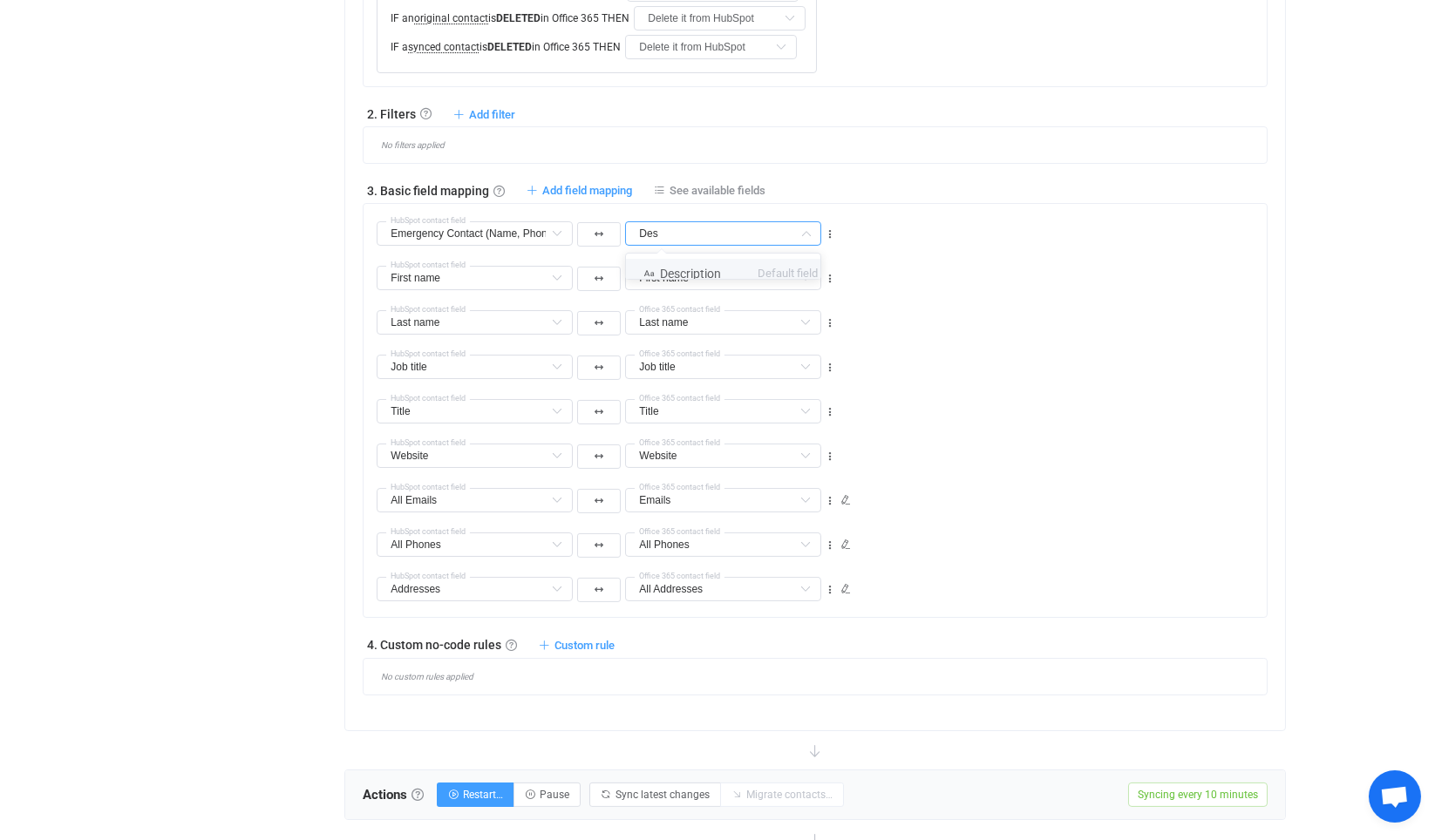
type input "Description"
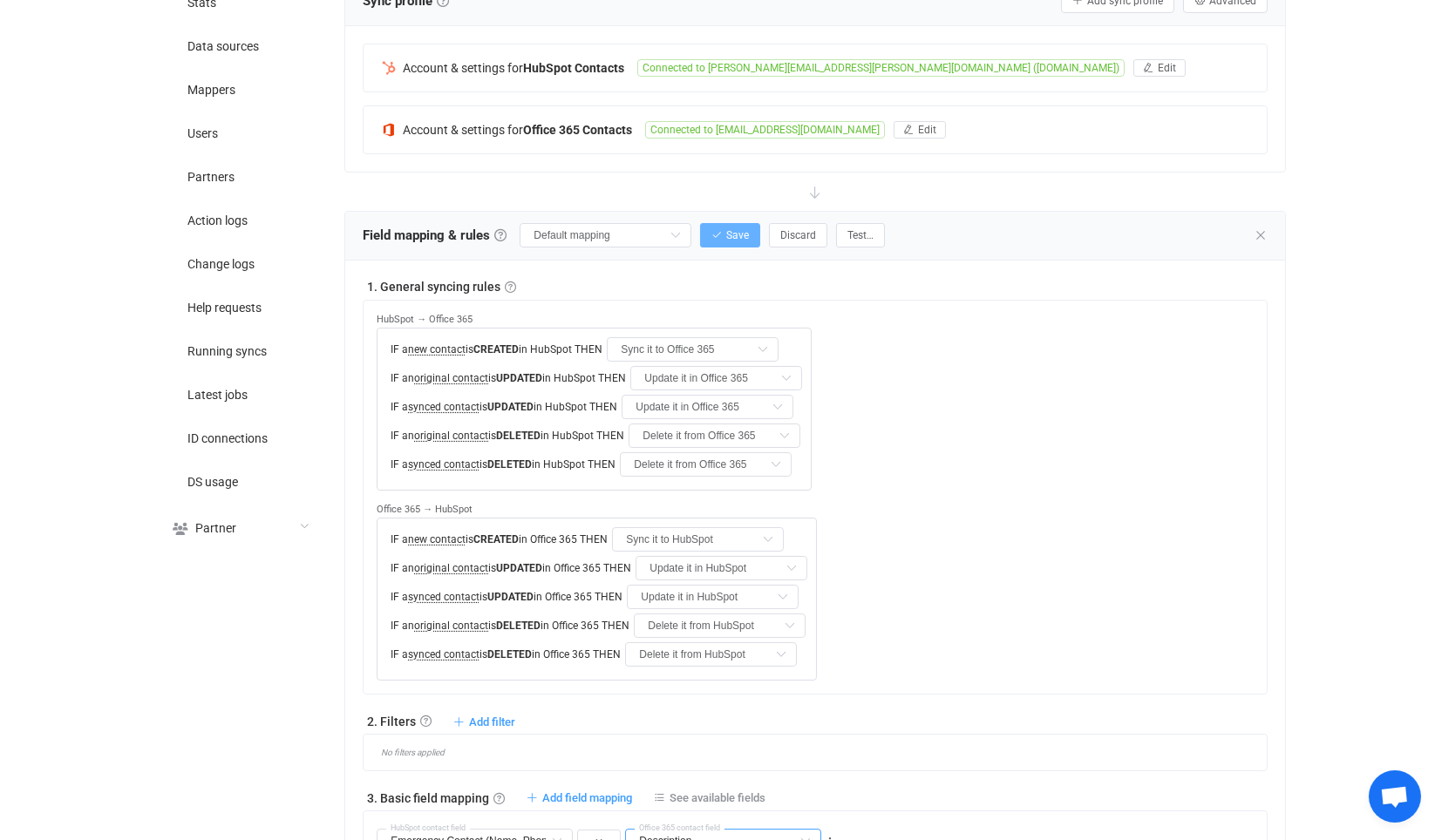
scroll to position [370, 0]
click at [725, 237] on button "Save" at bounding box center [731, 235] width 61 height 24
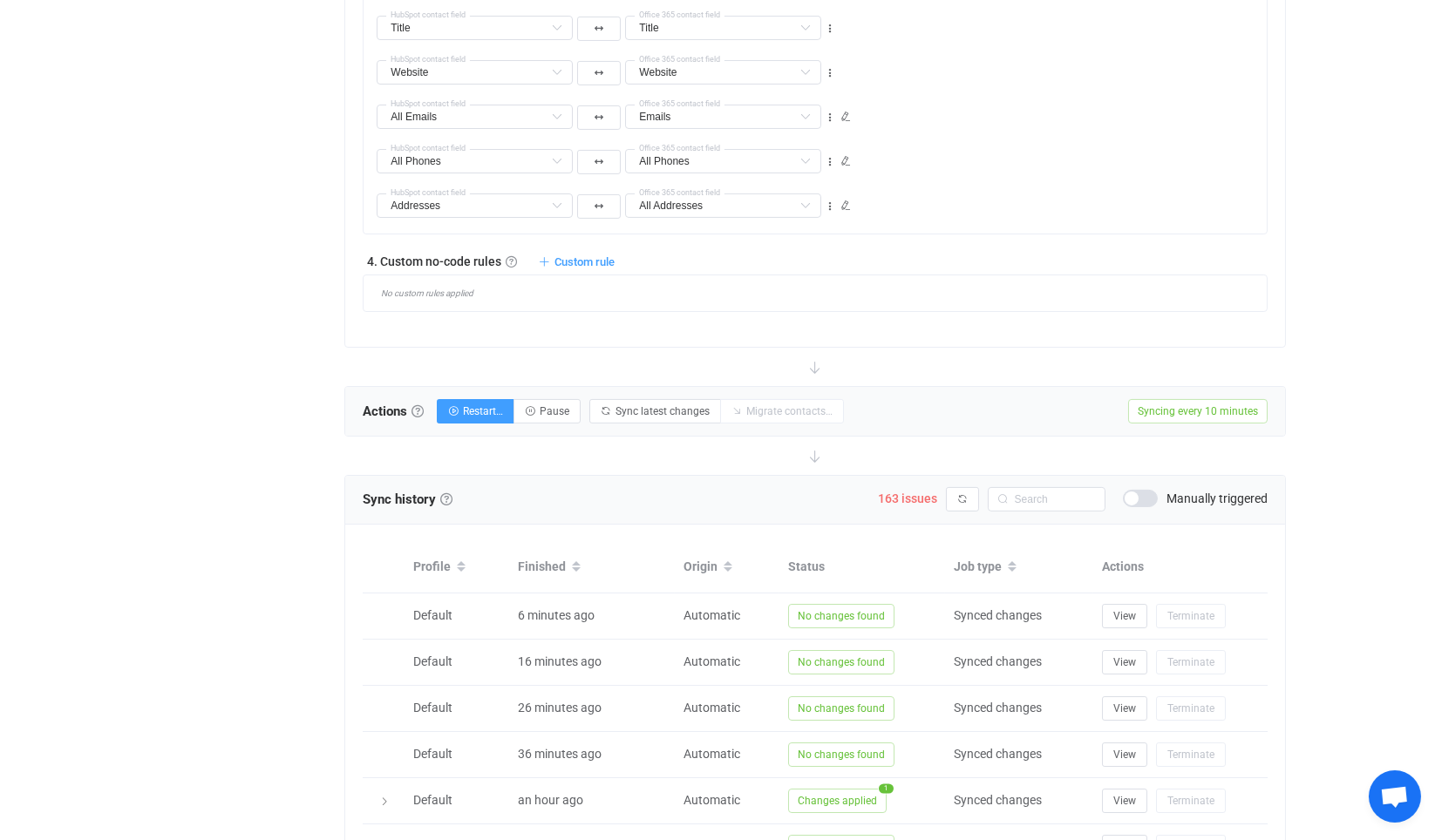
scroll to position [1361, 0]
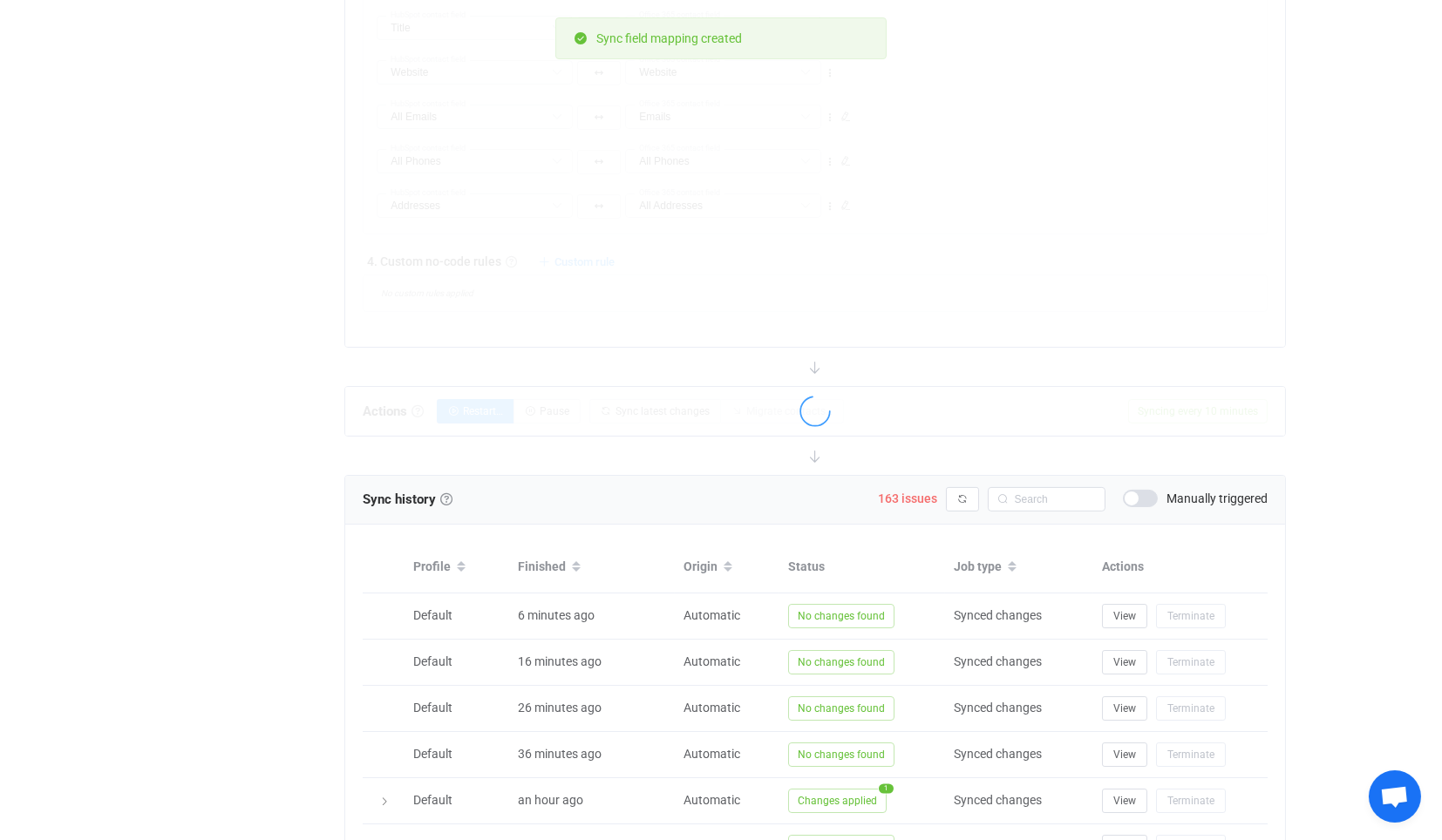
type input "My custom field mapping"
